Goal: Information Seeking & Learning: Learn about a topic

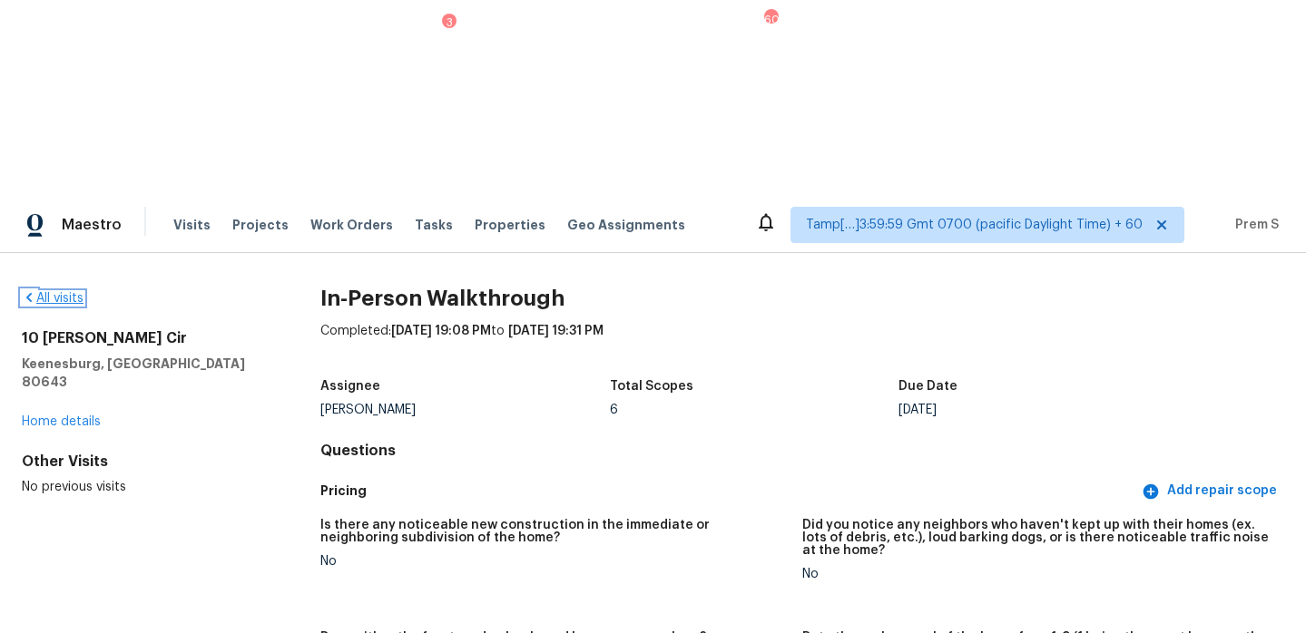
click at [64, 292] on link "All visits" at bounding box center [53, 298] width 62 height 13
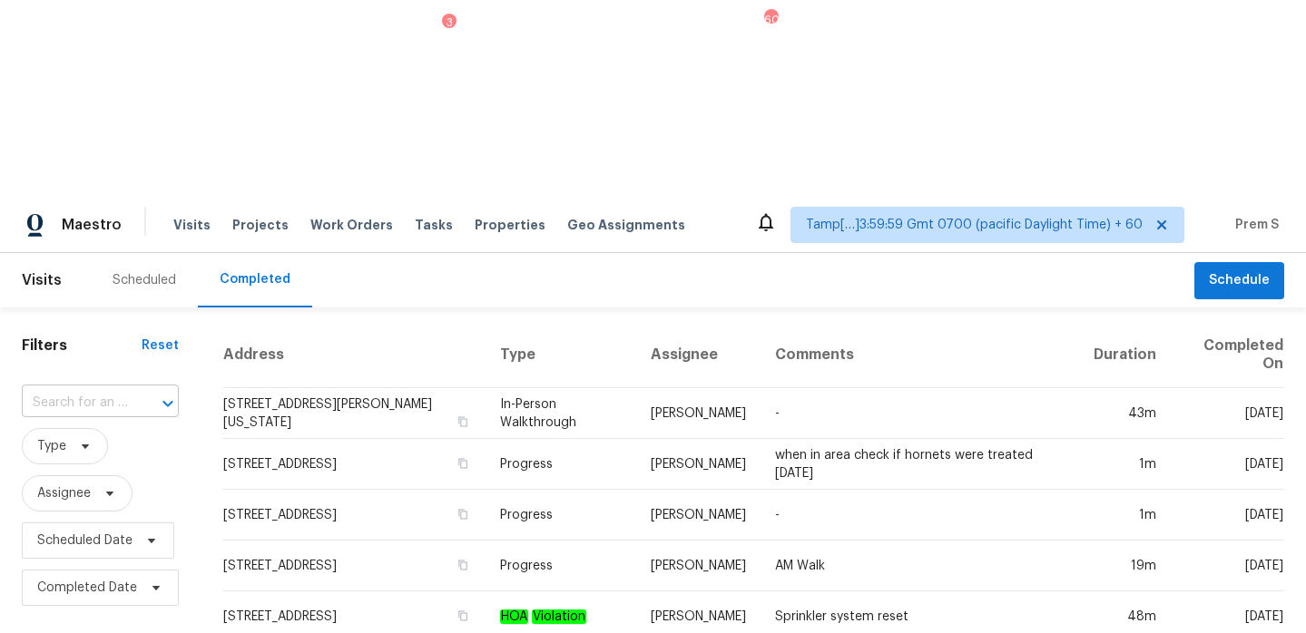
click at [122, 389] on input "text" at bounding box center [75, 403] width 106 height 28
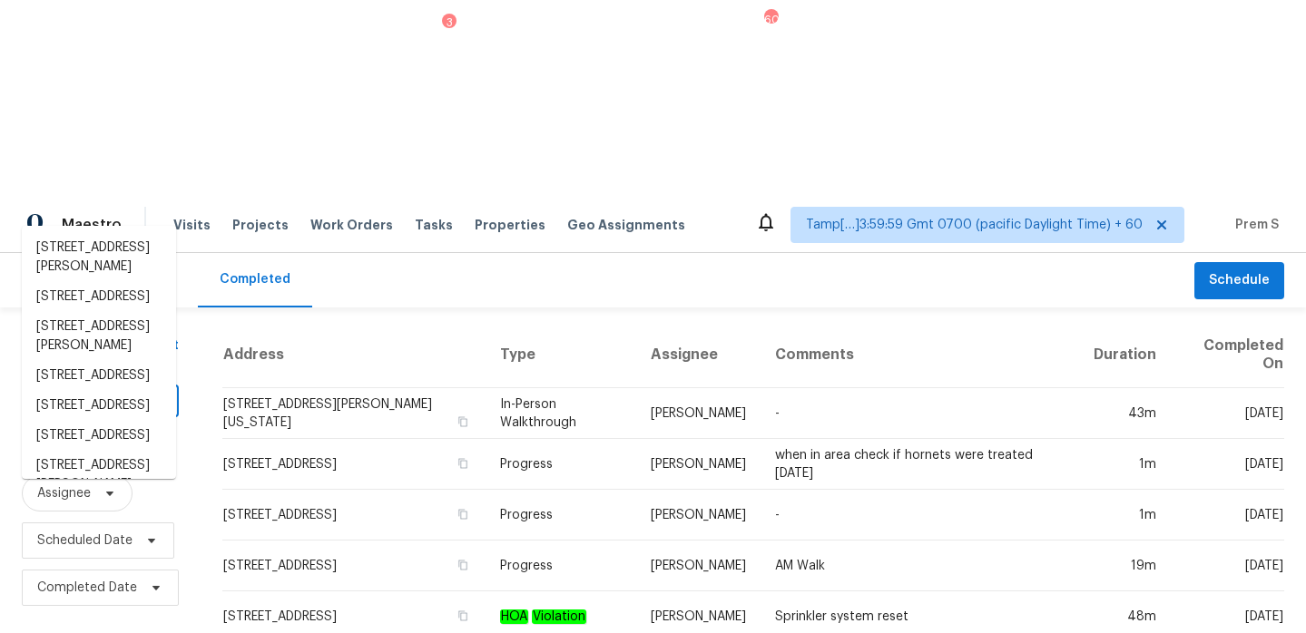
paste input "[STREET_ADDRESS][PERSON_NAME]"
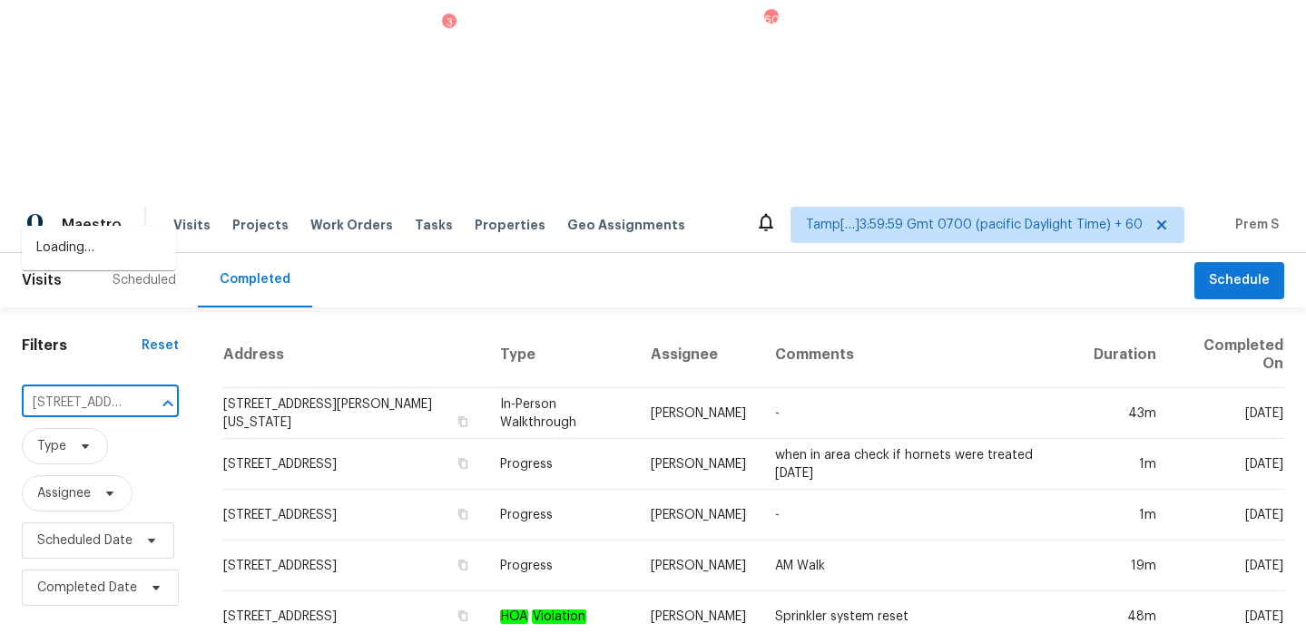
scroll to position [0, 145]
type input "[STREET_ADDRESS][PERSON_NAME]"
click at [93, 254] on li "[STREET_ADDRESS][PERSON_NAME]" at bounding box center [99, 257] width 154 height 49
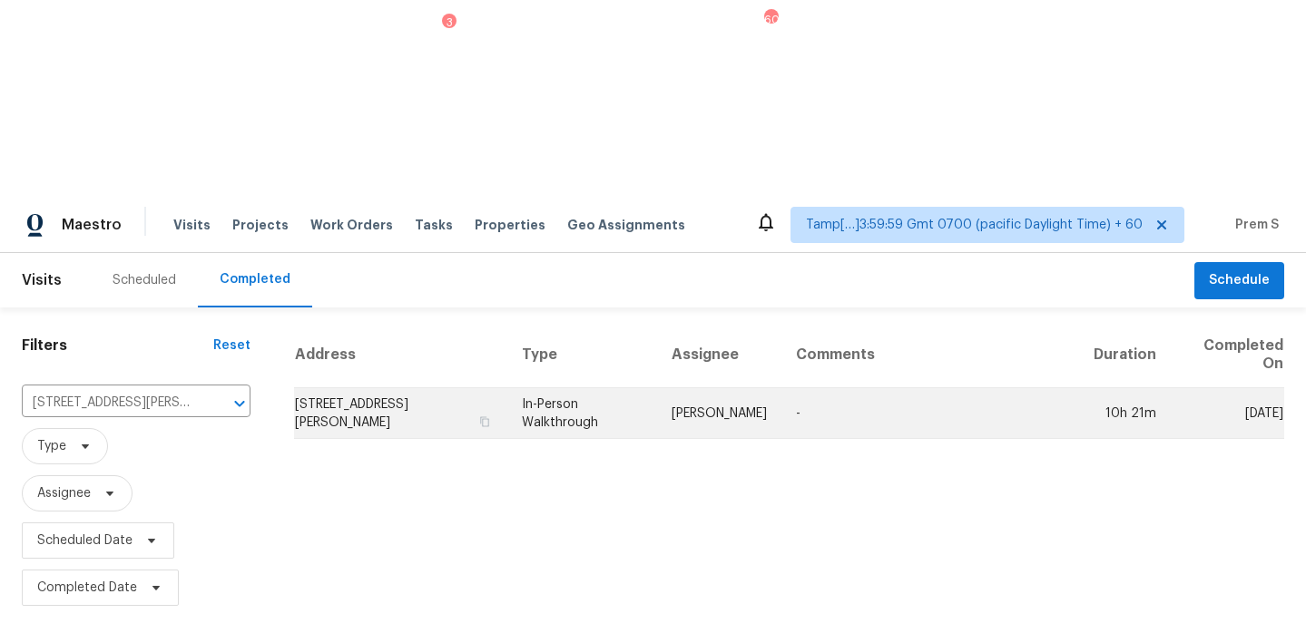
click at [408, 388] on td "[STREET_ADDRESS][PERSON_NAME]" at bounding box center [400, 413] width 213 height 51
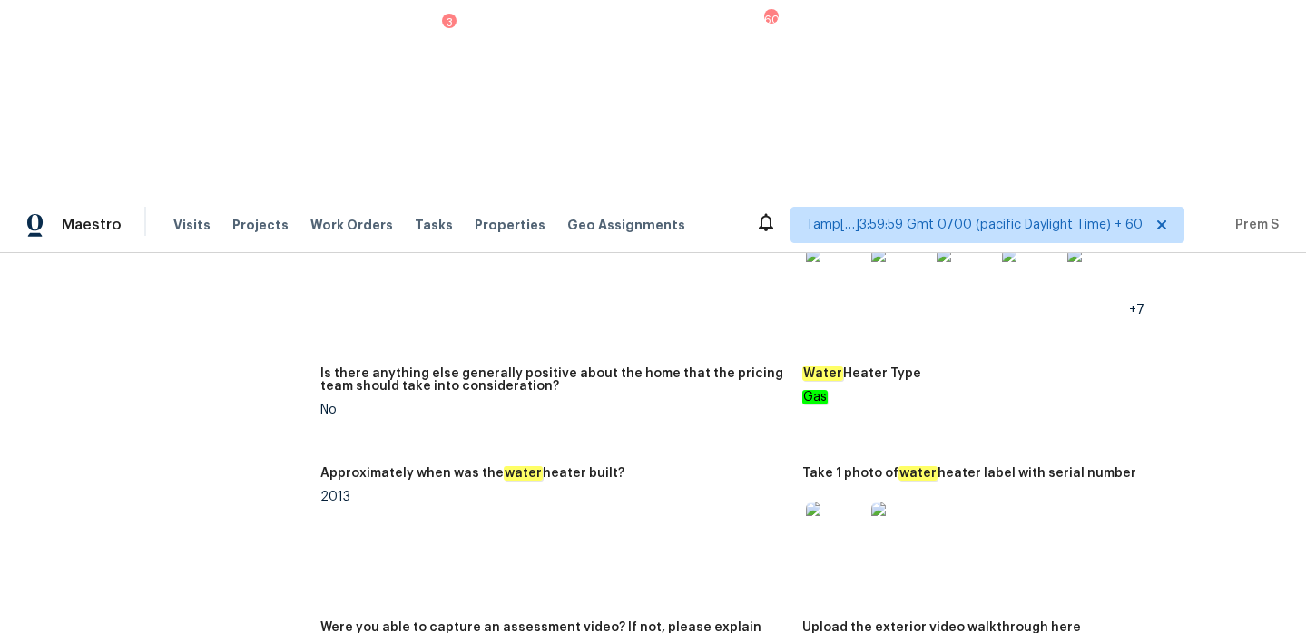
scroll to position [3686, 0]
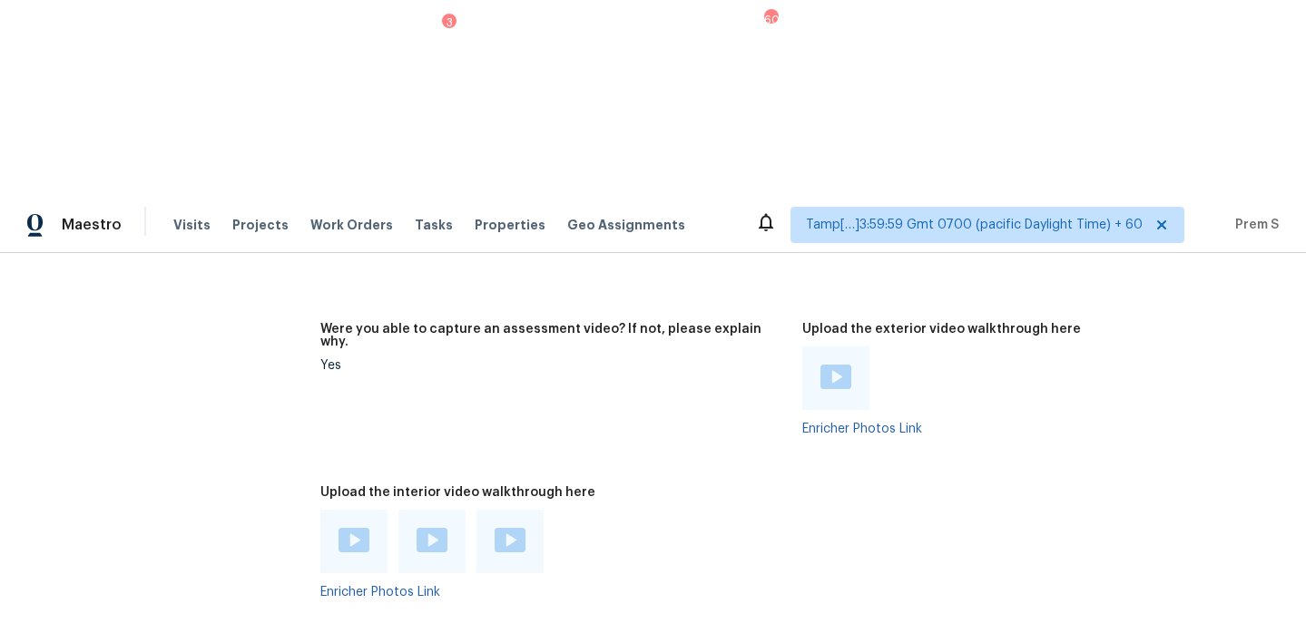
click at [350, 528] on img at bounding box center [353, 540] width 31 height 25
click at [417, 528] on img at bounding box center [432, 540] width 31 height 25
click at [502, 528] on img at bounding box center [510, 540] width 31 height 25
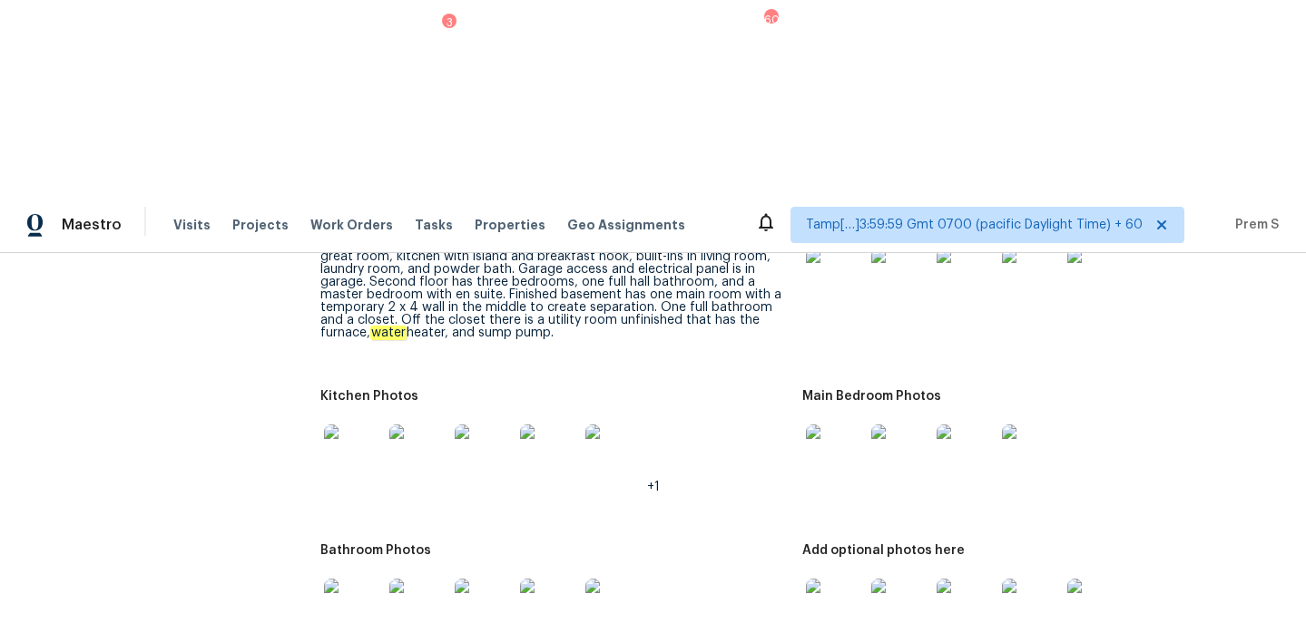
scroll to position [2132, 0]
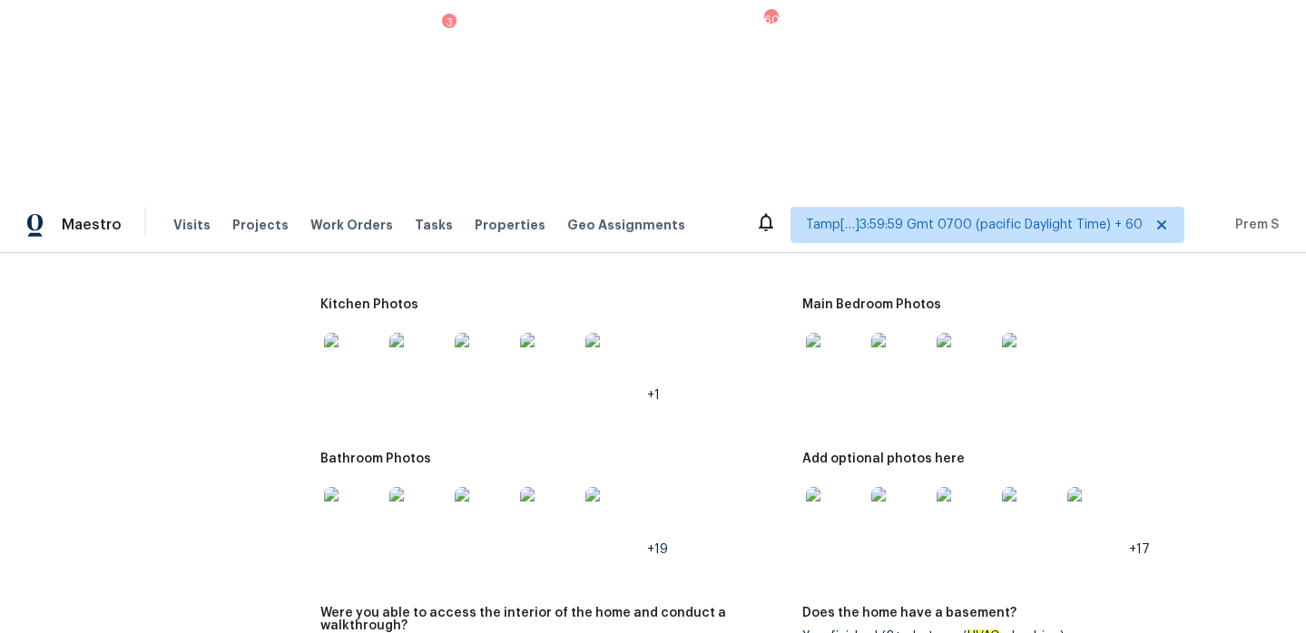
click at [843, 487] on img at bounding box center [835, 516] width 58 height 58
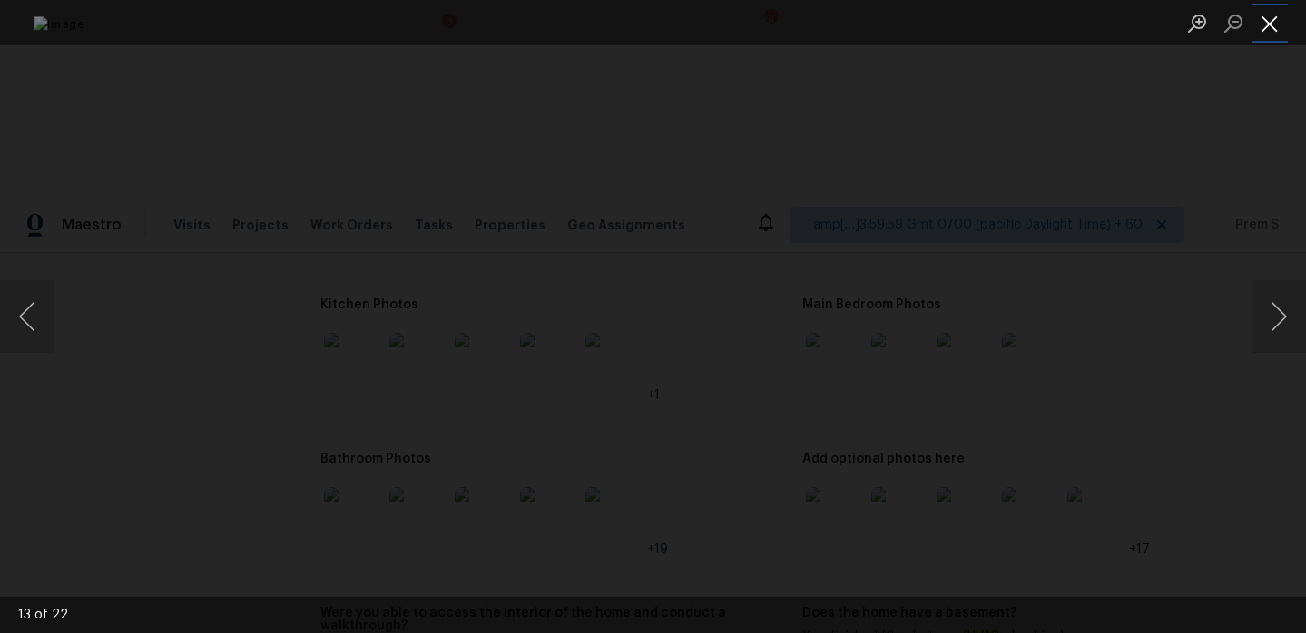
click at [1269, 24] on button "Close lightbox" at bounding box center [1269, 23] width 36 height 32
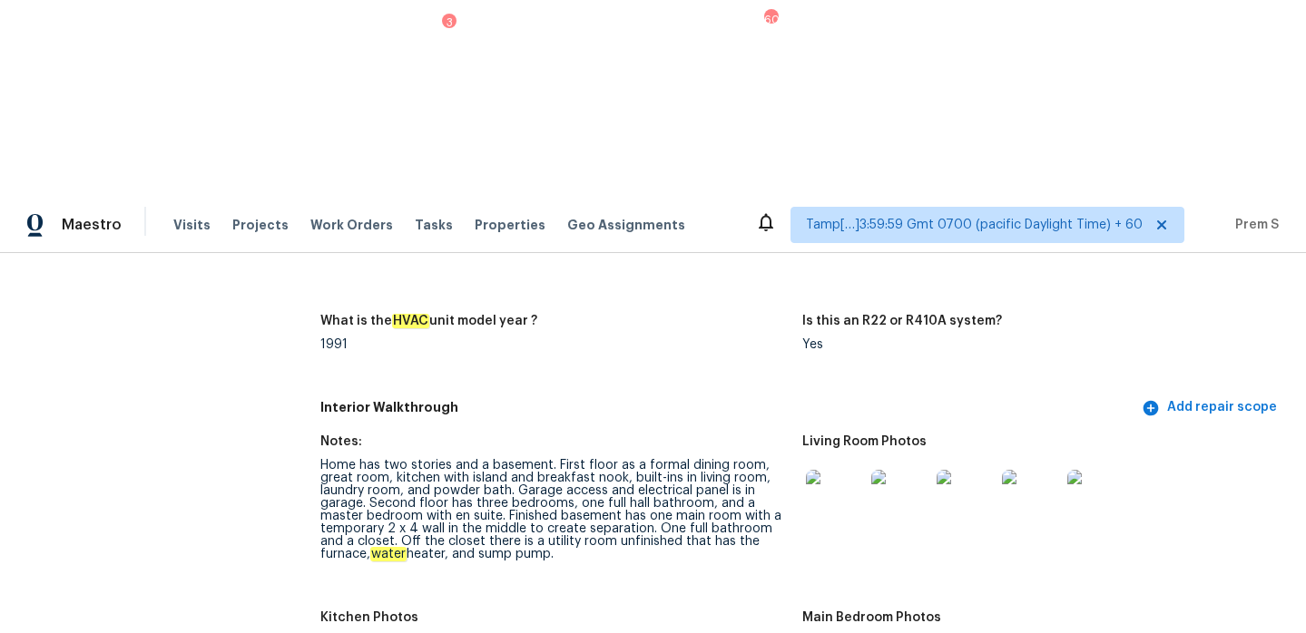
scroll to position [1843, 0]
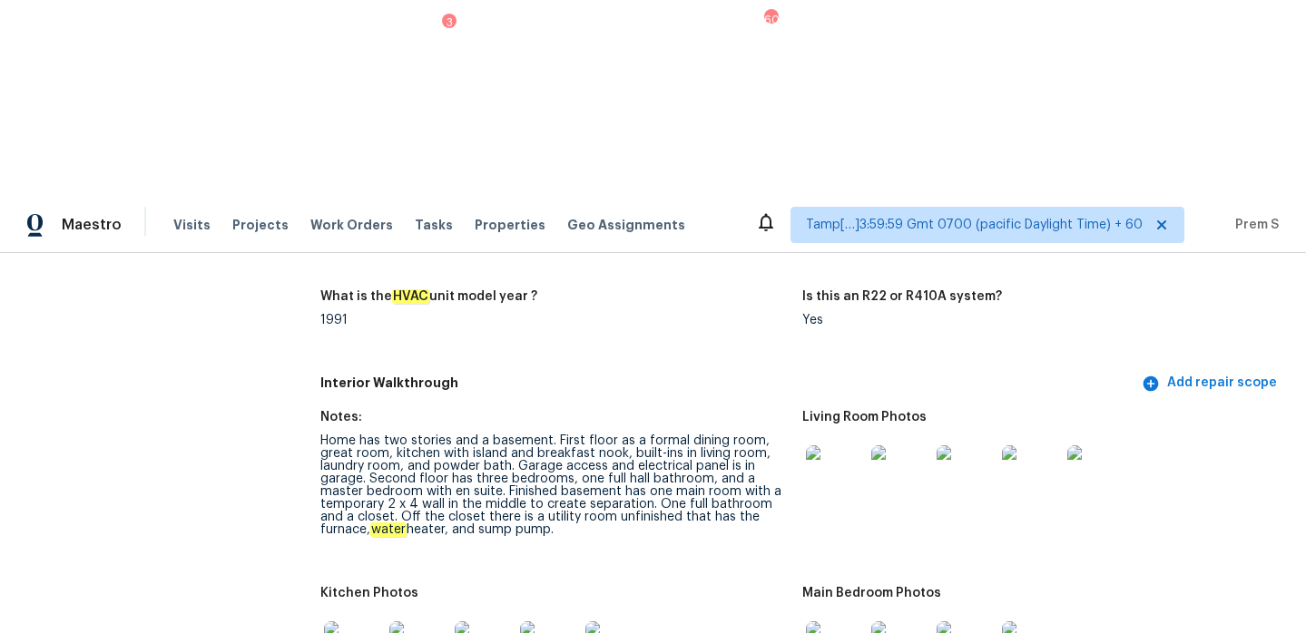
click at [718, 587] on div "Kitchen Photos" at bounding box center [553, 599] width 467 height 24
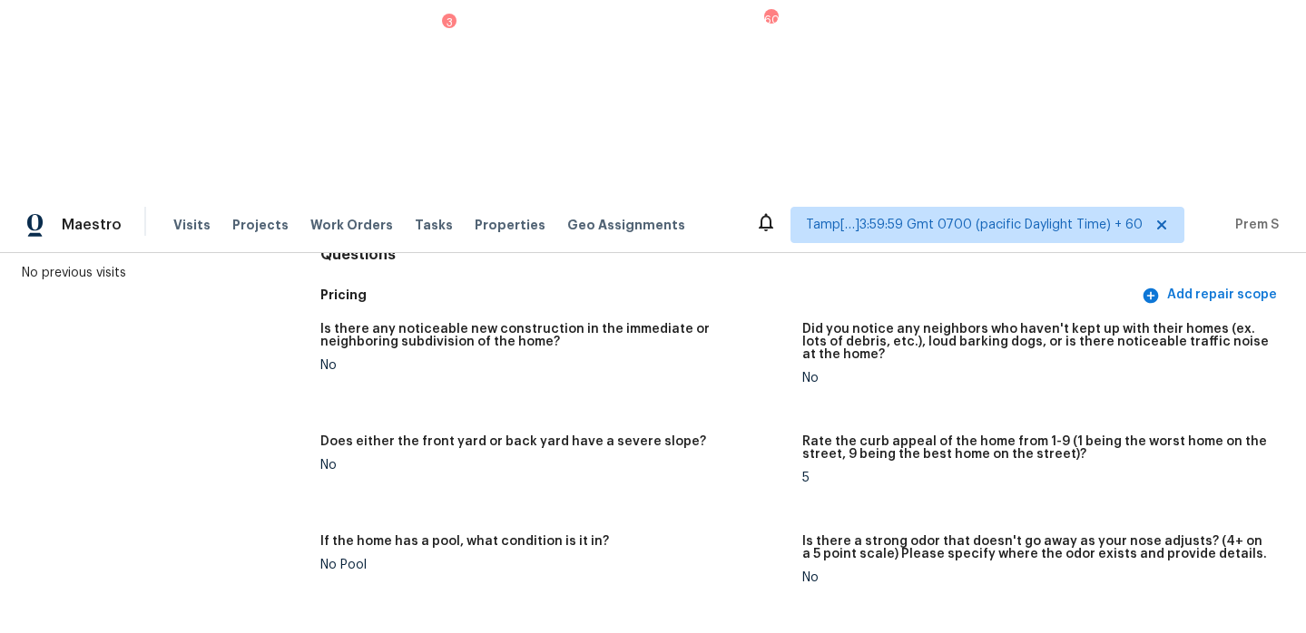
scroll to position [0, 0]
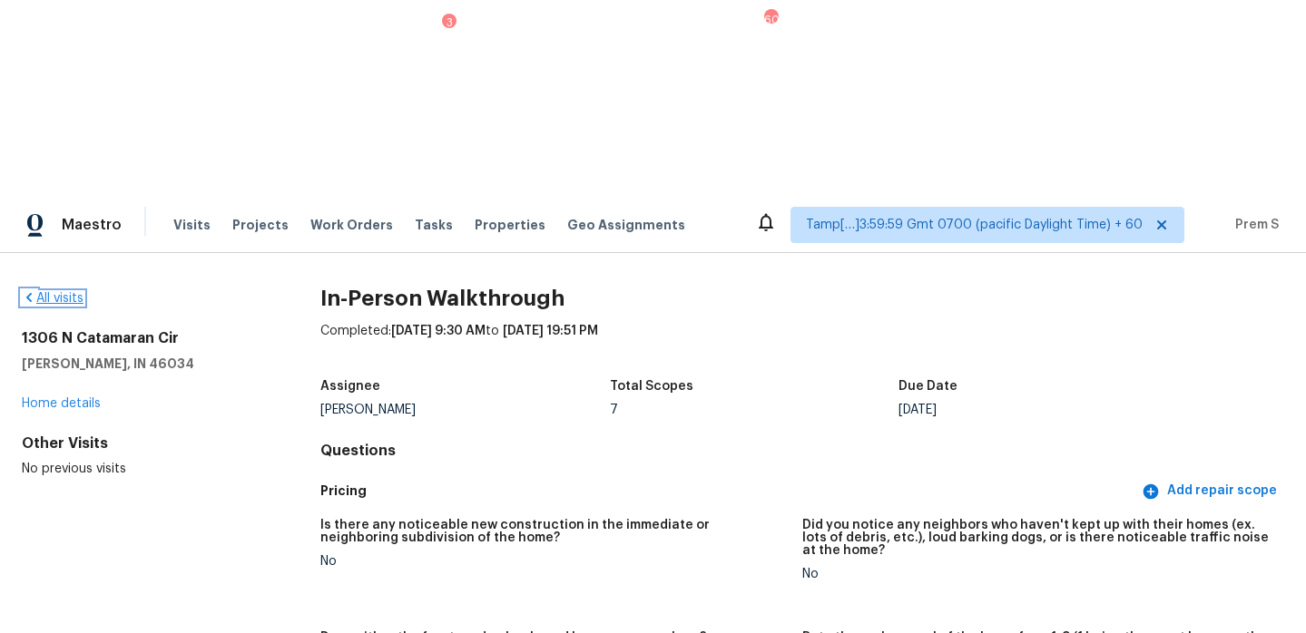
click at [64, 292] on link "All visits" at bounding box center [53, 298] width 62 height 13
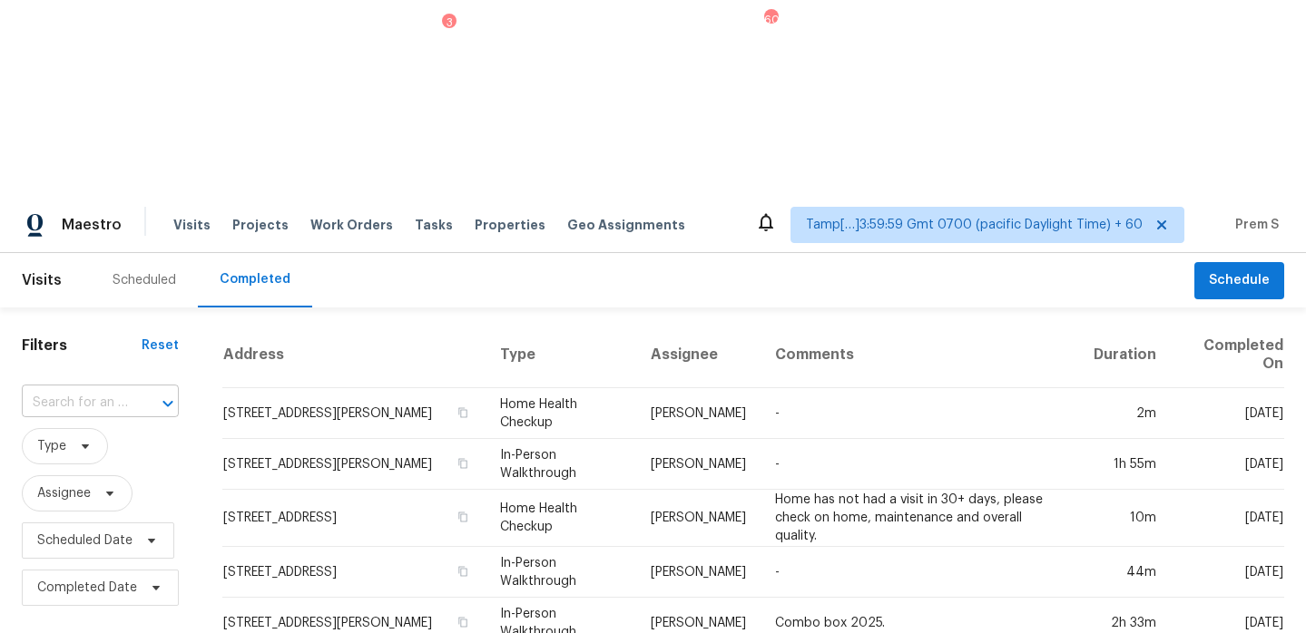
click at [125, 389] on div "​" at bounding box center [100, 403] width 157 height 28
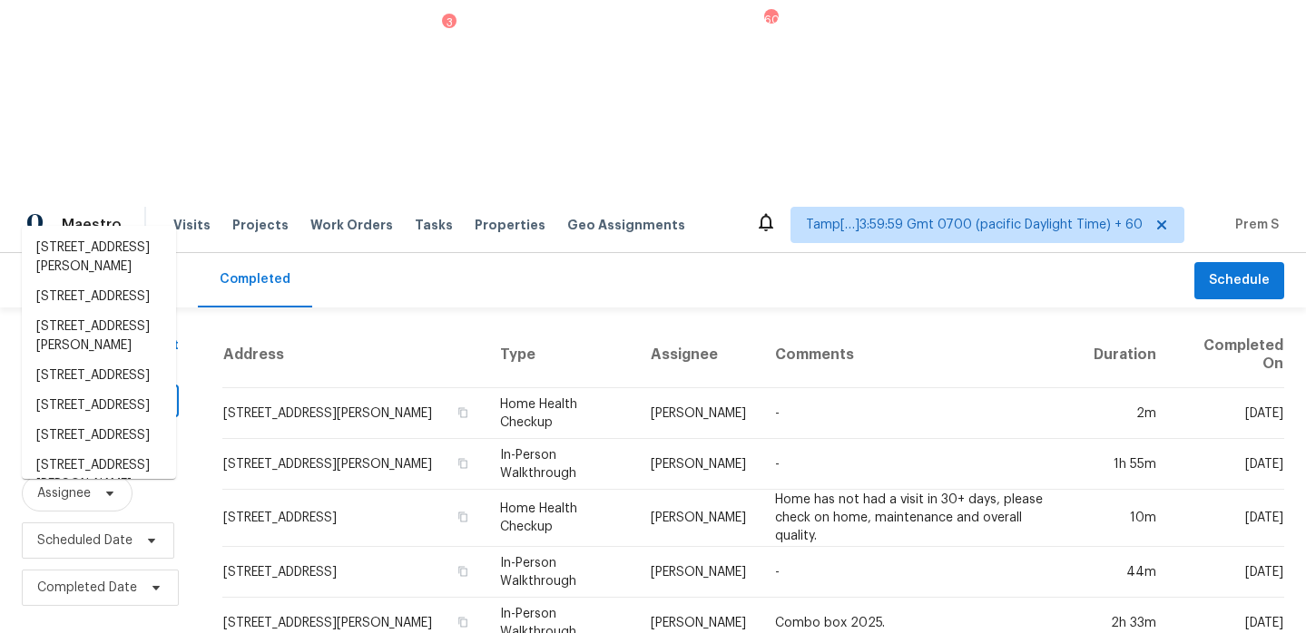
paste input "[STREET_ADDRESS]"
type input "[STREET_ADDRESS]"
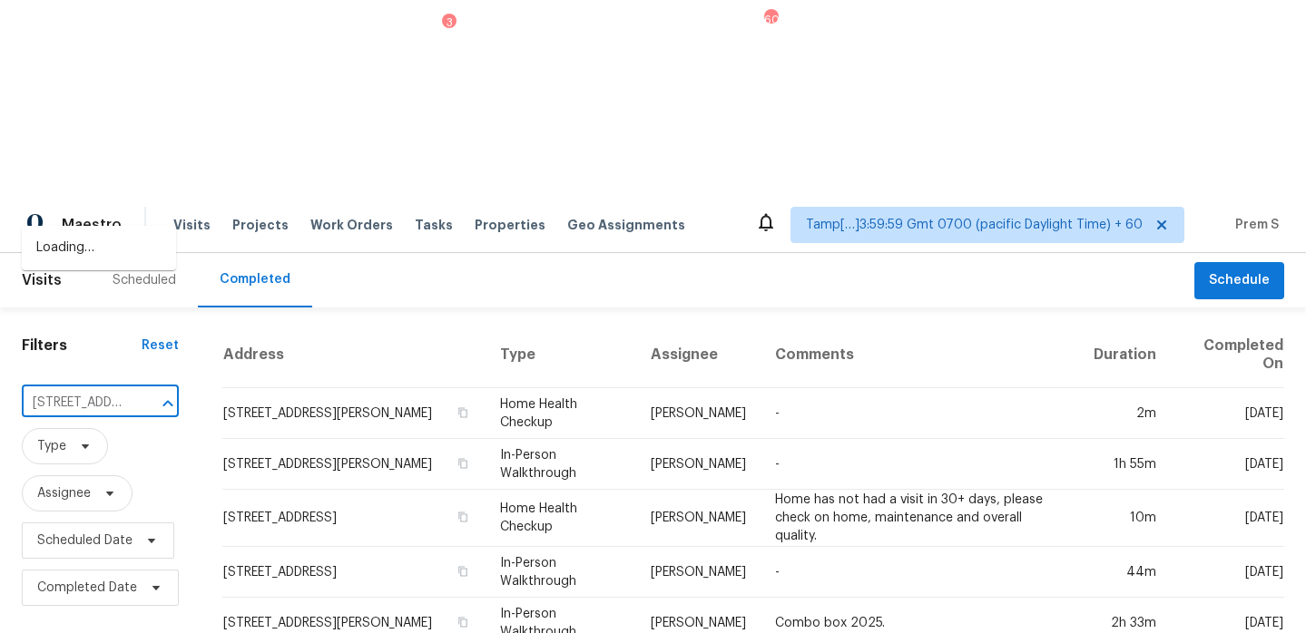
scroll to position [0, 151]
click at [99, 263] on li "[STREET_ADDRESS]" at bounding box center [99, 248] width 154 height 30
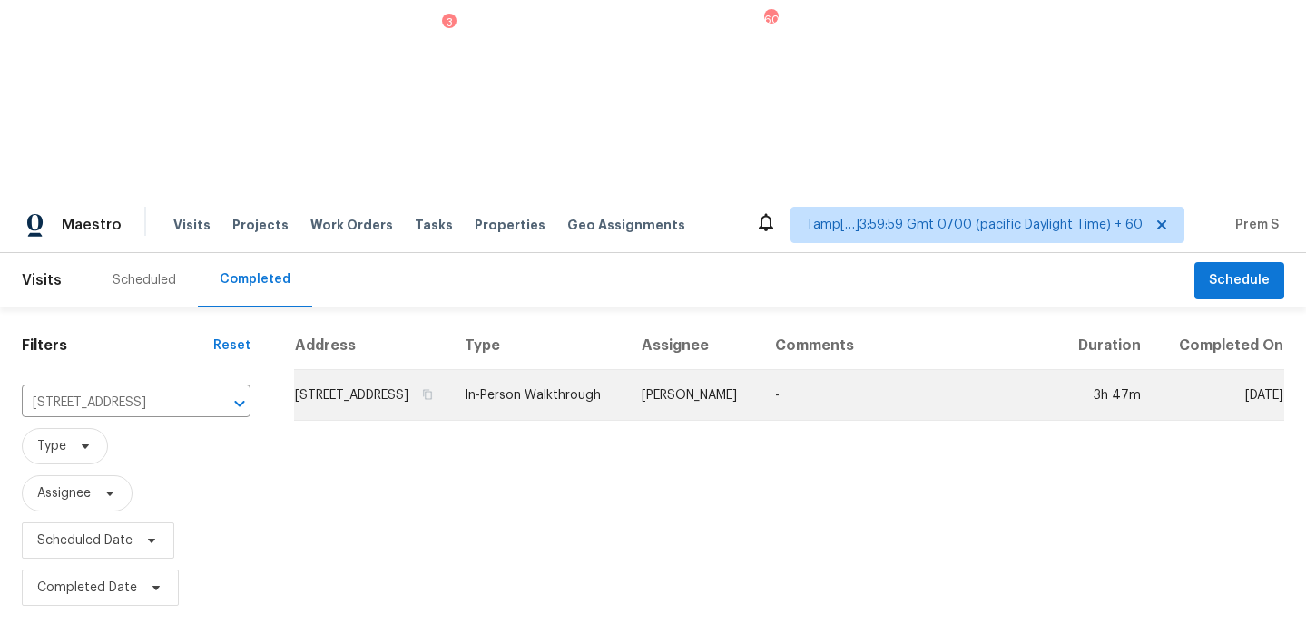
click at [349, 370] on td "[STREET_ADDRESS]" at bounding box center [372, 395] width 156 height 51
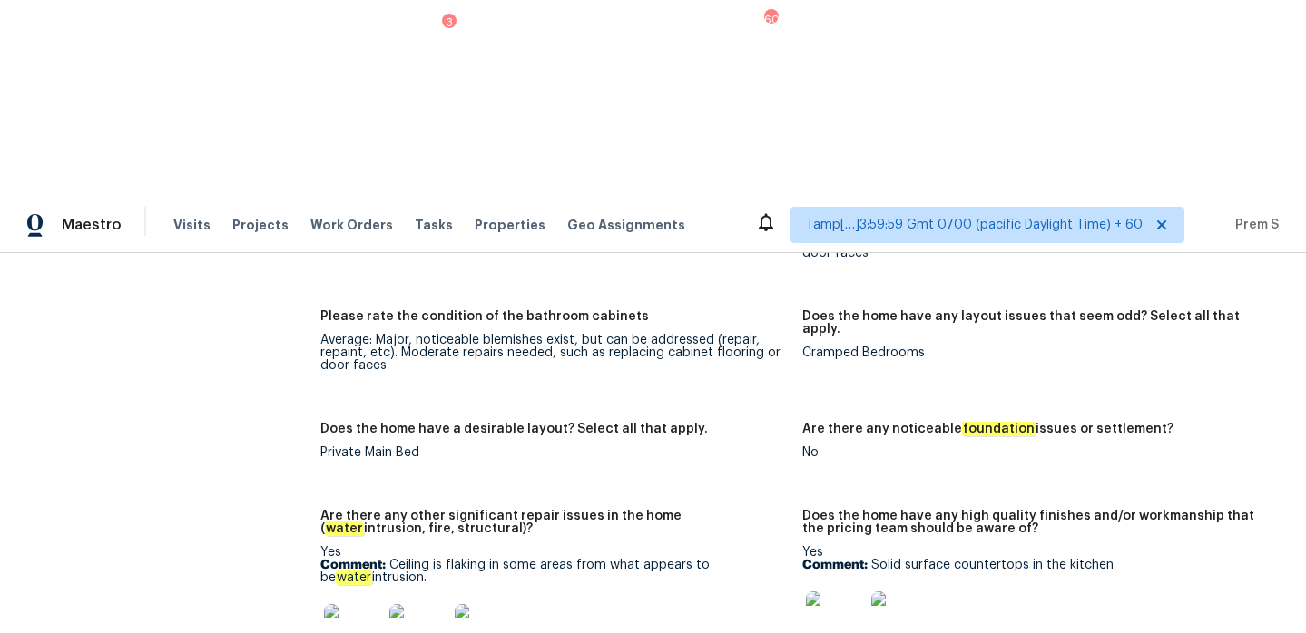
scroll to position [2865, 0]
click at [480, 605] on img at bounding box center [484, 634] width 58 height 58
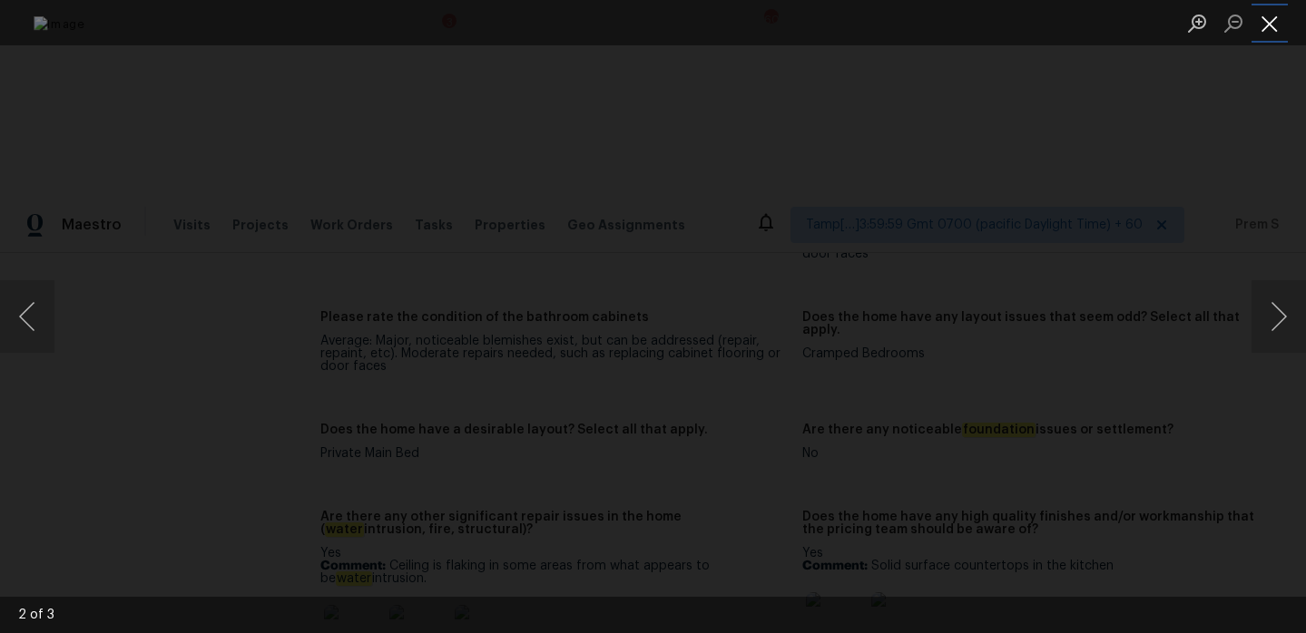
click at [1264, 27] on button "Close lightbox" at bounding box center [1269, 23] width 36 height 32
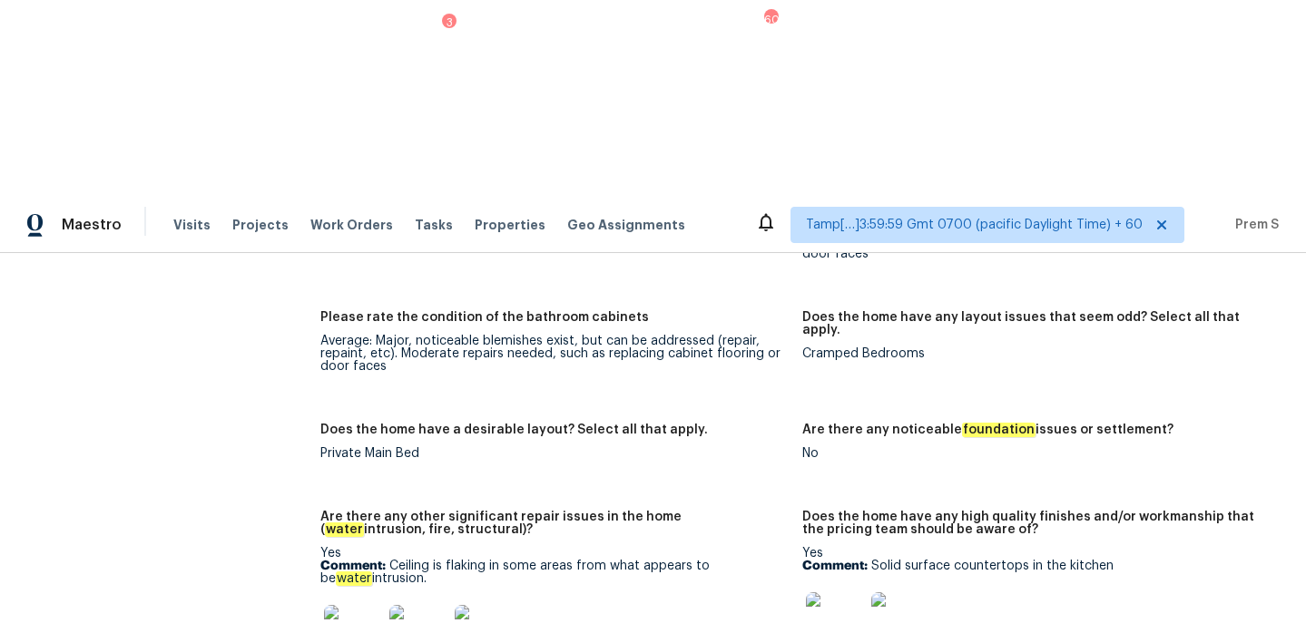
scroll to position [3743, 0]
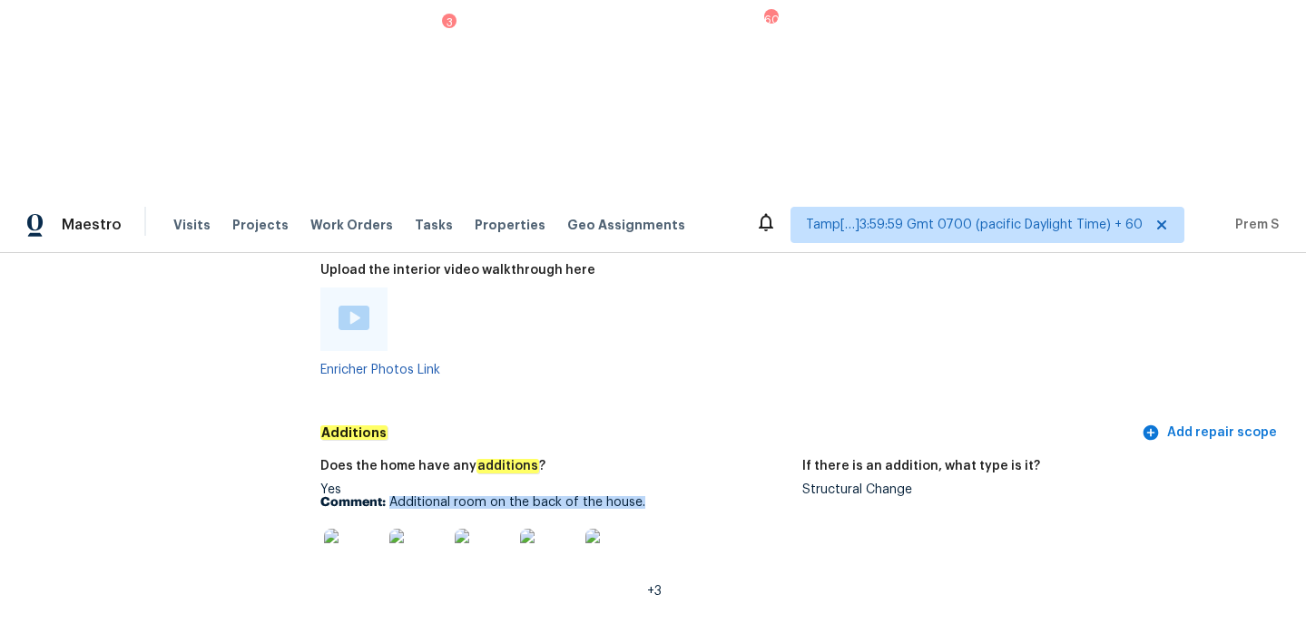
drag, startPoint x: 393, startPoint y: 284, endPoint x: 663, endPoint y: 279, distance: 270.5
click at [663, 496] on p "Comment: Additional room on the back of the house." at bounding box center [553, 502] width 467 height 13
copy p "Additional room on the back of the house."
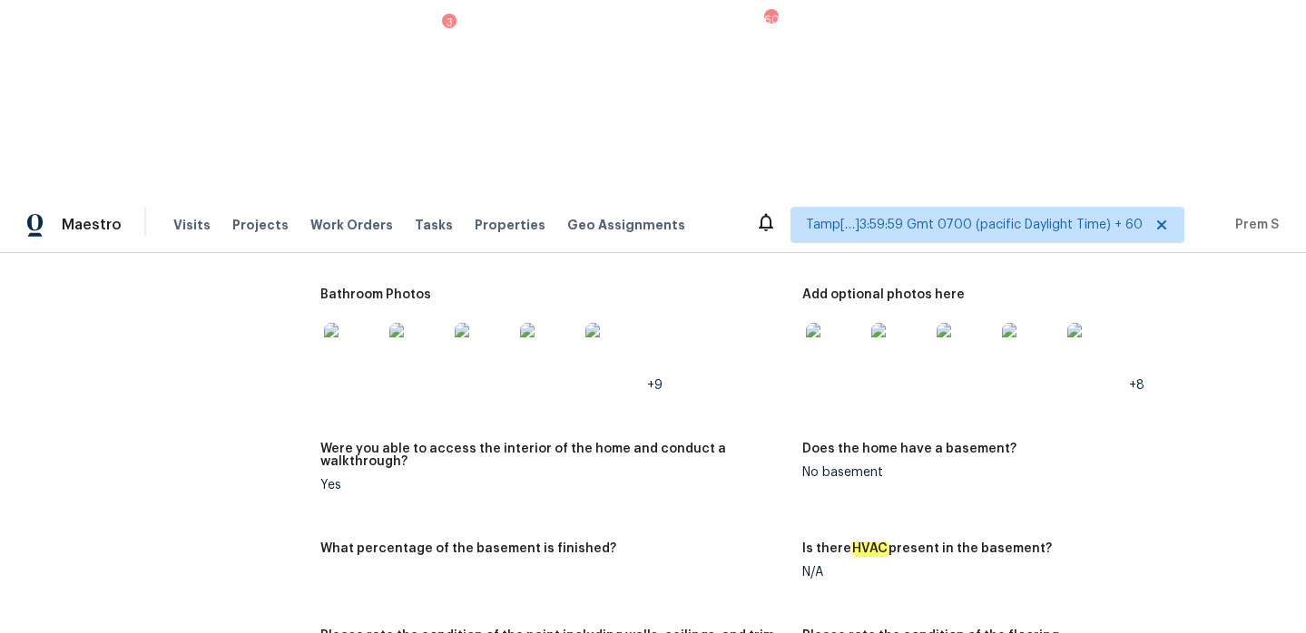
scroll to position [2034, 0]
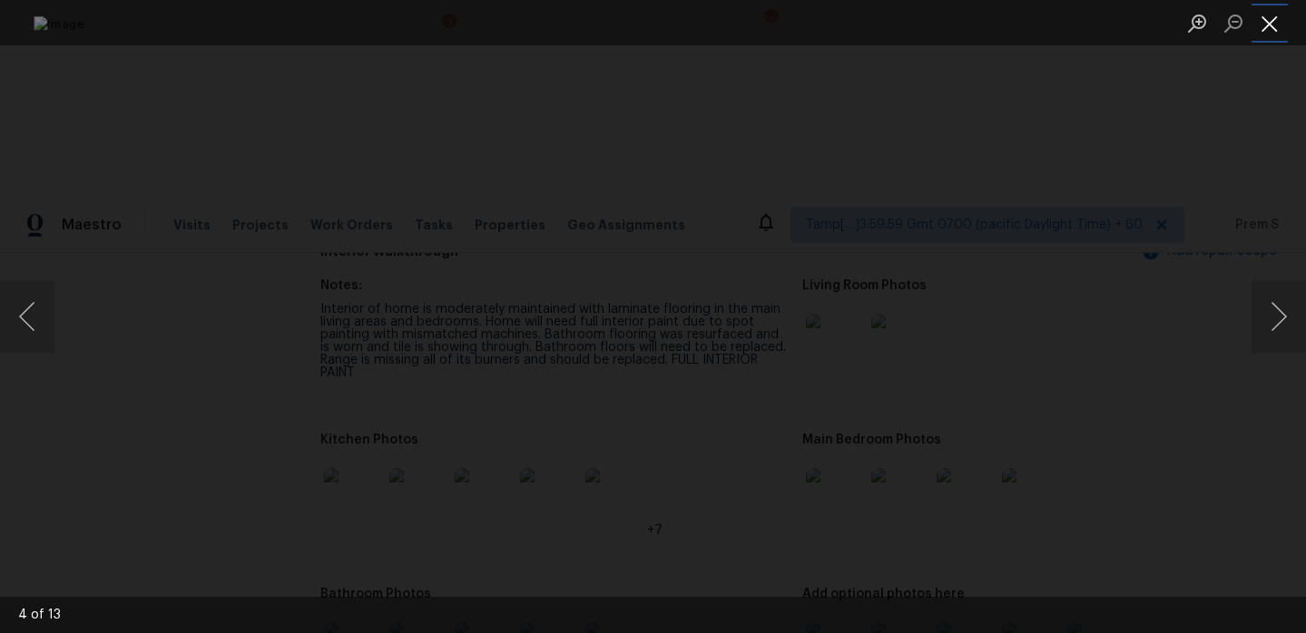
click at [1264, 8] on button "Close lightbox" at bounding box center [1269, 23] width 36 height 32
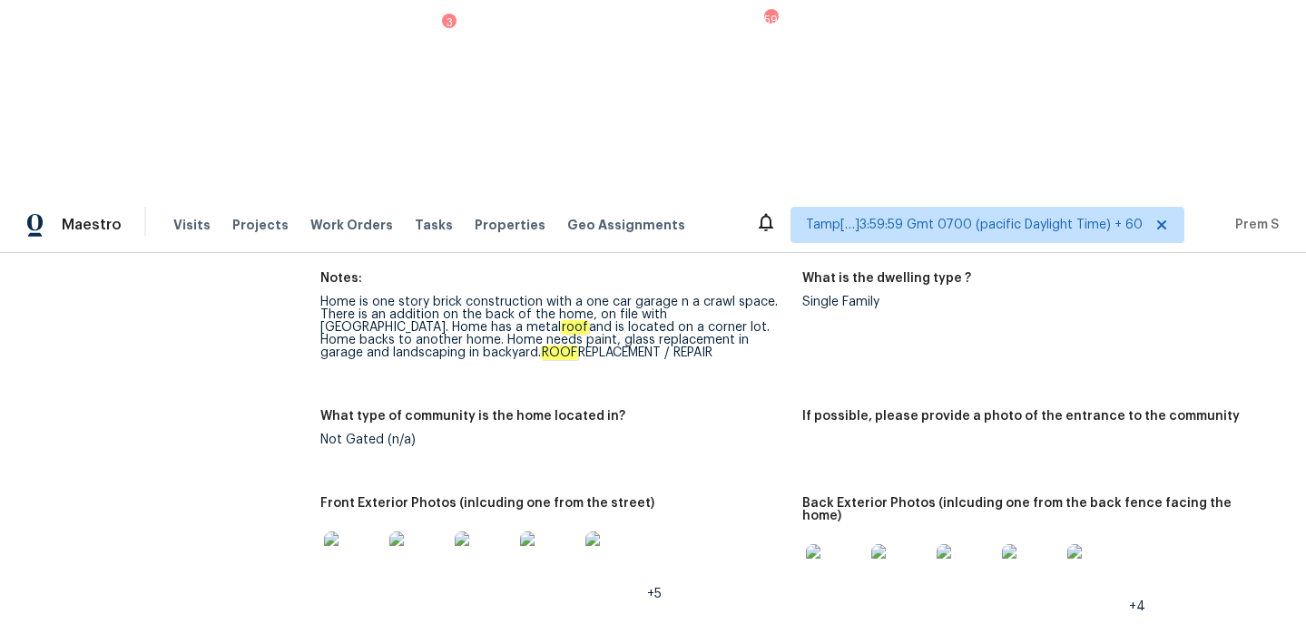
scroll to position [796, 0]
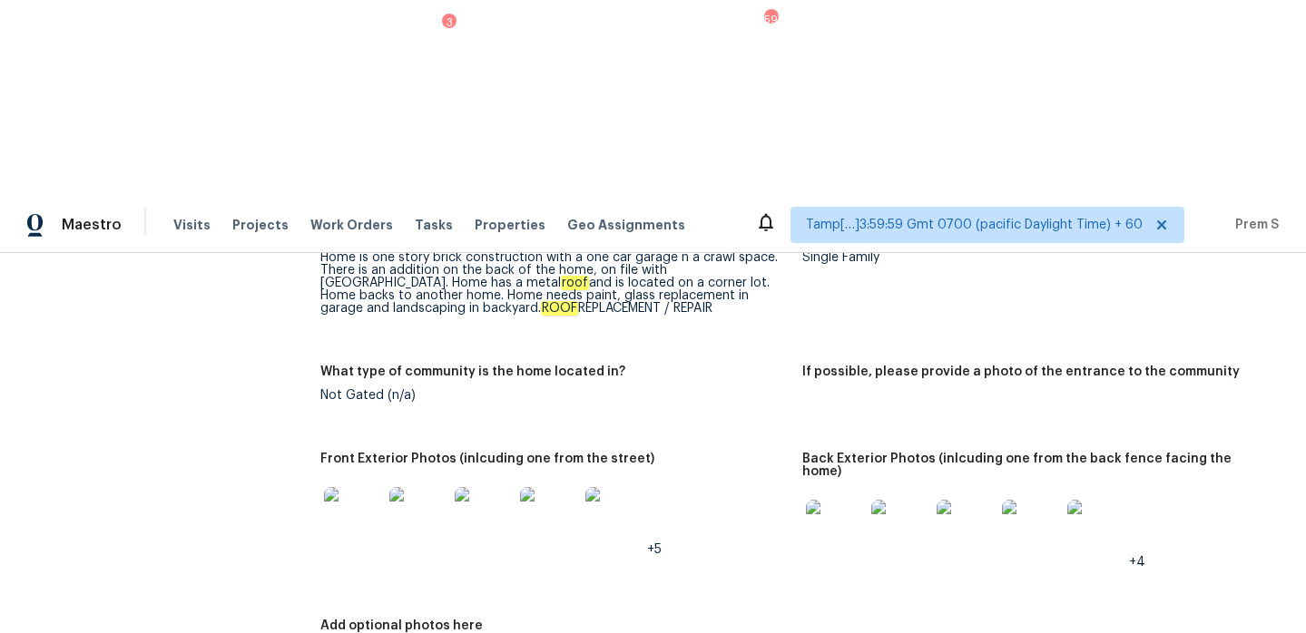
click at [358, 487] on img at bounding box center [353, 516] width 58 height 58
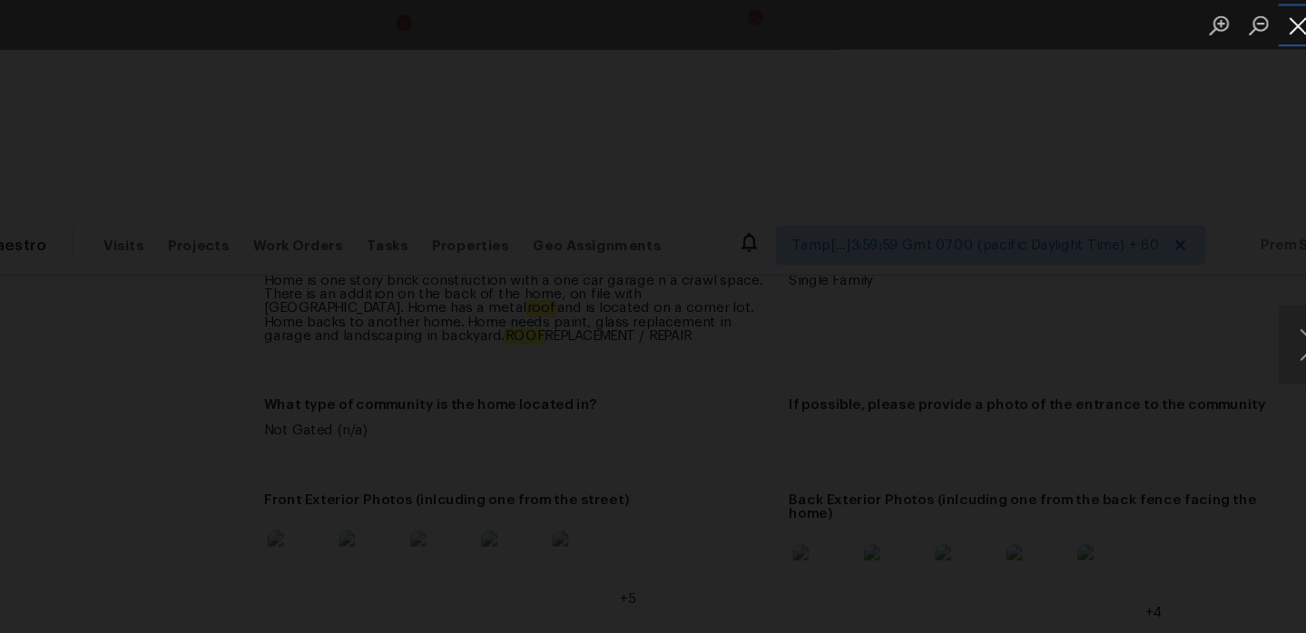
click at [1269, 21] on button "Close lightbox" at bounding box center [1269, 23] width 36 height 32
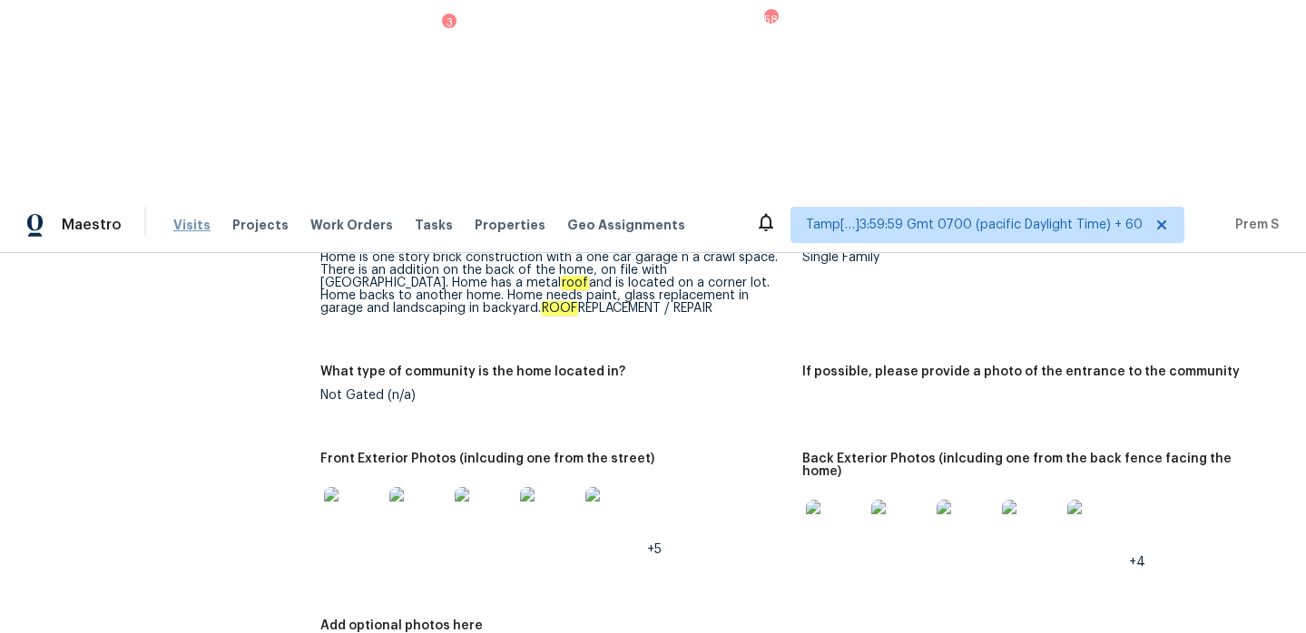
click at [197, 216] on span "Visits" at bounding box center [191, 225] width 37 height 18
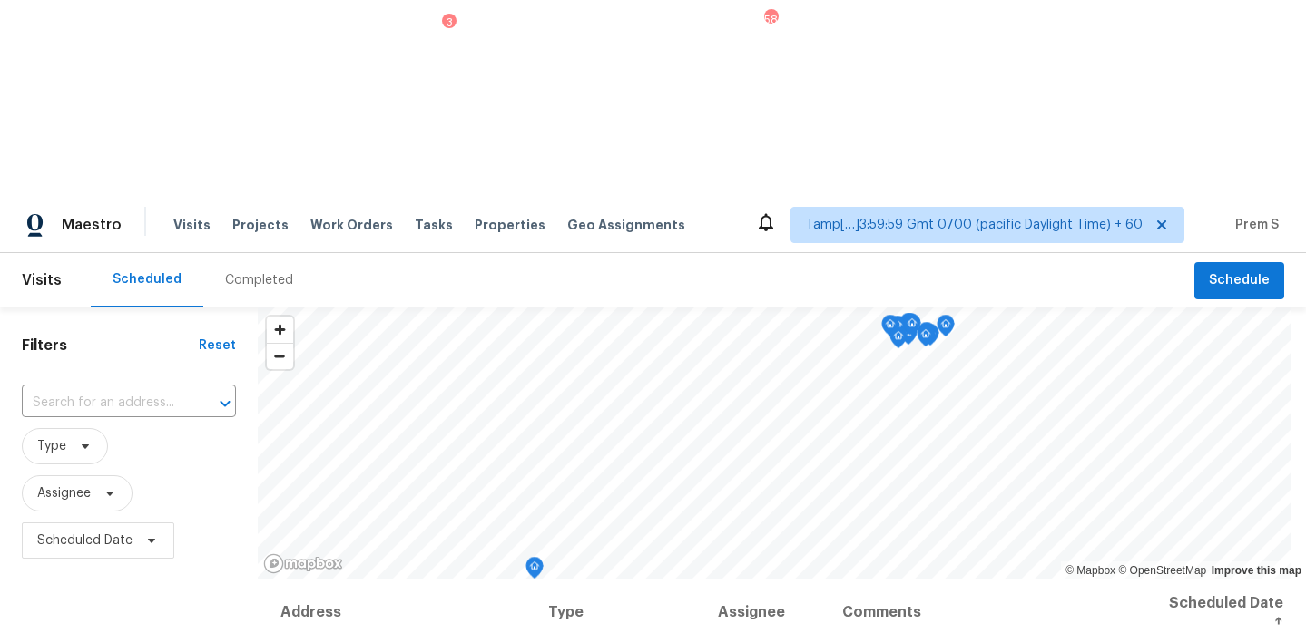
click at [238, 271] on div "Completed" at bounding box center [259, 280] width 68 height 18
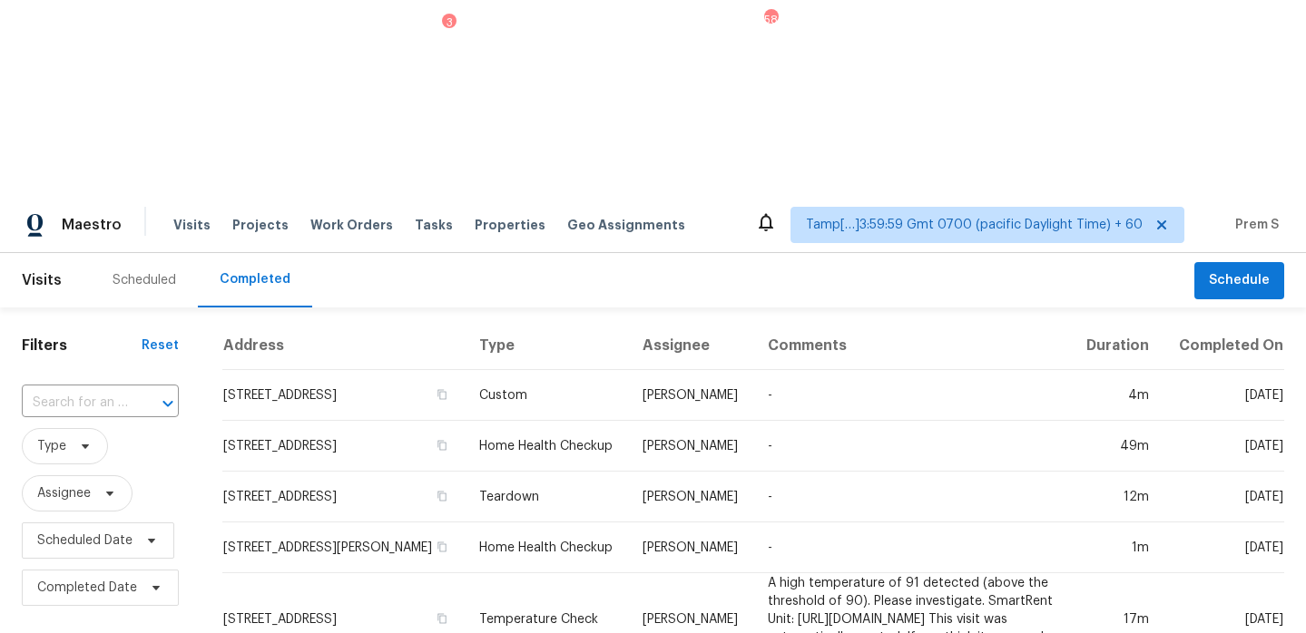
click at [95, 389] on input "text" at bounding box center [75, 403] width 106 height 28
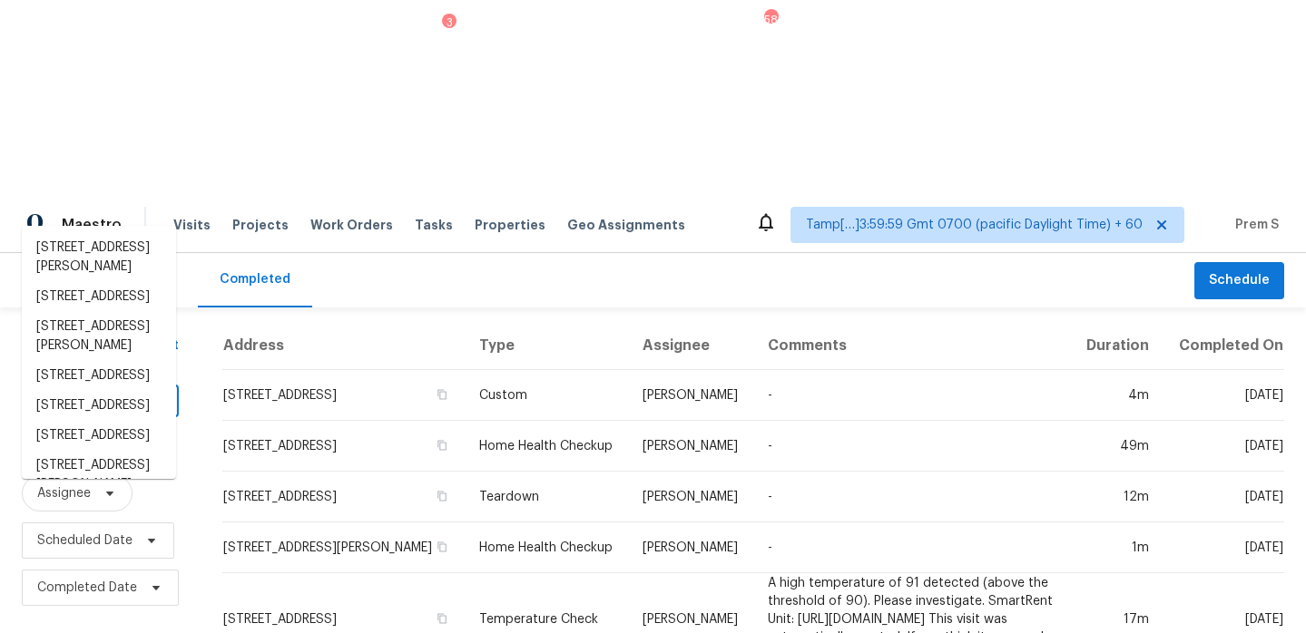
click at [95, 389] on input "text" at bounding box center [75, 403] width 106 height 28
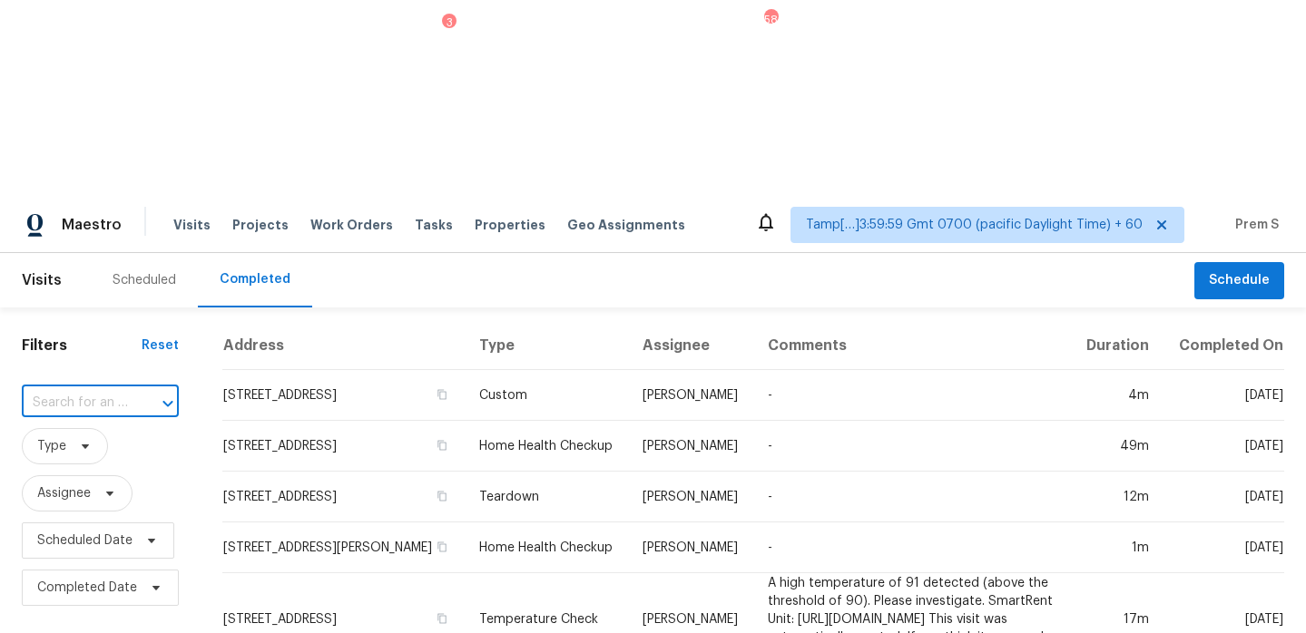
paste input "[STREET_ADDRESS]"
type input "[STREET_ADDRESS]"
click at [112, 257] on li "[STREET_ADDRESS]" at bounding box center [99, 248] width 154 height 30
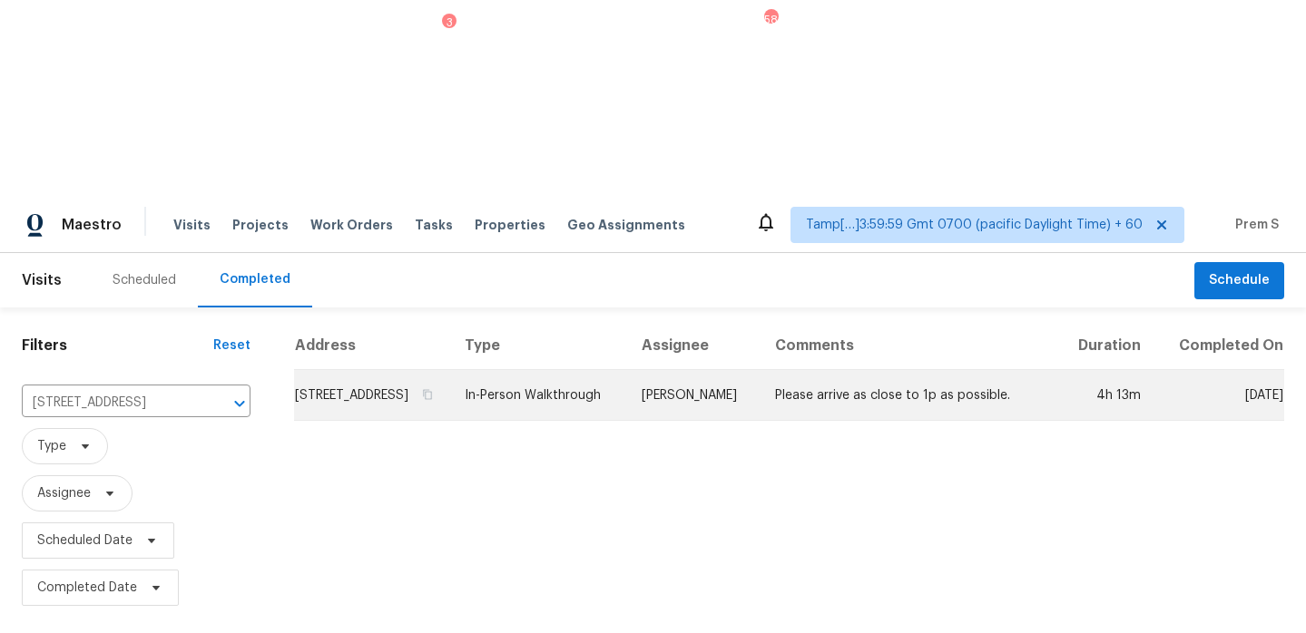
click at [306, 370] on td "[STREET_ADDRESS]" at bounding box center [372, 395] width 156 height 51
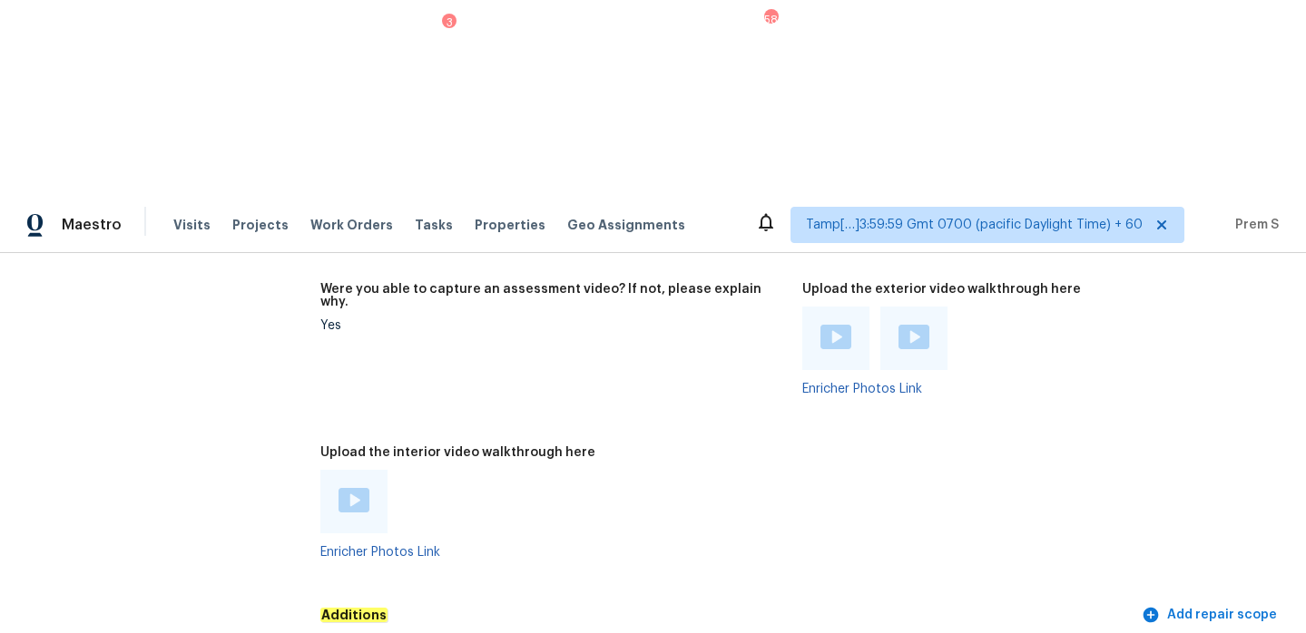
scroll to position [4196, 0]
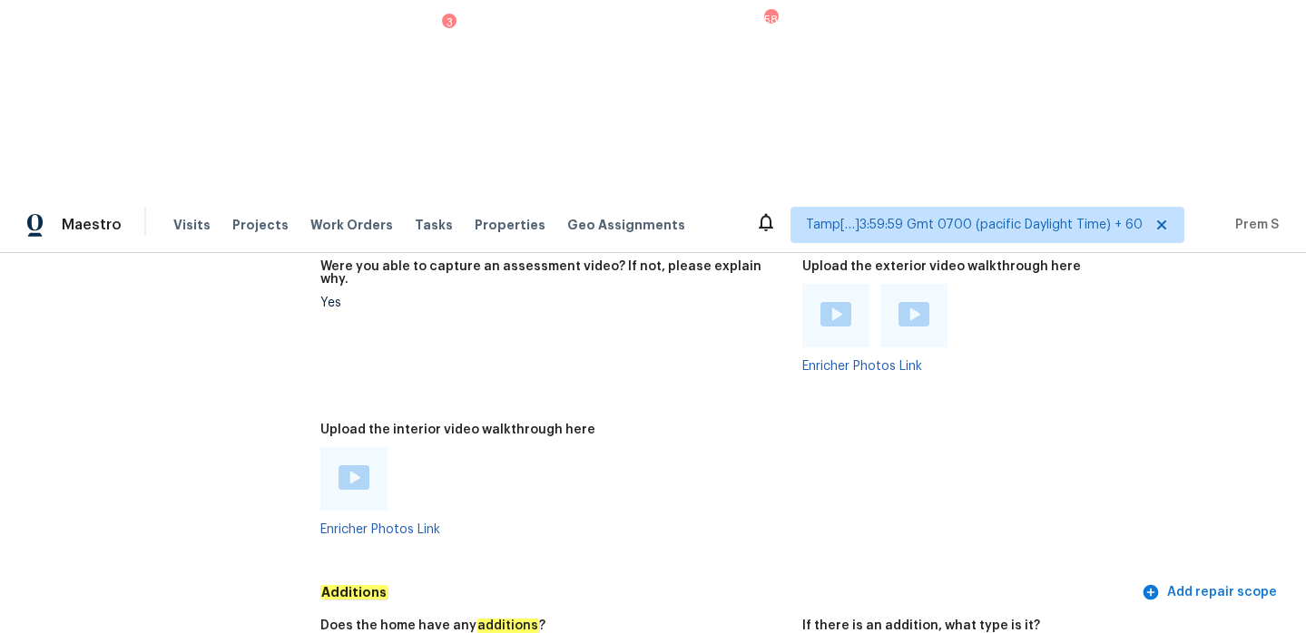
click at [355, 466] on img at bounding box center [353, 478] width 31 height 25
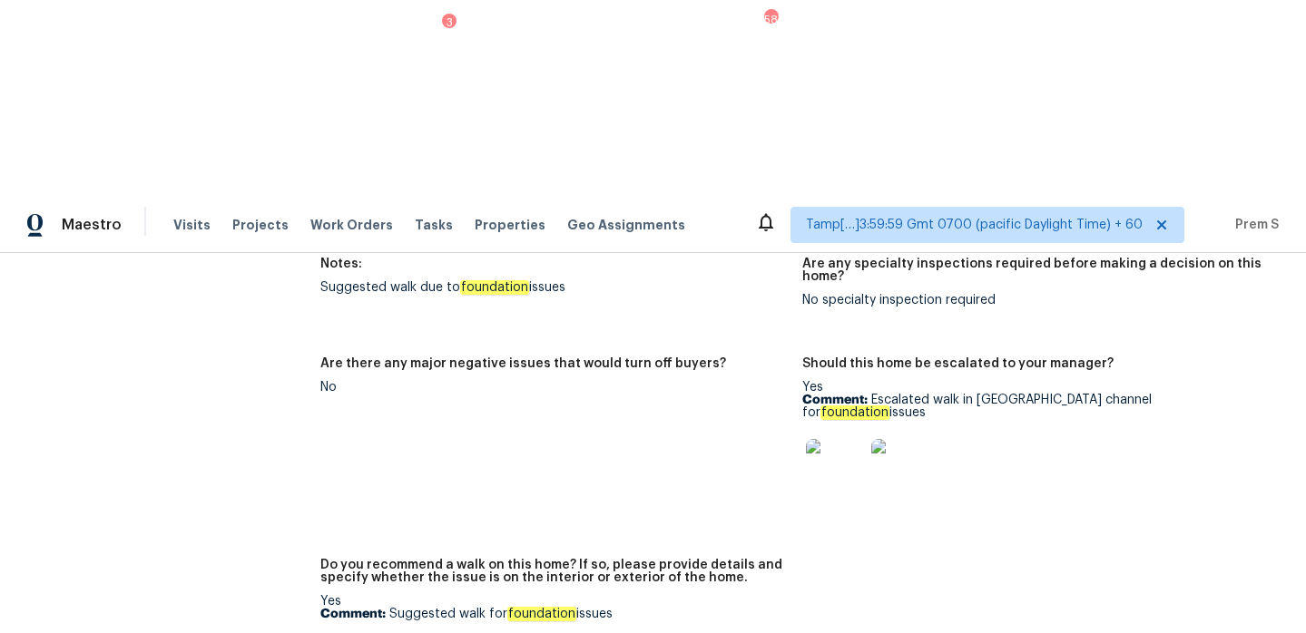
scroll to position [4789, 0]
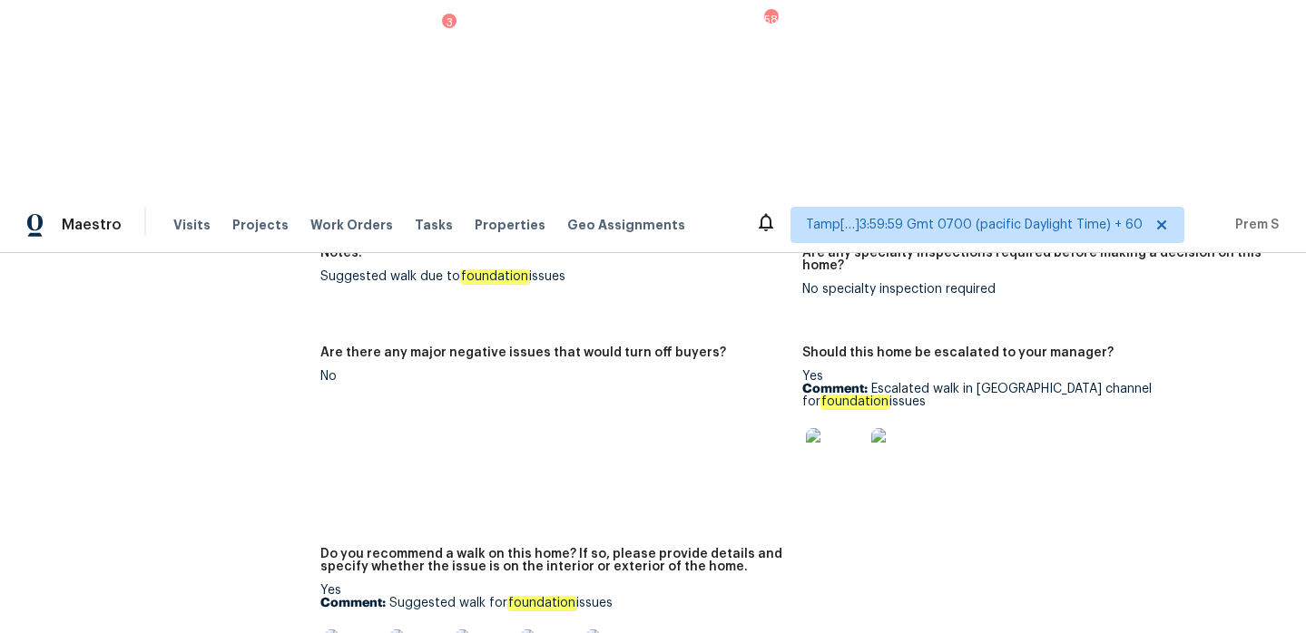
click at [845, 428] on img at bounding box center [835, 457] width 58 height 58
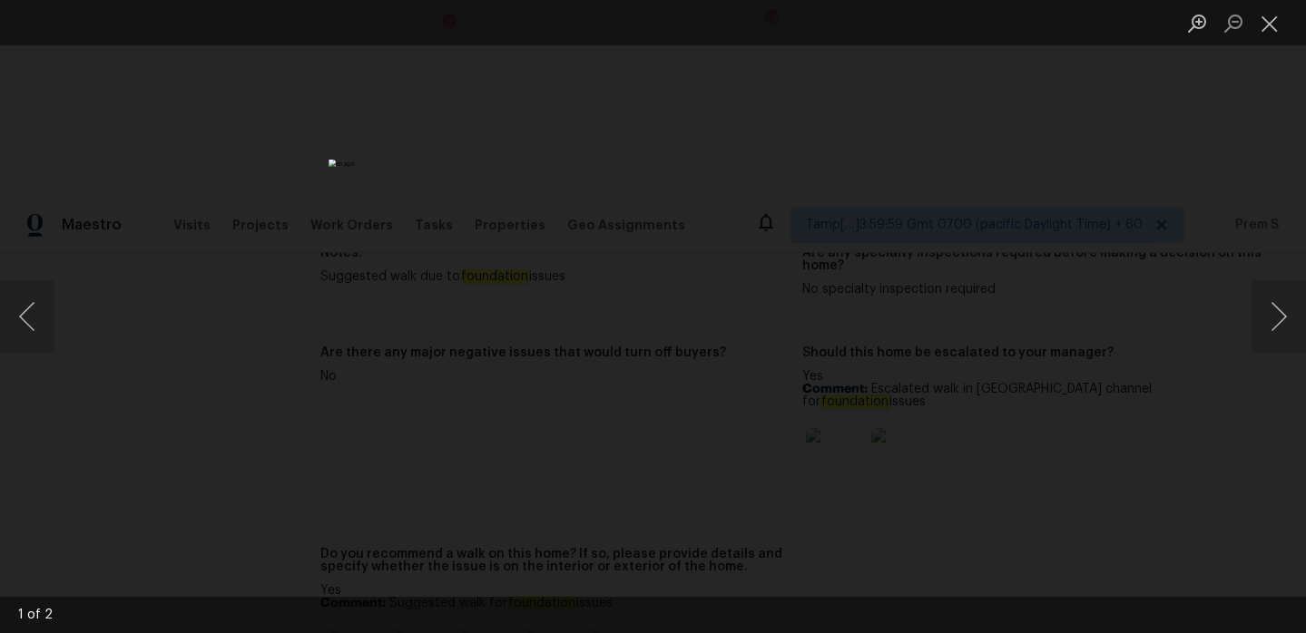
click at [886, 392] on div "Lightbox" at bounding box center [653, 316] width 1306 height 633
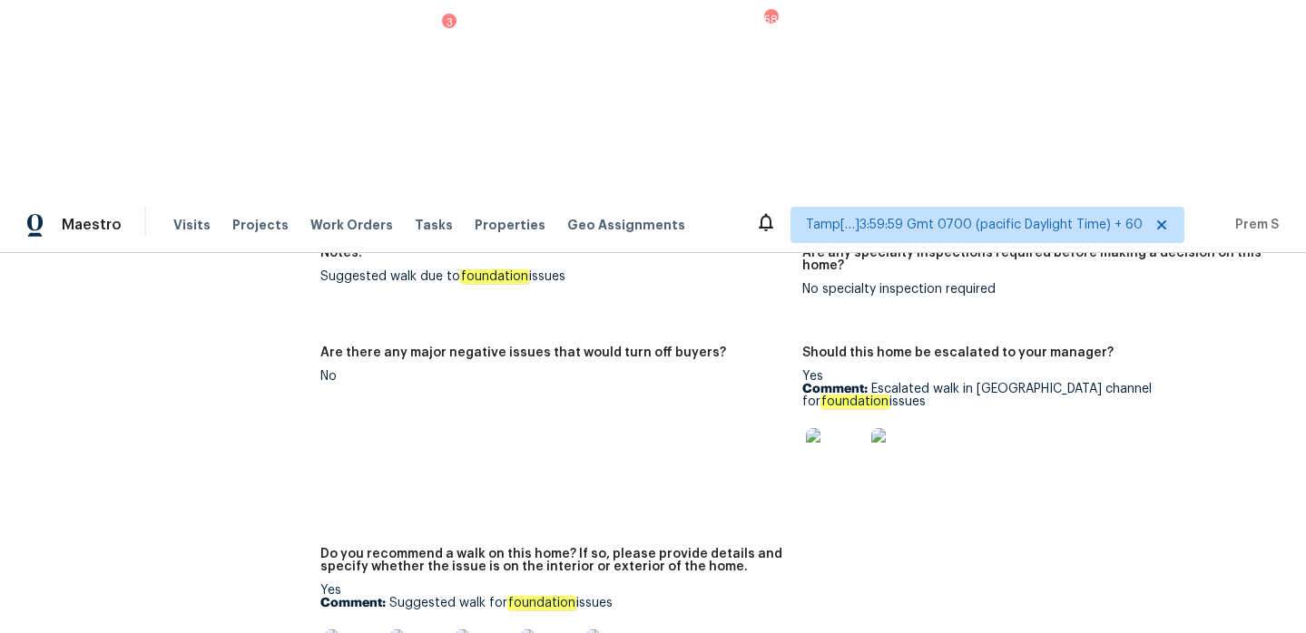
click at [826, 428] on img at bounding box center [835, 457] width 58 height 58
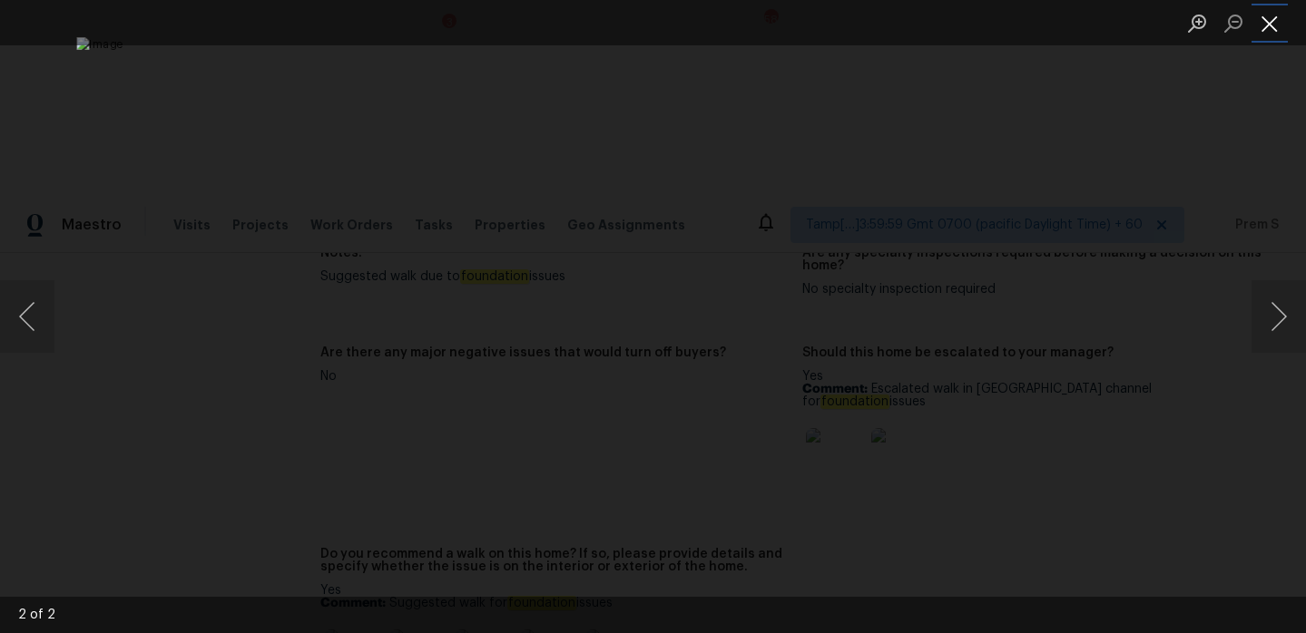
click at [1273, 25] on button "Close lightbox" at bounding box center [1269, 23] width 36 height 32
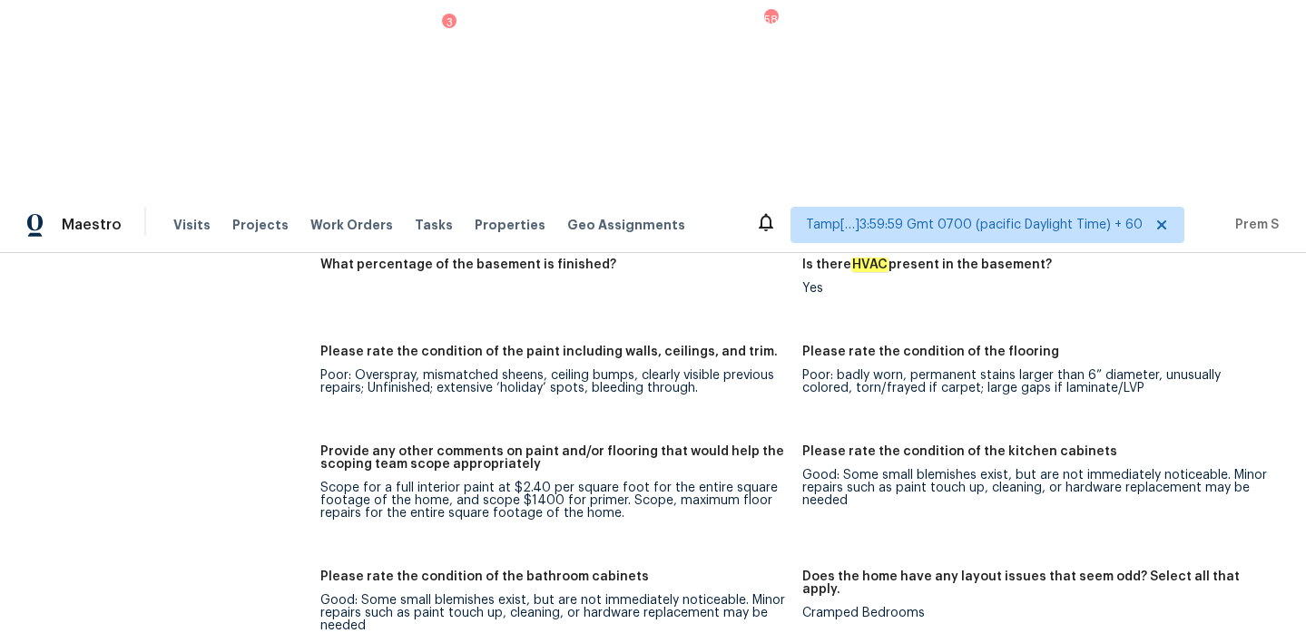
scroll to position [3224, 0]
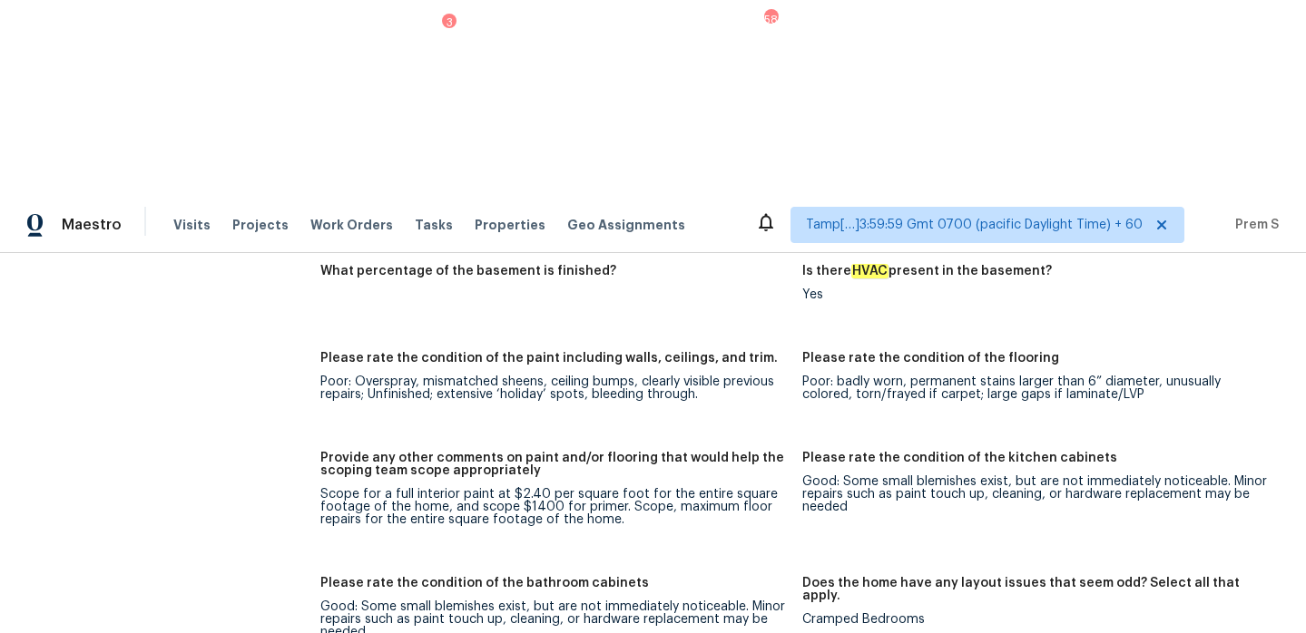
click at [685, 488] on div "Scope for a full interior paint at $2.40 per square foot for the entire square …" at bounding box center [553, 507] width 467 height 38
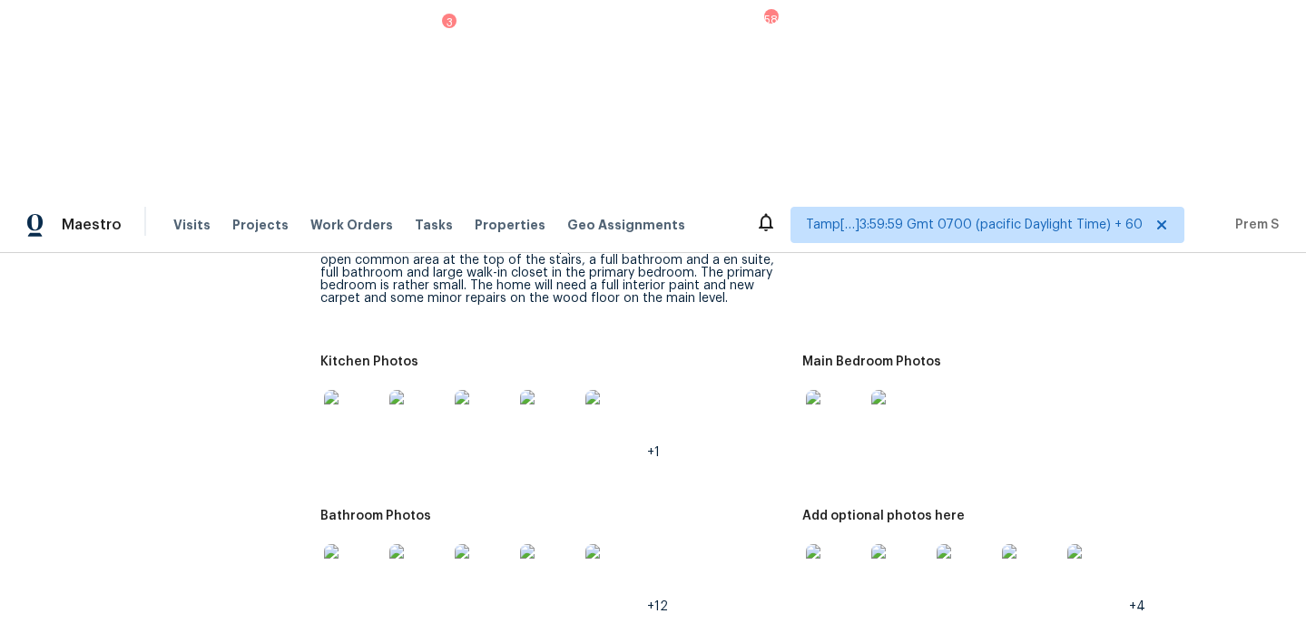
scroll to position [2599, 0]
click at [856, 544] on img at bounding box center [835, 573] width 58 height 58
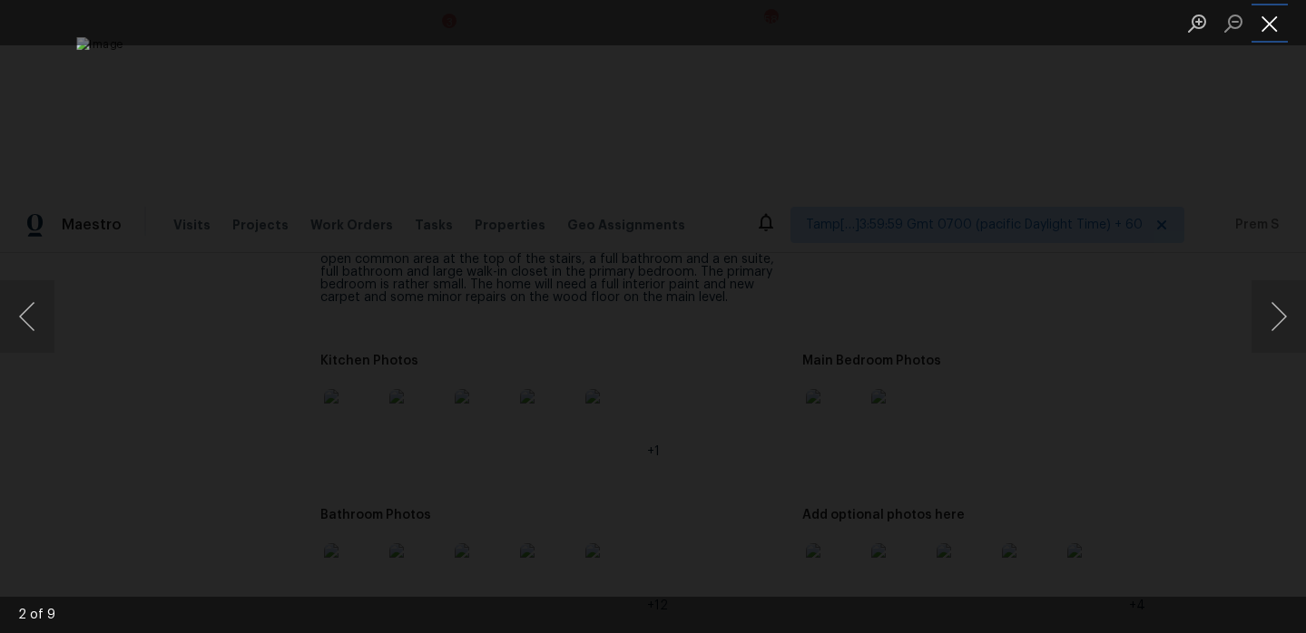
click at [1270, 36] on button "Close lightbox" at bounding box center [1269, 23] width 36 height 32
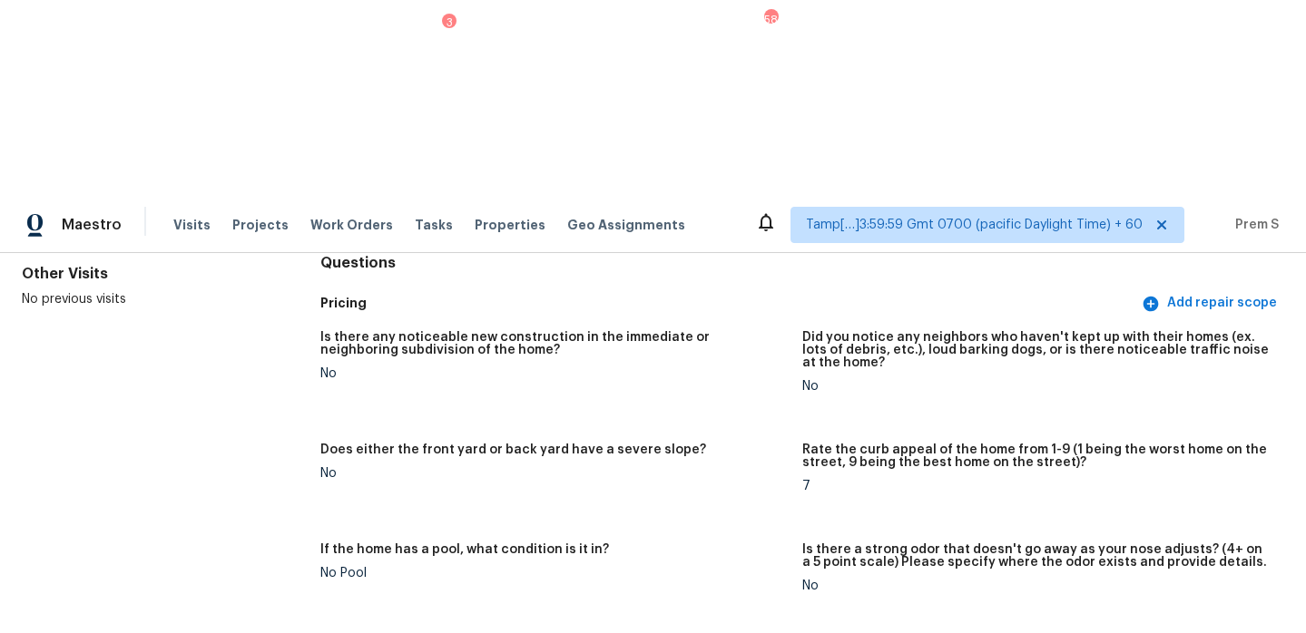
scroll to position [0, 0]
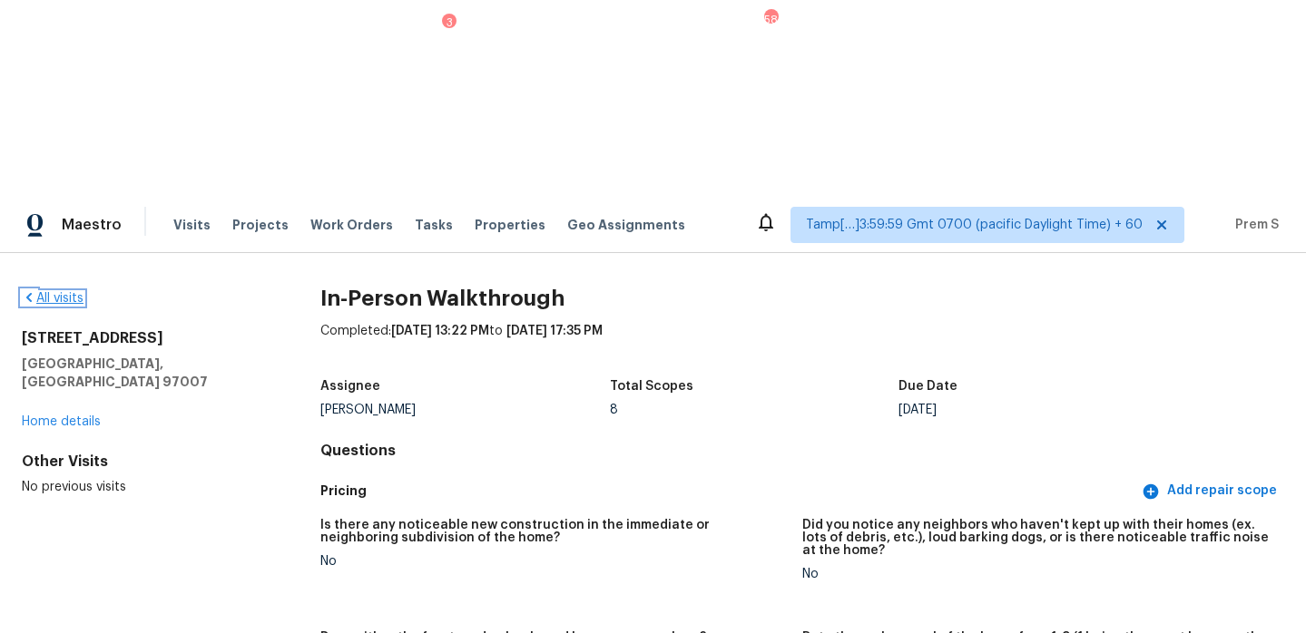
click at [73, 292] on link "All visits" at bounding box center [53, 298] width 62 height 13
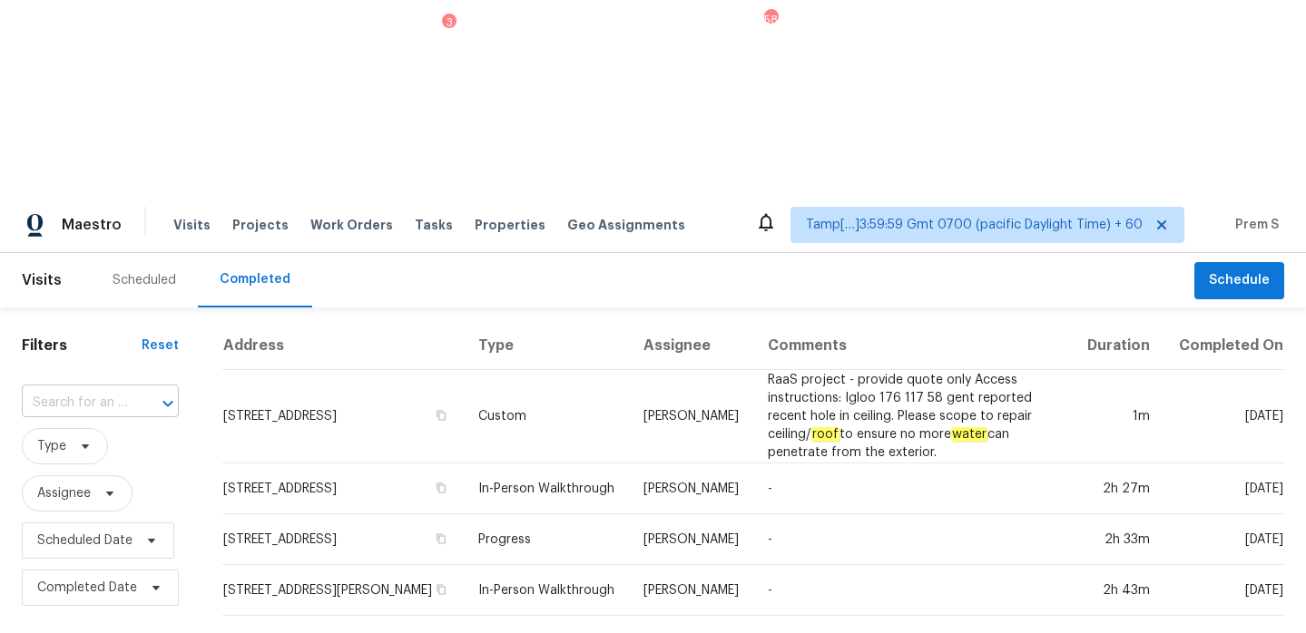
click at [94, 389] on input "text" at bounding box center [75, 403] width 106 height 28
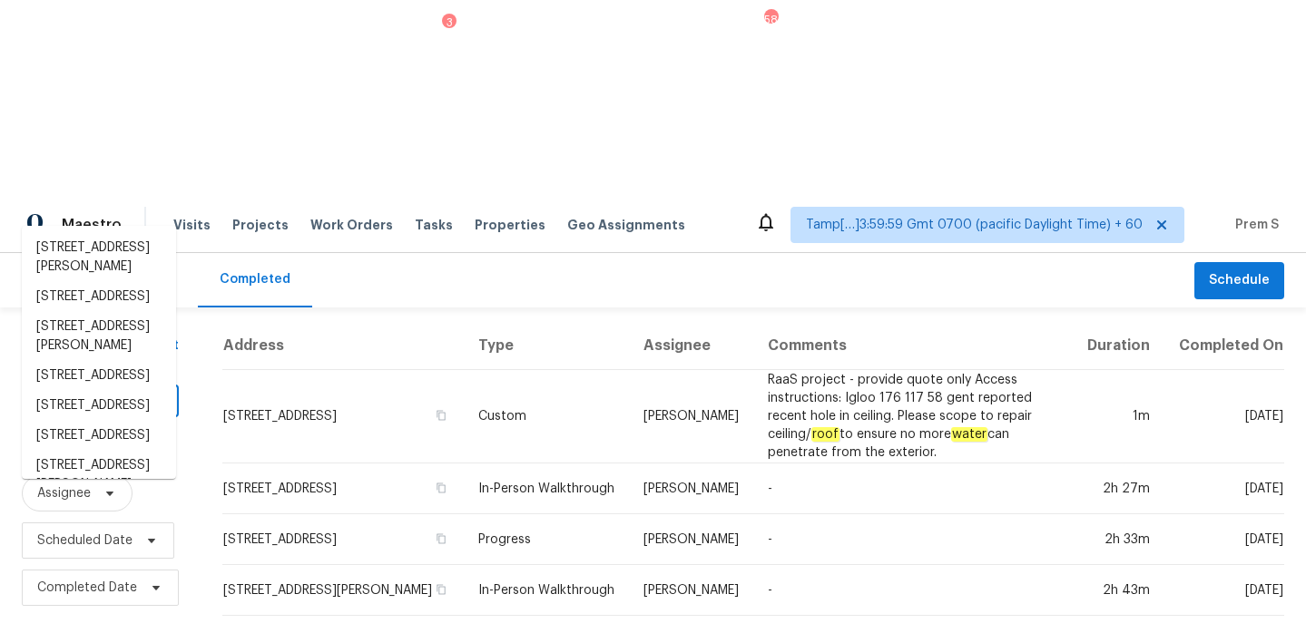
paste input "[STREET_ADDRESS]"
type input "[STREET_ADDRESS]"
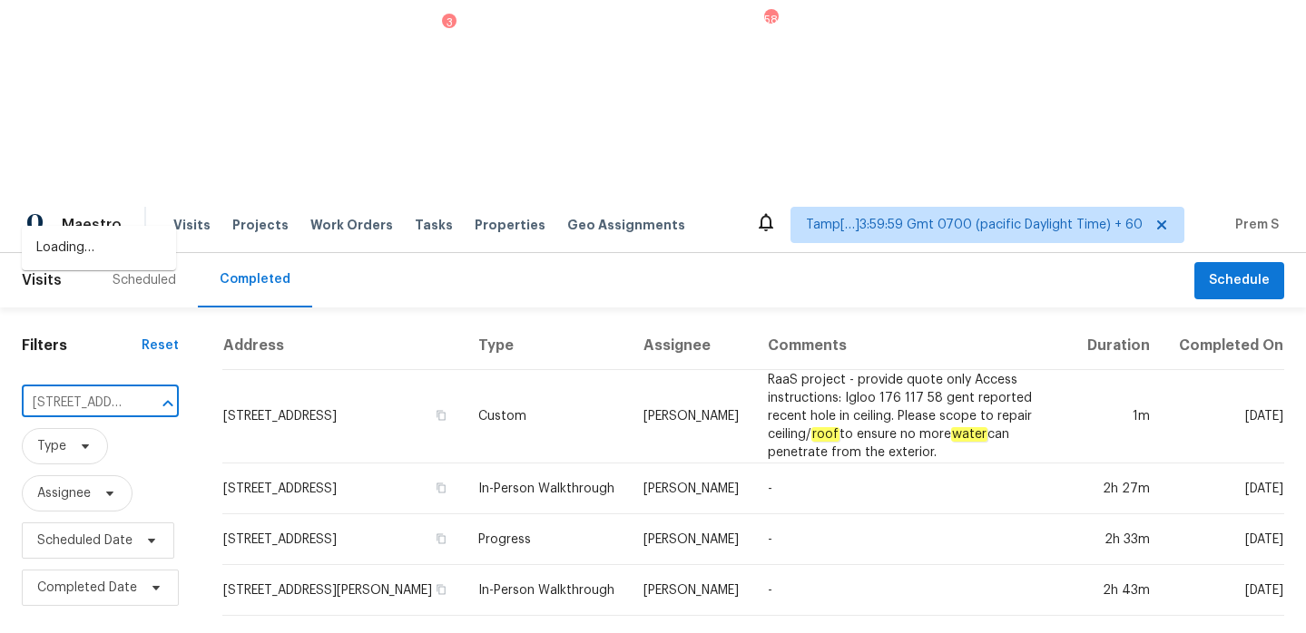
scroll to position [0, 115]
click at [91, 246] on li "[STREET_ADDRESS]" at bounding box center [99, 248] width 154 height 30
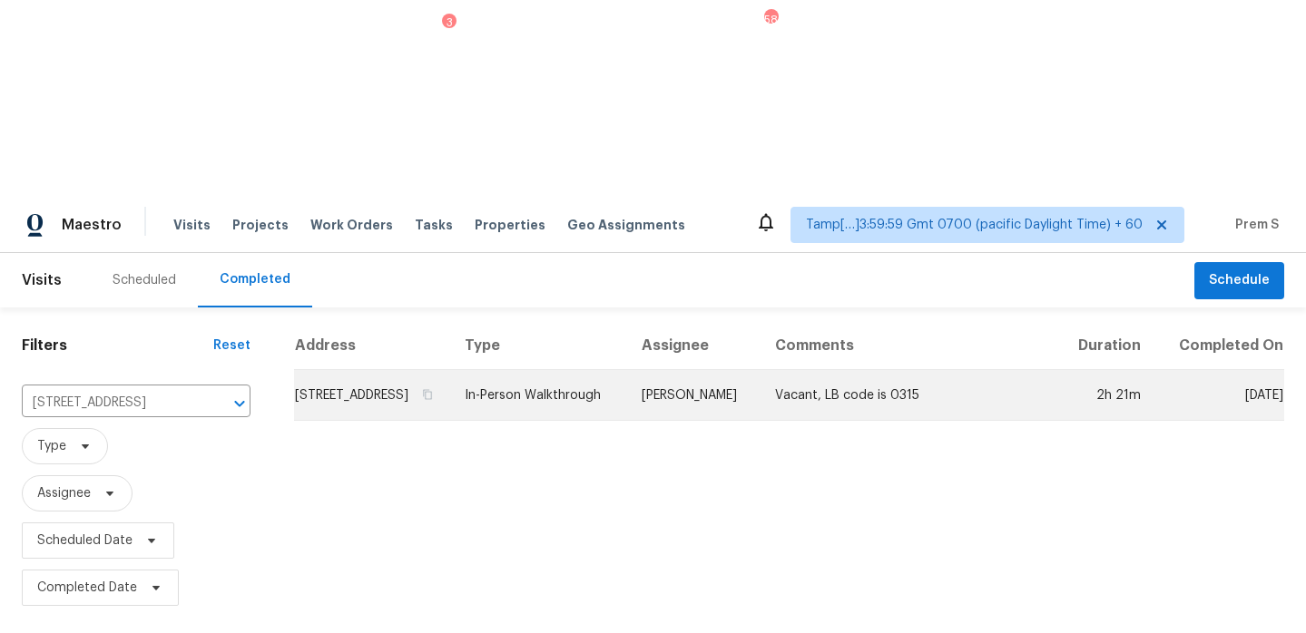
click at [370, 370] on td "[STREET_ADDRESS]" at bounding box center [372, 395] width 156 height 51
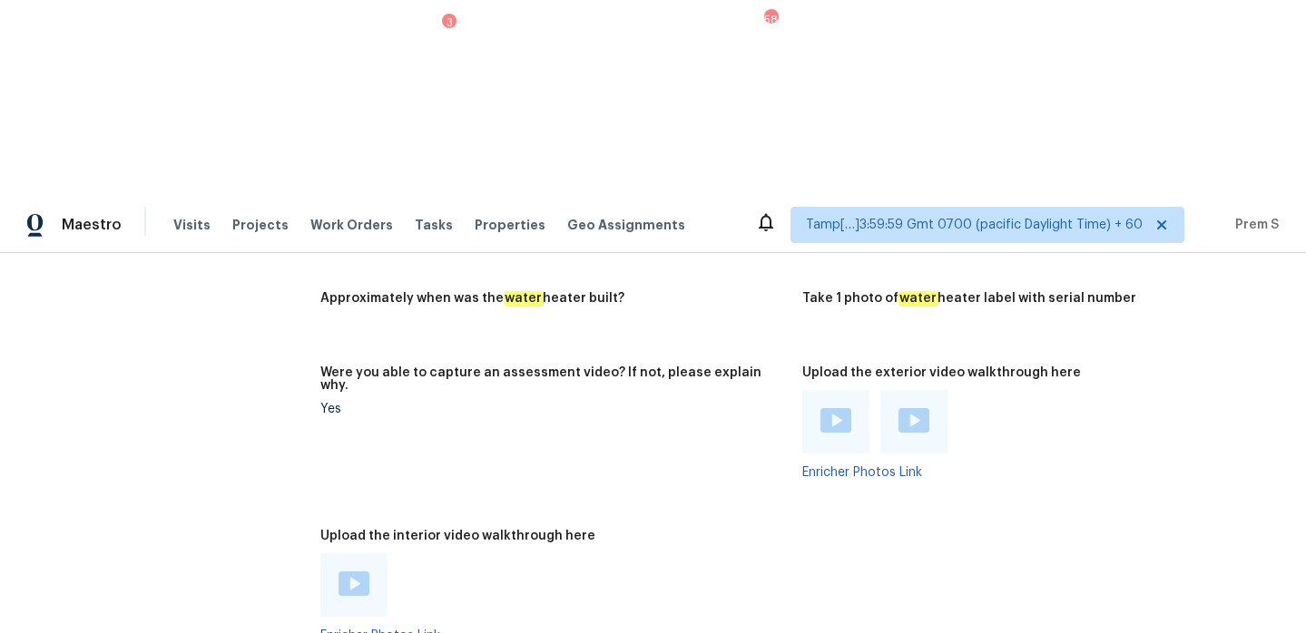
scroll to position [3406, 0]
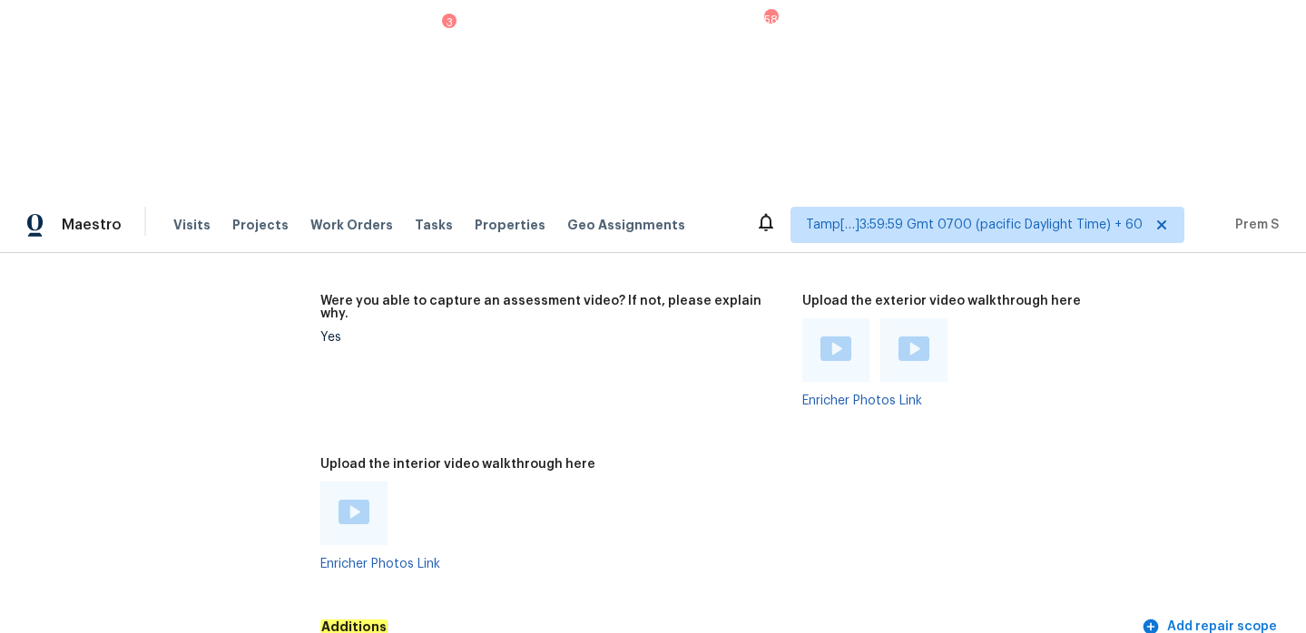
click at [368, 500] on img at bounding box center [353, 512] width 31 height 25
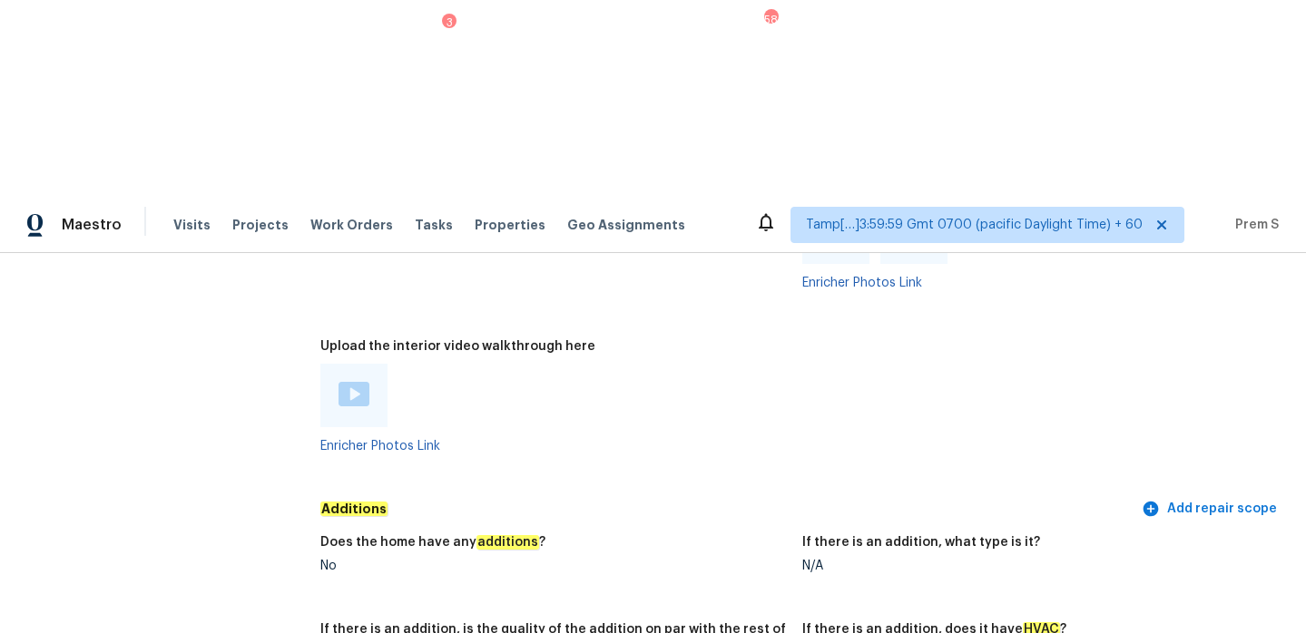
scroll to position [3366, 0]
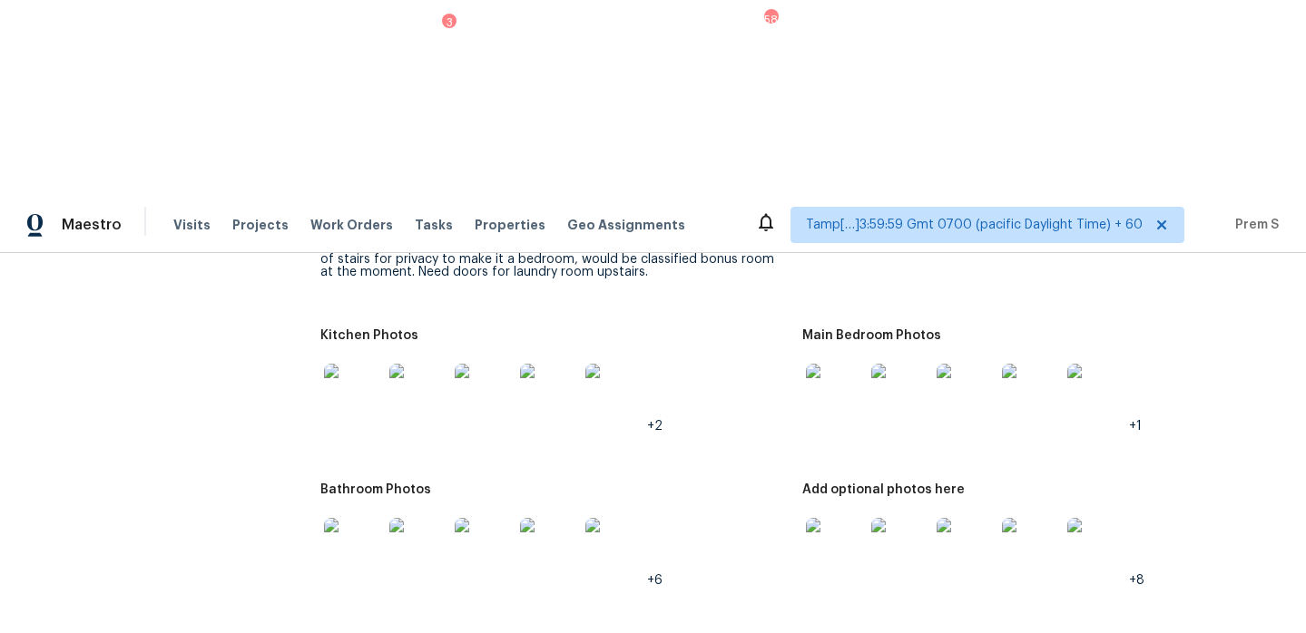
scroll to position [2097, 0]
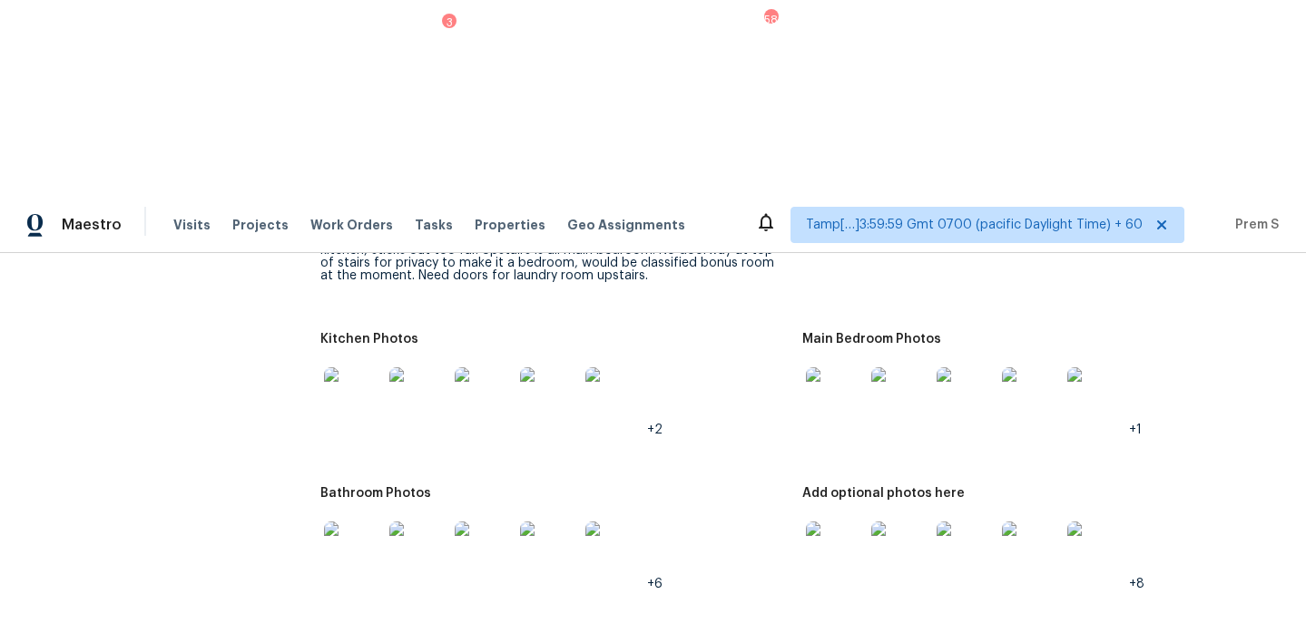
click at [831, 368] on img at bounding box center [835, 397] width 58 height 58
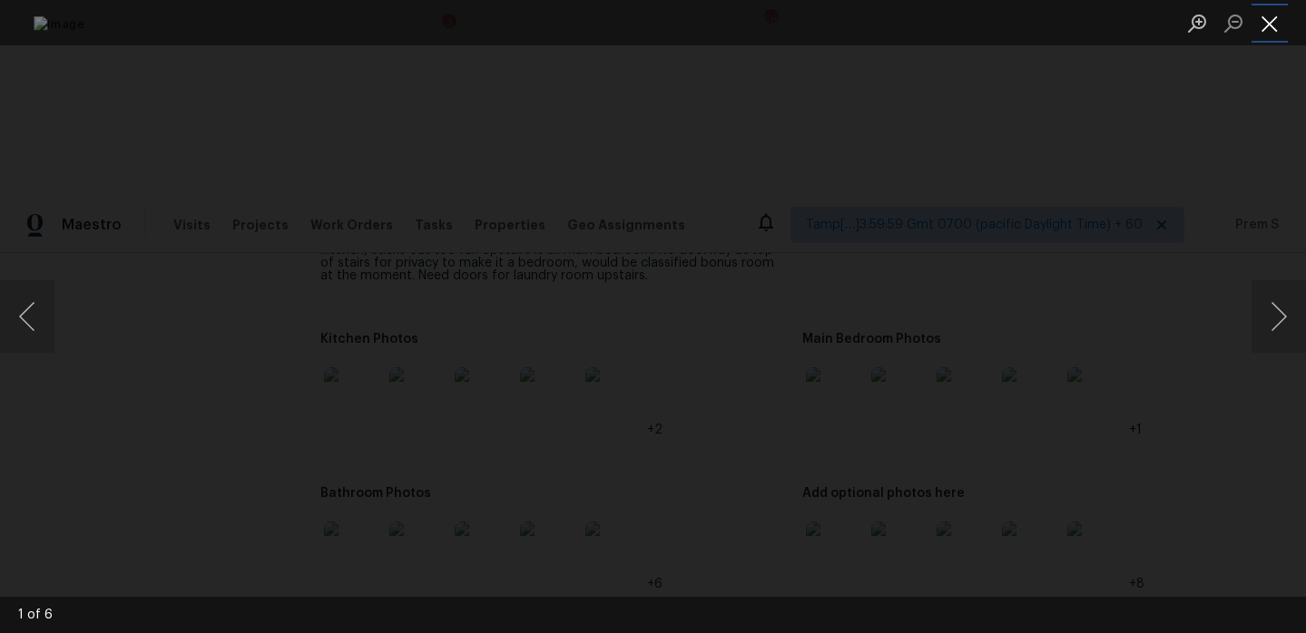
click at [1270, 22] on button "Close lightbox" at bounding box center [1269, 23] width 36 height 32
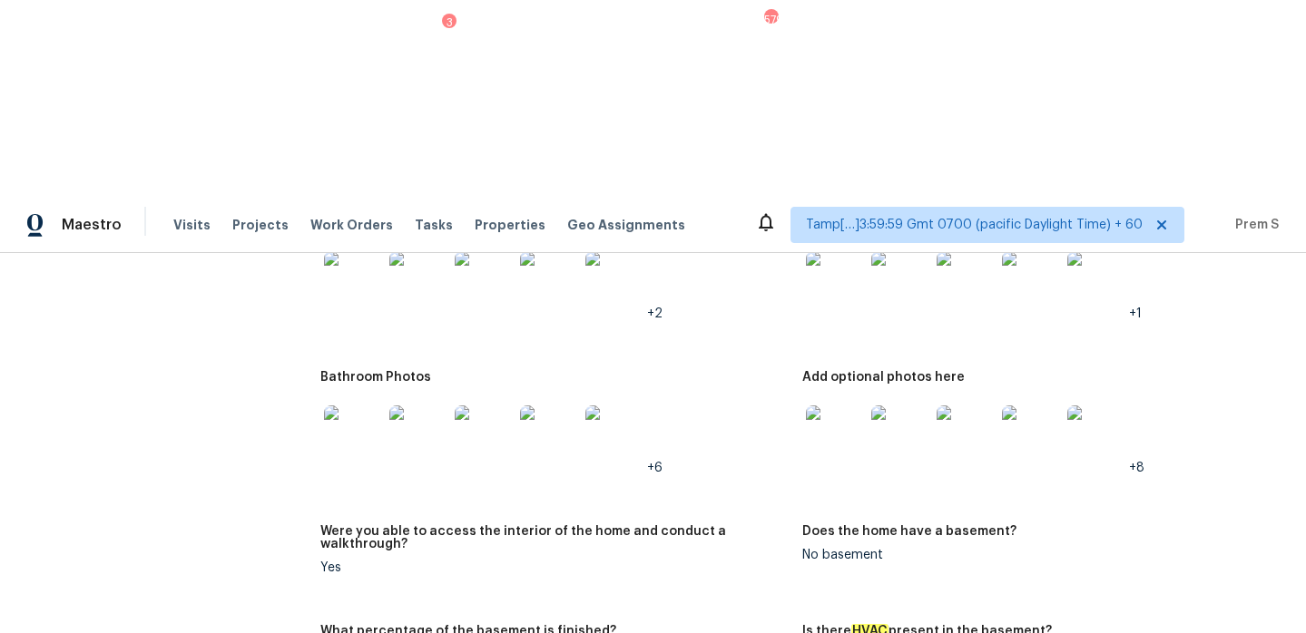
scroll to position [1591, 0]
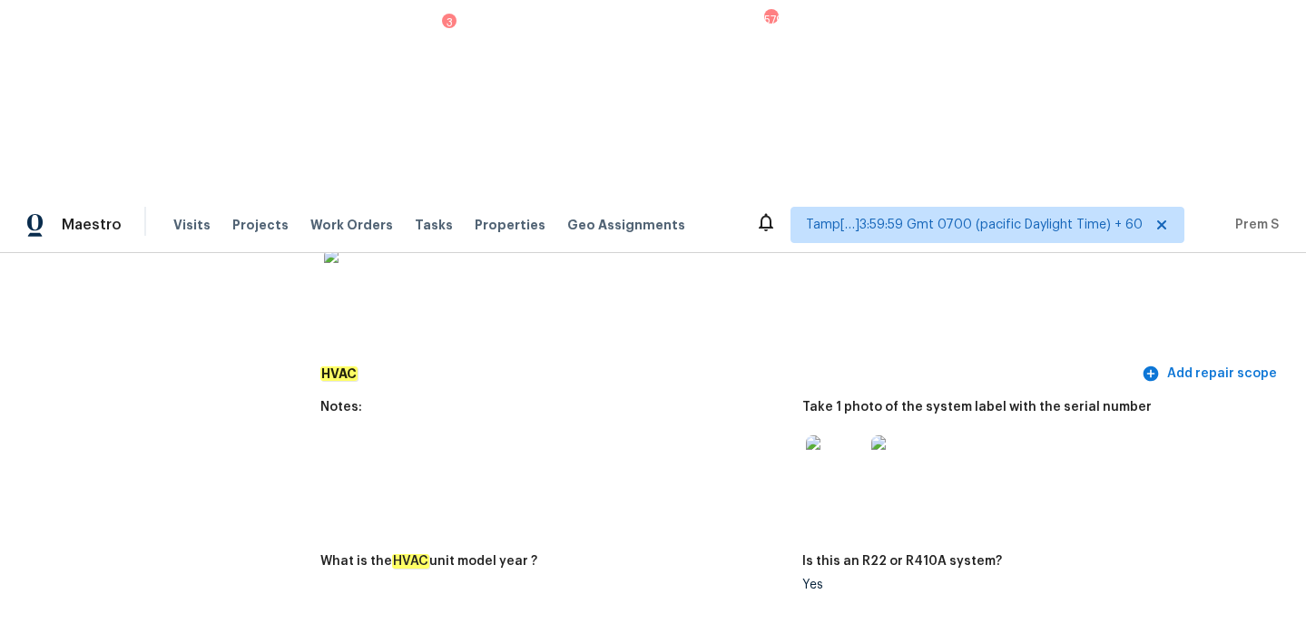
click at [842, 436] on img at bounding box center [835, 465] width 58 height 58
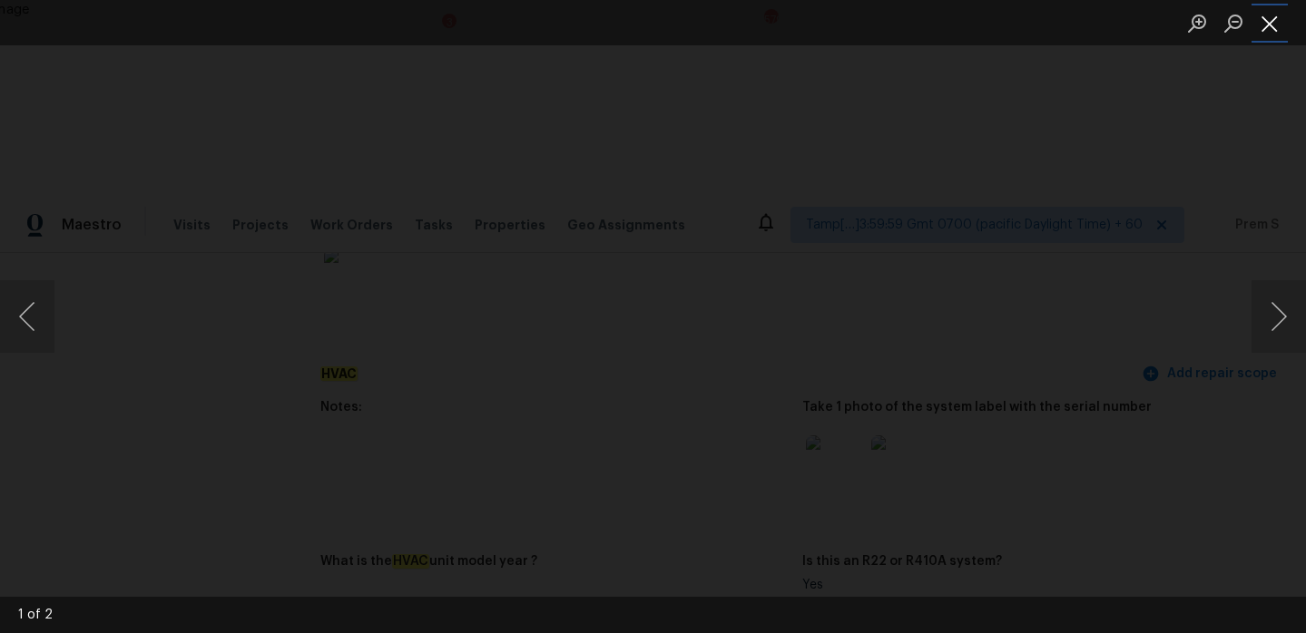
click at [1271, 19] on button "Close lightbox" at bounding box center [1269, 23] width 36 height 32
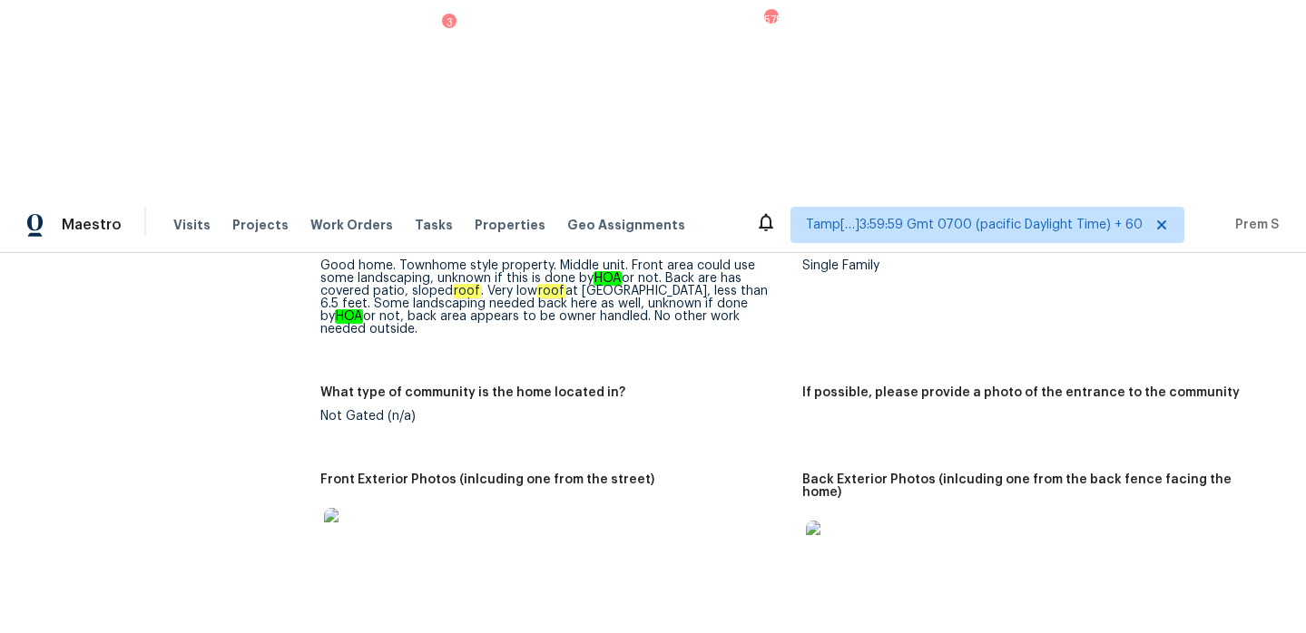
scroll to position [0, 0]
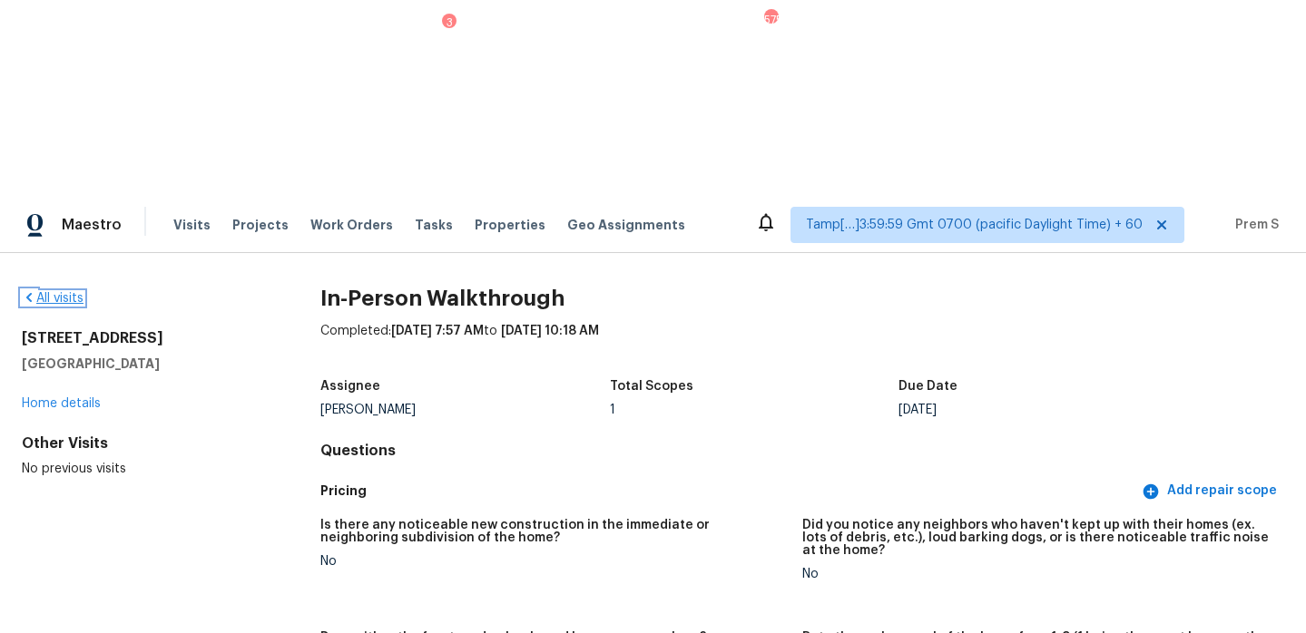
click at [42, 292] on link "All visits" at bounding box center [53, 298] width 62 height 13
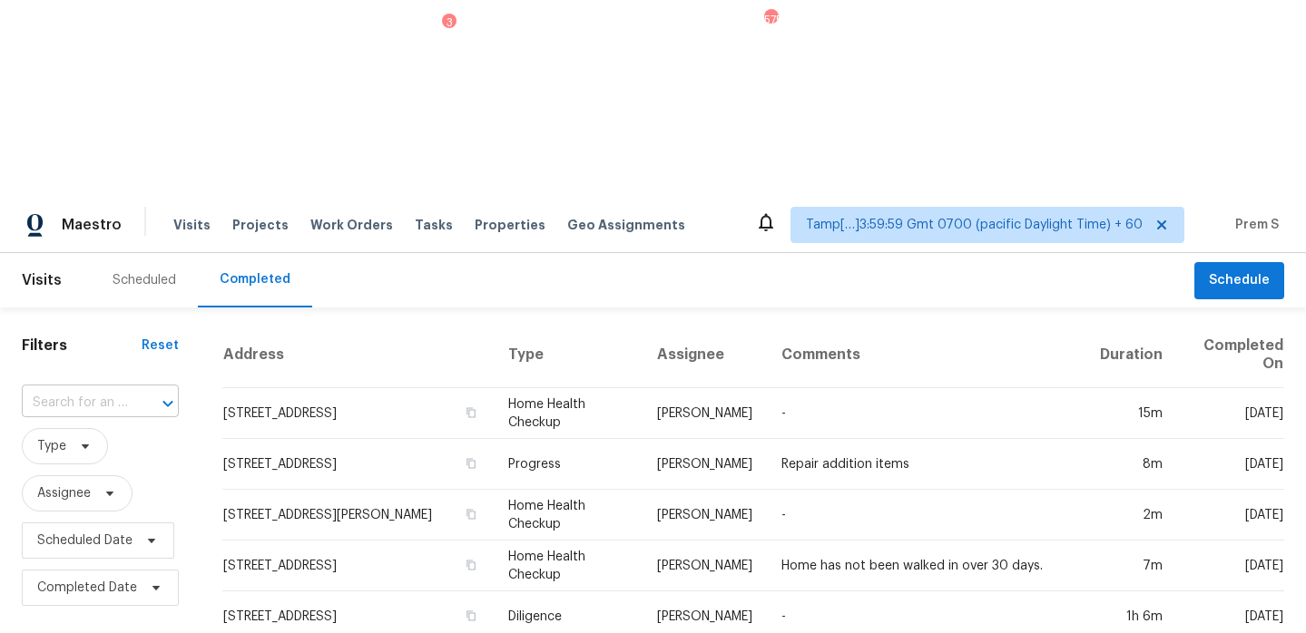
click at [120, 389] on input "text" at bounding box center [75, 403] width 106 height 28
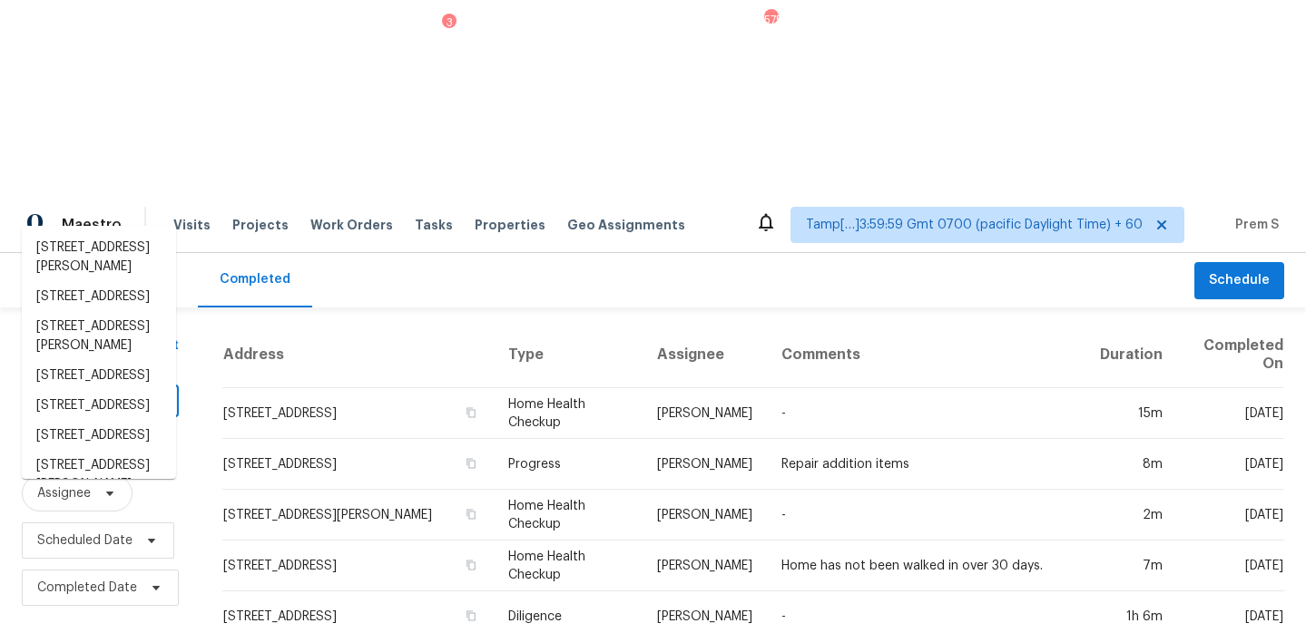
paste input "[STREET_ADDRESS][PERSON_NAME]"
type input "[STREET_ADDRESS][PERSON_NAME]"
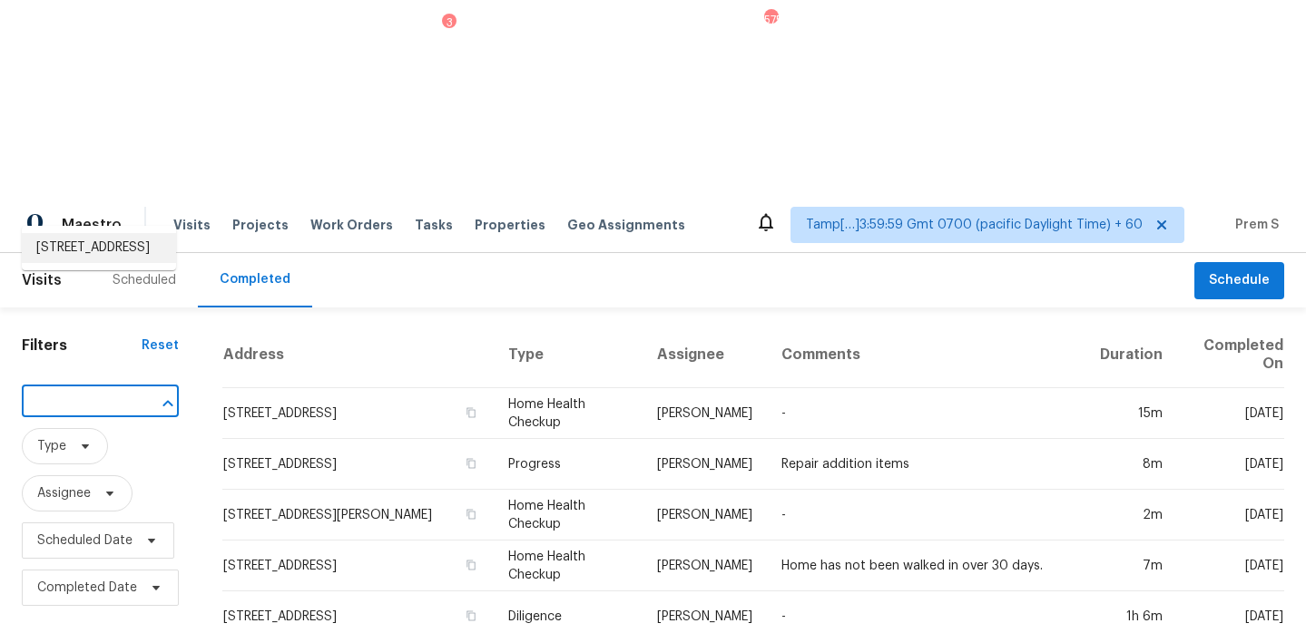
click at [110, 257] on li "[STREET_ADDRESS]" at bounding box center [99, 248] width 154 height 30
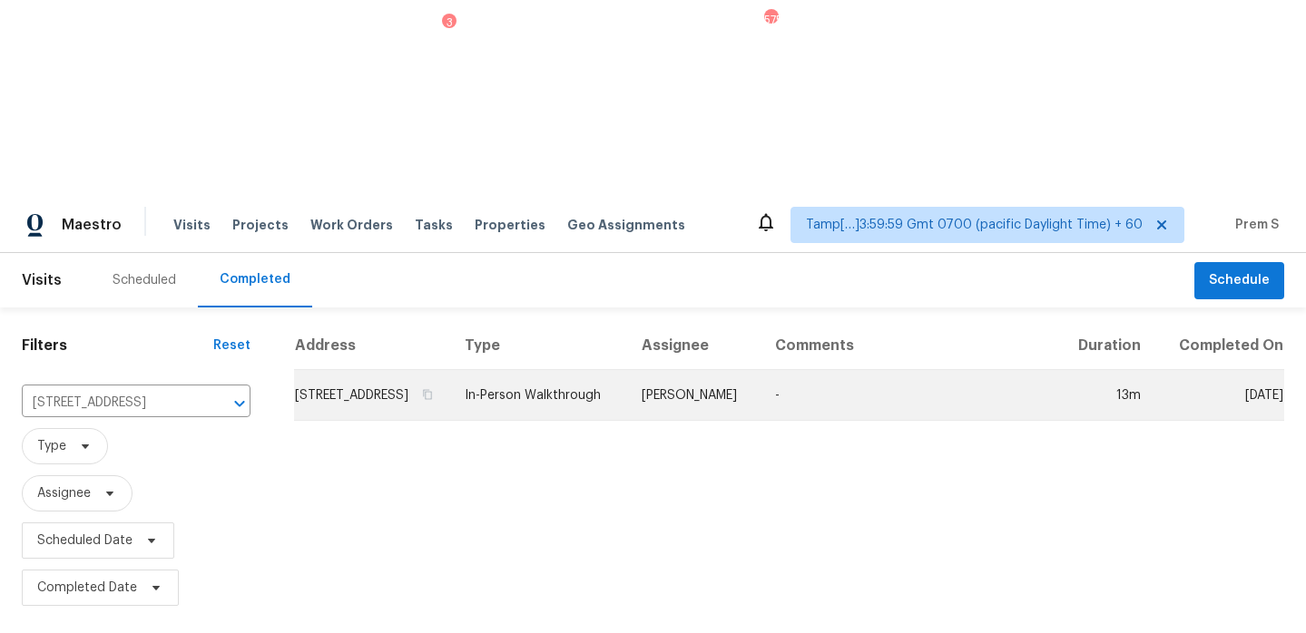
click at [344, 370] on td "[STREET_ADDRESS]" at bounding box center [372, 395] width 156 height 51
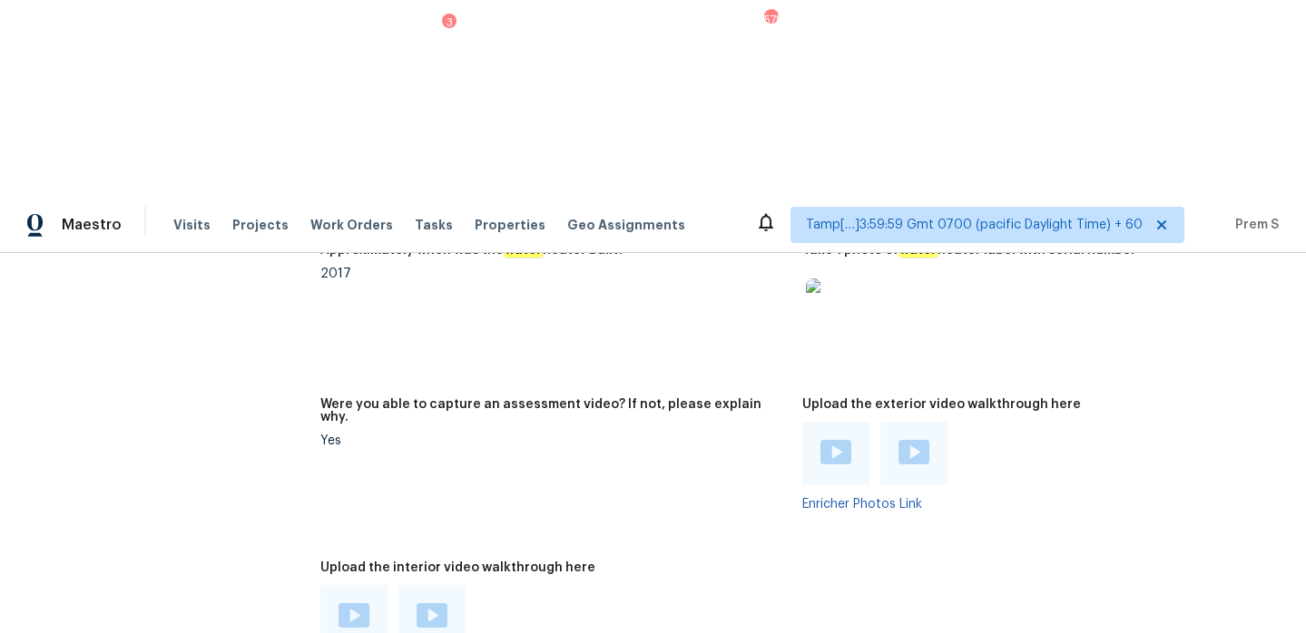
scroll to position [3608, 0]
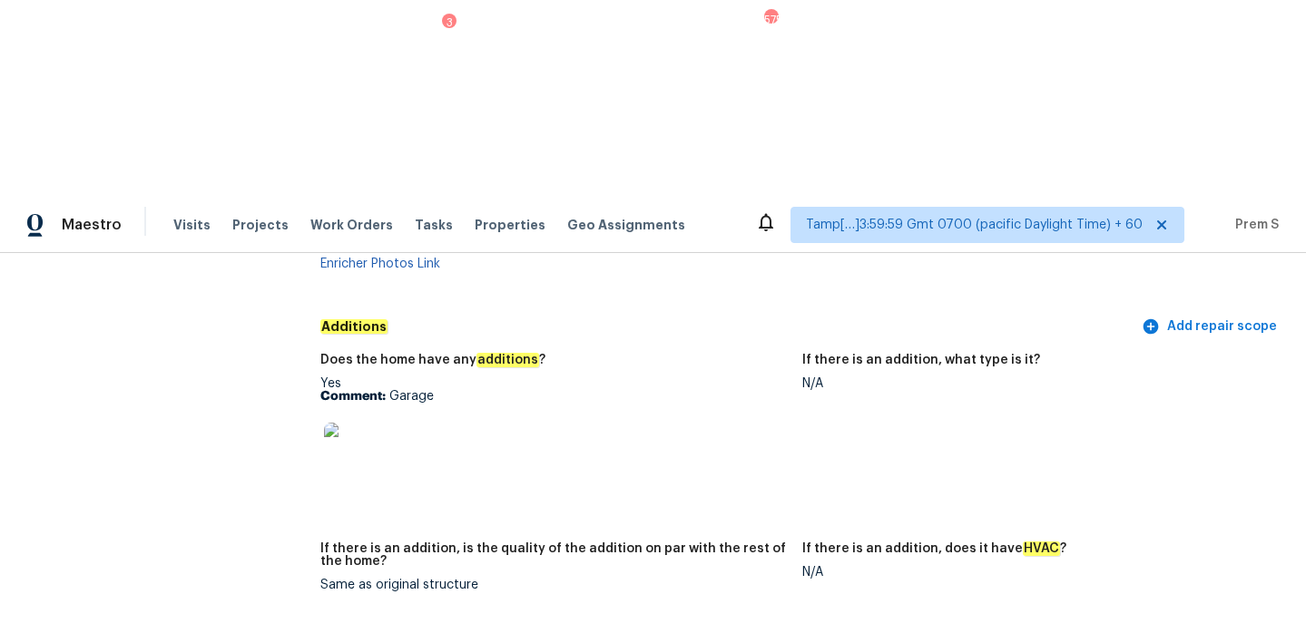
click at [350, 423] on img at bounding box center [353, 452] width 58 height 58
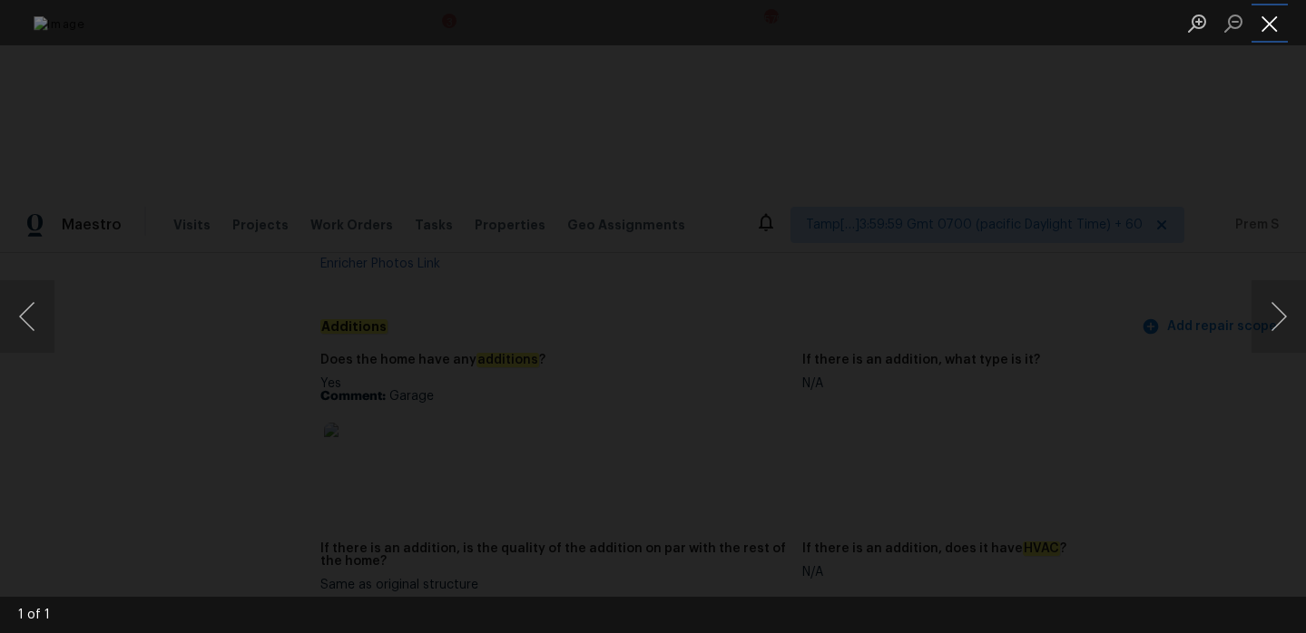
click at [1269, 21] on button "Close lightbox" at bounding box center [1269, 23] width 36 height 32
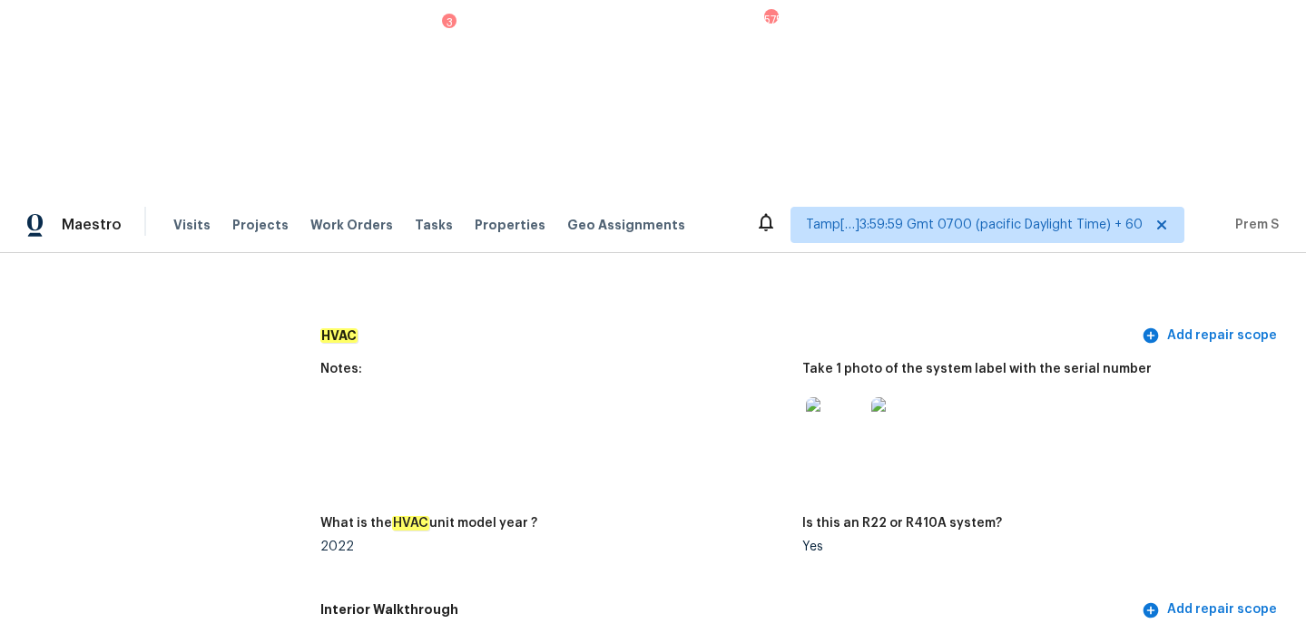
scroll to position [1831, 0]
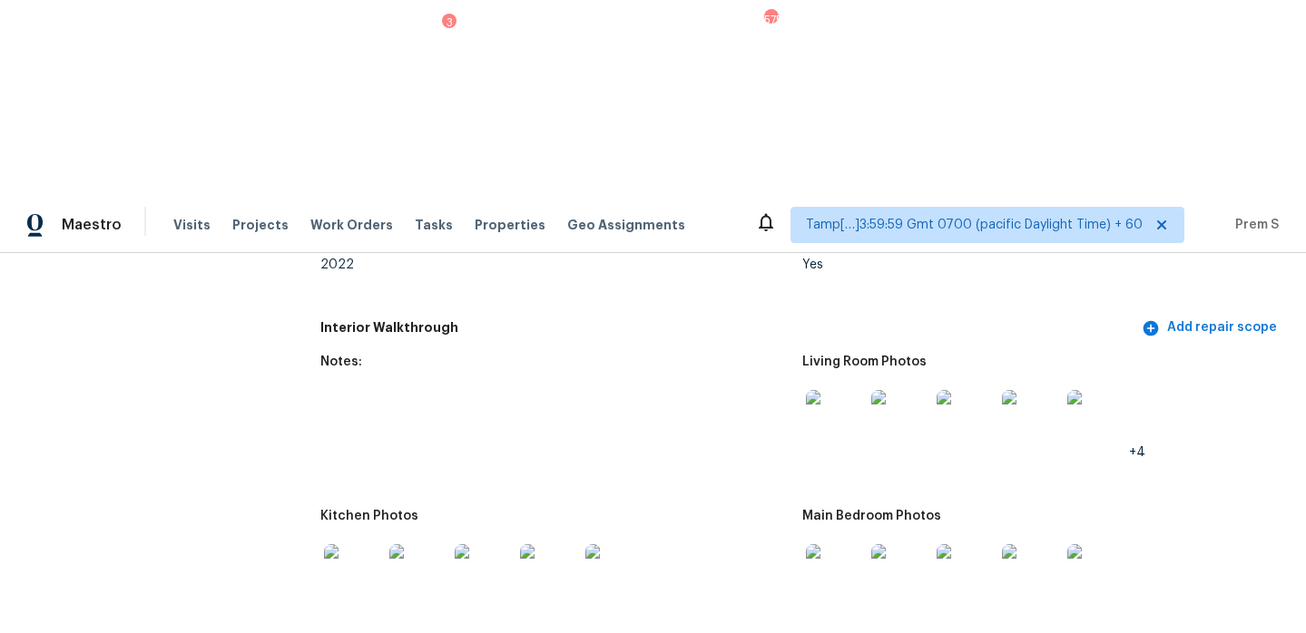
click at [838, 390] on img at bounding box center [835, 419] width 58 height 58
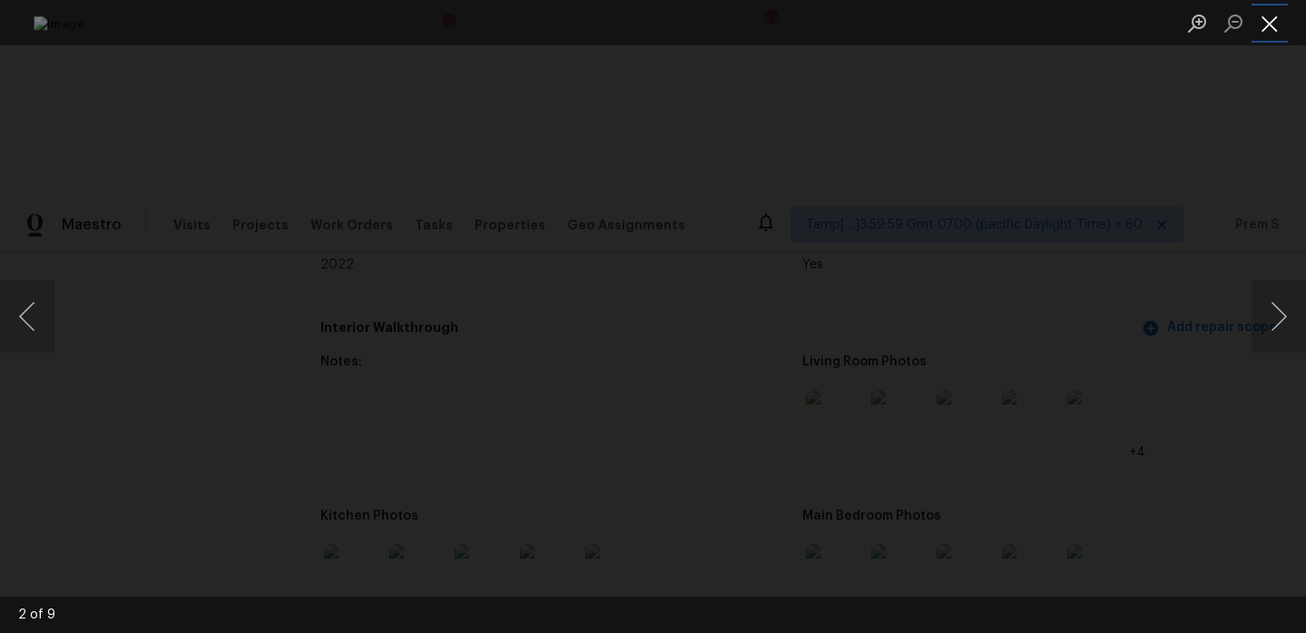
click at [1267, 29] on button "Close lightbox" at bounding box center [1269, 23] width 36 height 32
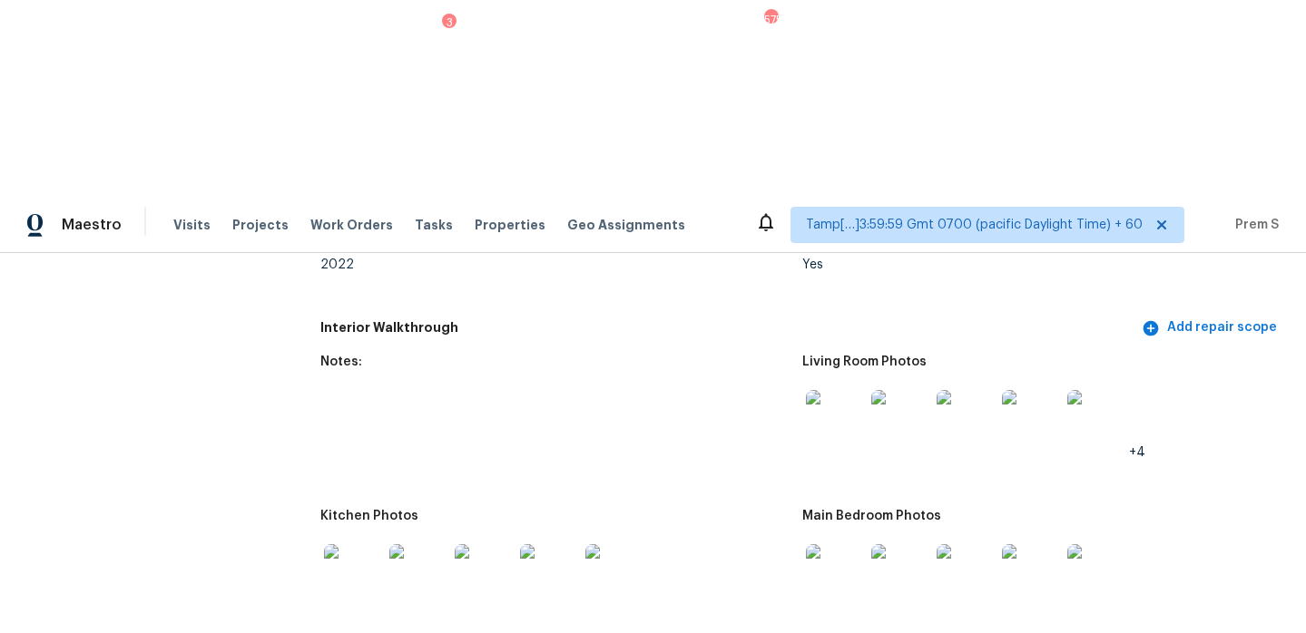
click at [848, 544] on img at bounding box center [835, 573] width 58 height 58
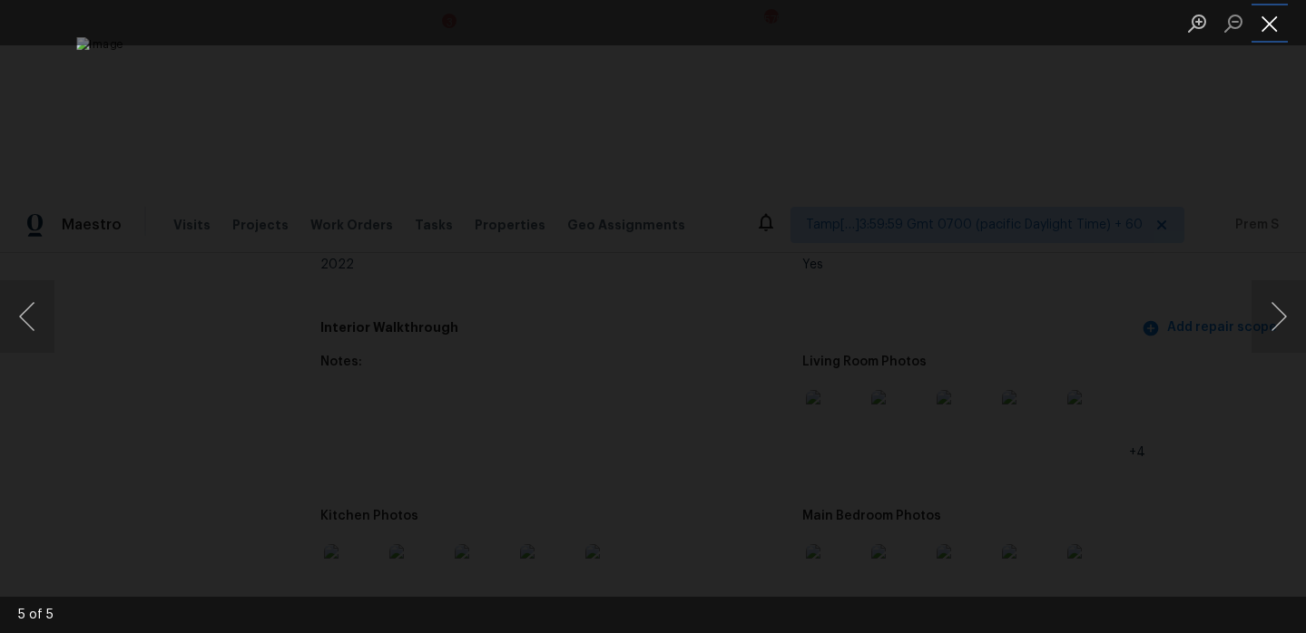
click at [1267, 17] on button "Close lightbox" at bounding box center [1269, 23] width 36 height 32
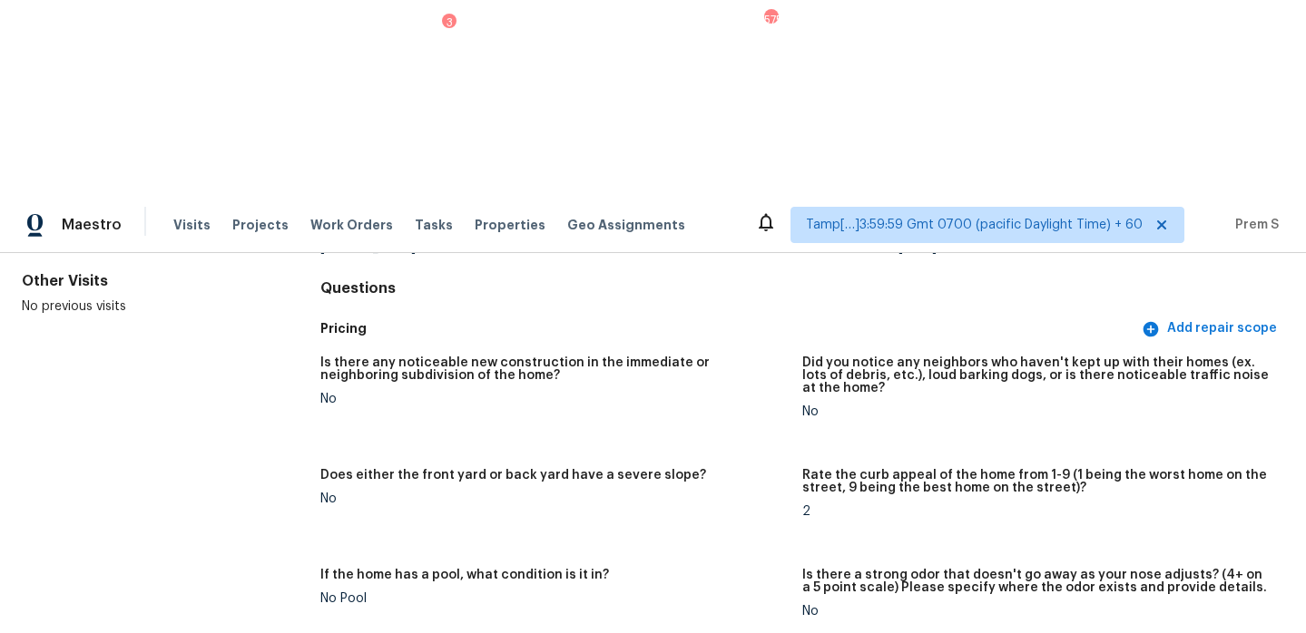
scroll to position [813, 0]
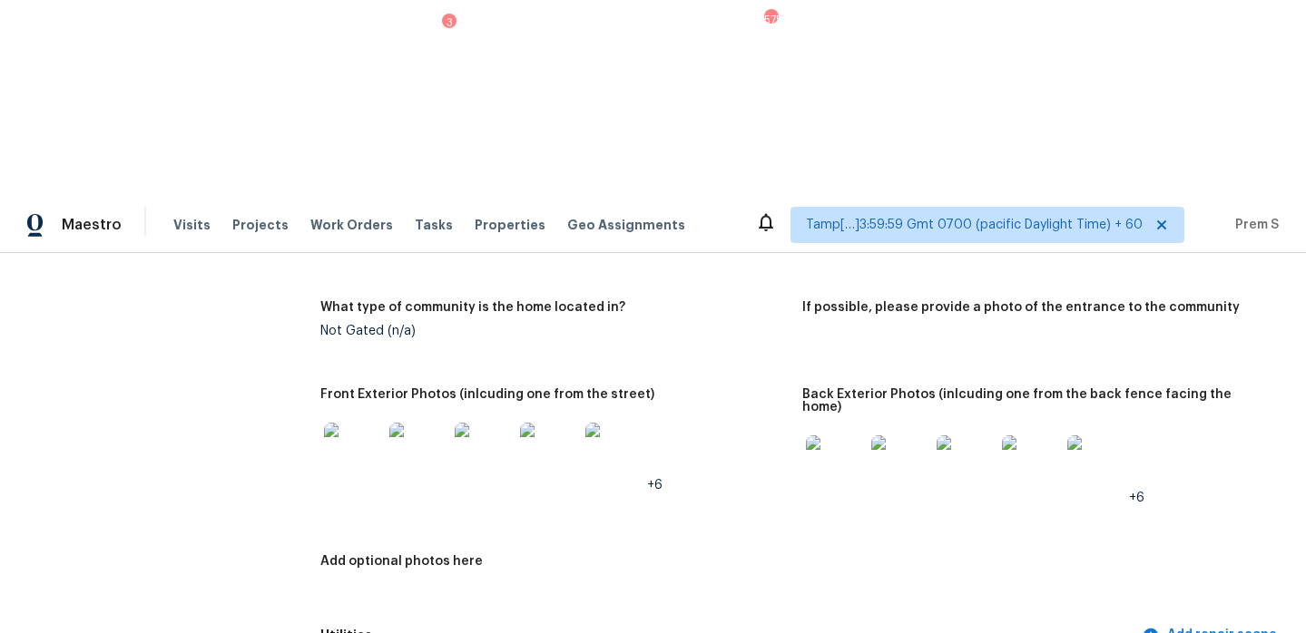
click at [355, 423] on img at bounding box center [353, 452] width 58 height 58
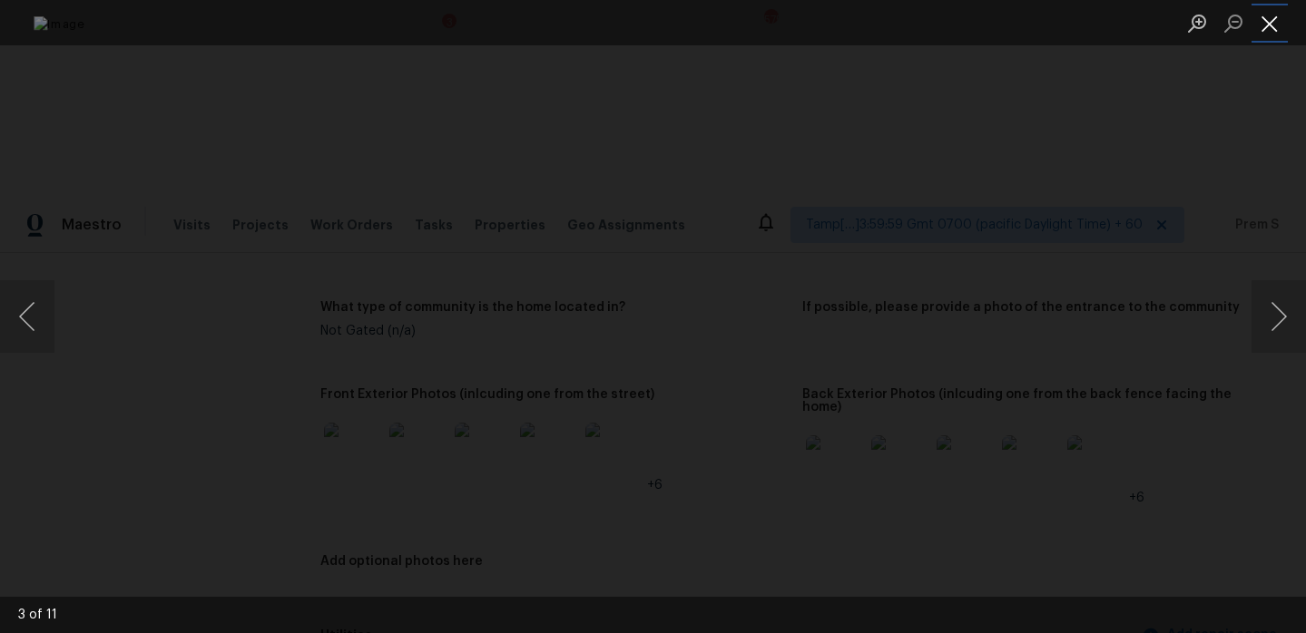
click at [1264, 28] on button "Close lightbox" at bounding box center [1269, 23] width 36 height 32
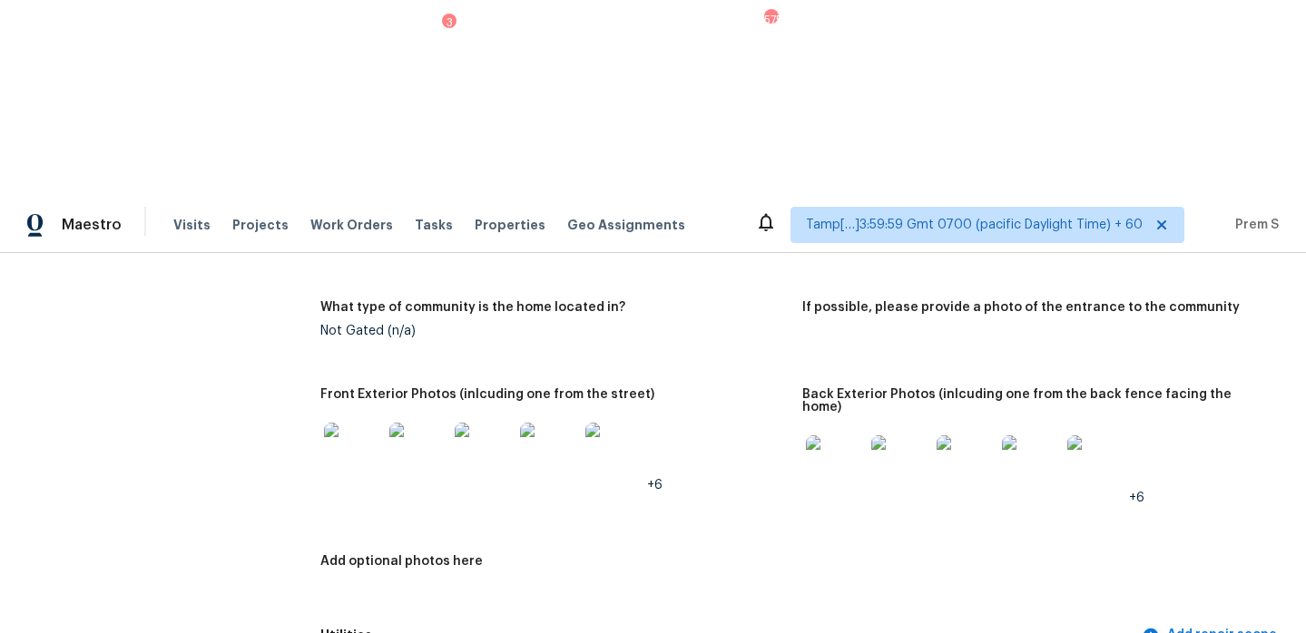
click at [838, 436] on img at bounding box center [835, 465] width 58 height 58
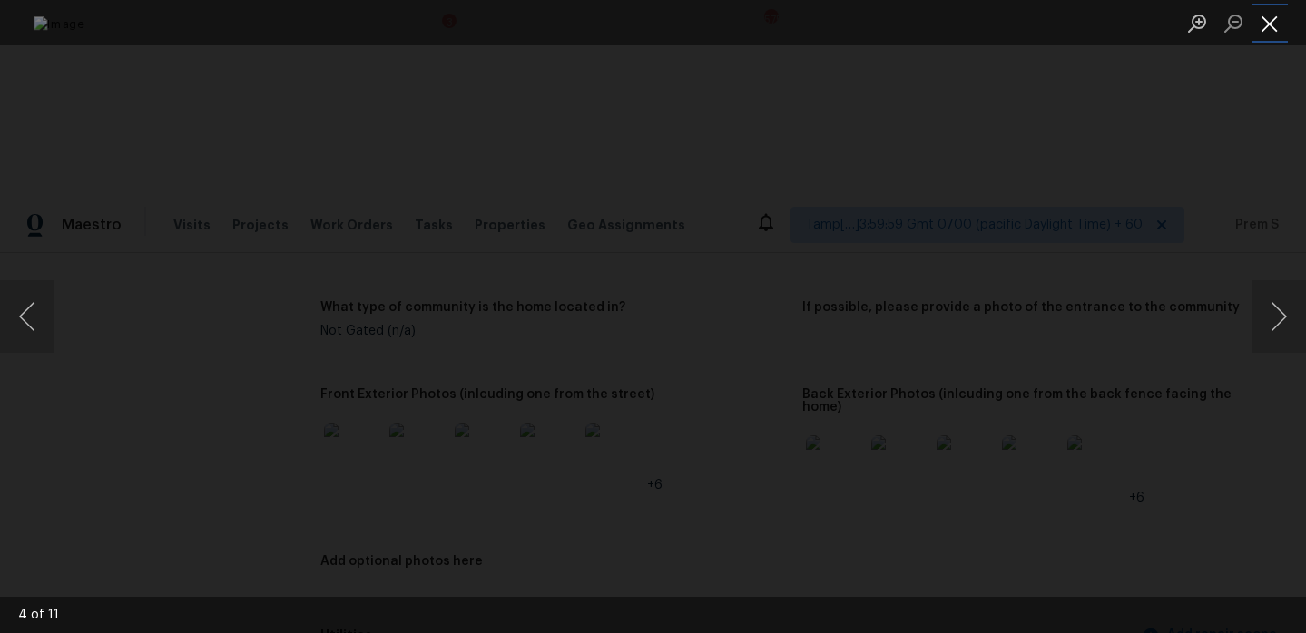
click at [1267, 26] on button "Close lightbox" at bounding box center [1269, 23] width 36 height 32
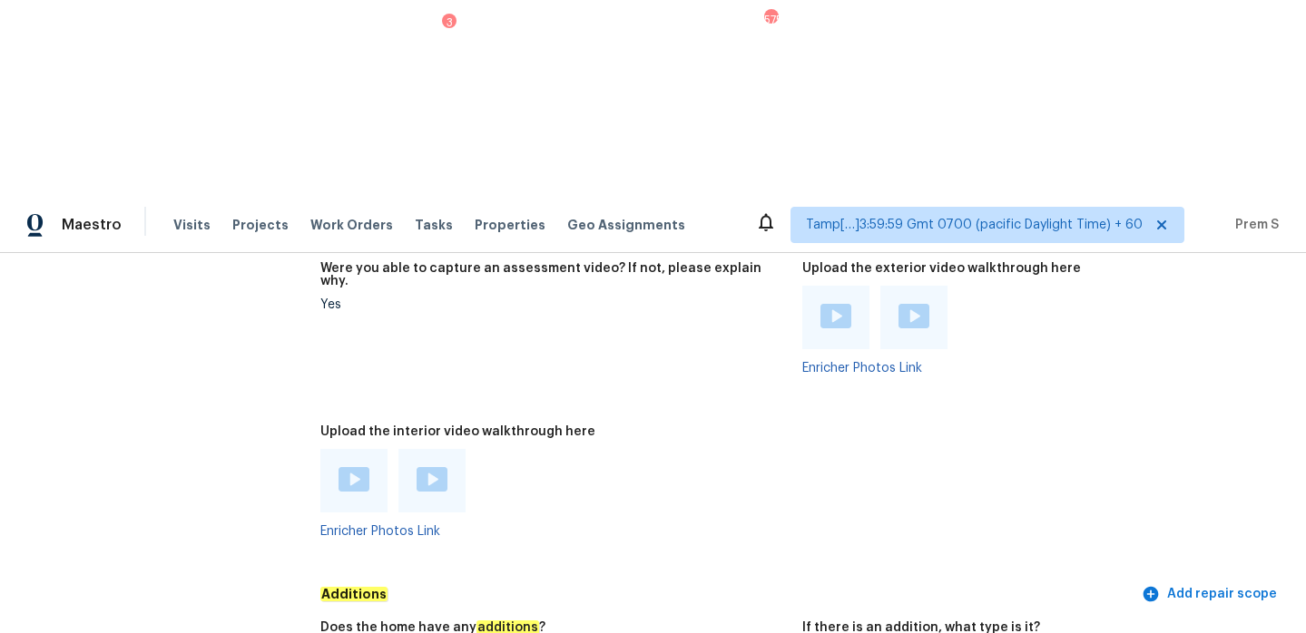
scroll to position [3285, 0]
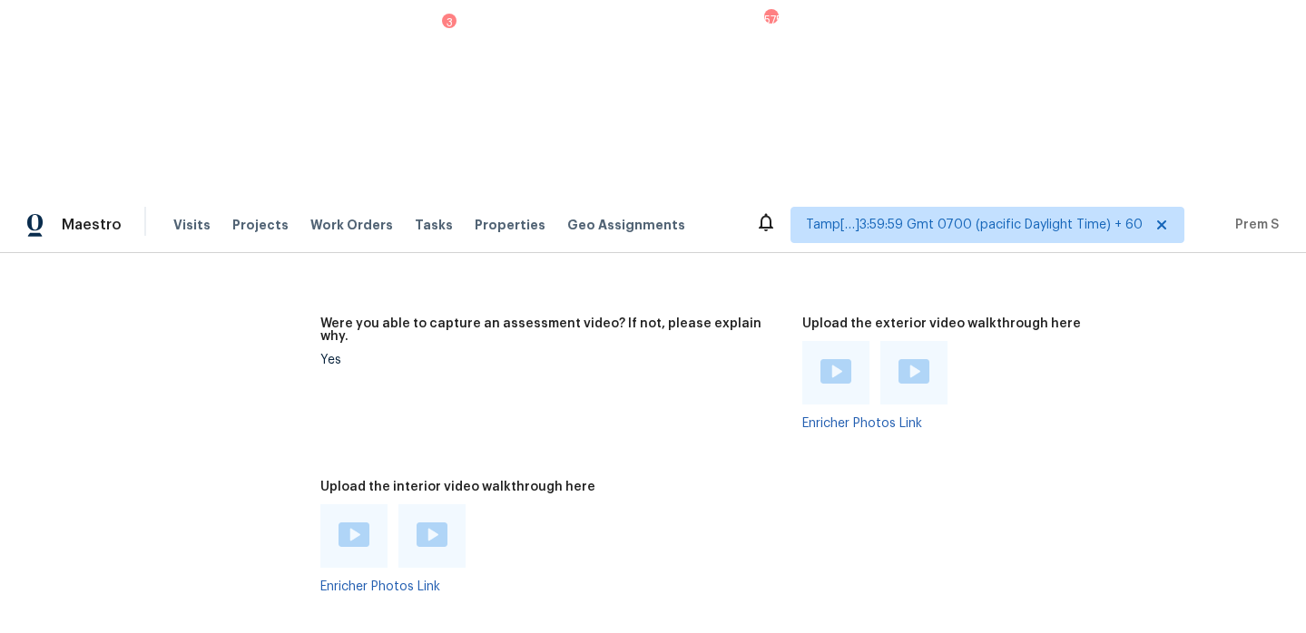
click at [834, 359] on img at bounding box center [835, 371] width 31 height 25
click at [918, 359] on img at bounding box center [913, 371] width 31 height 25
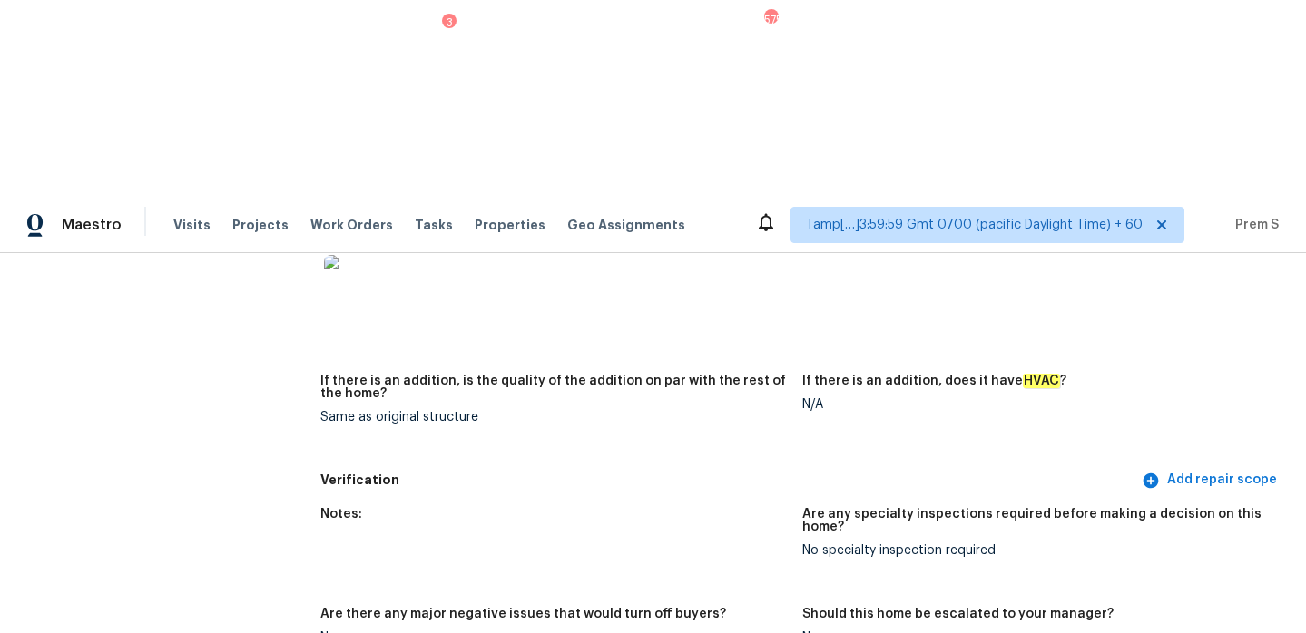
scroll to position [4018, 0]
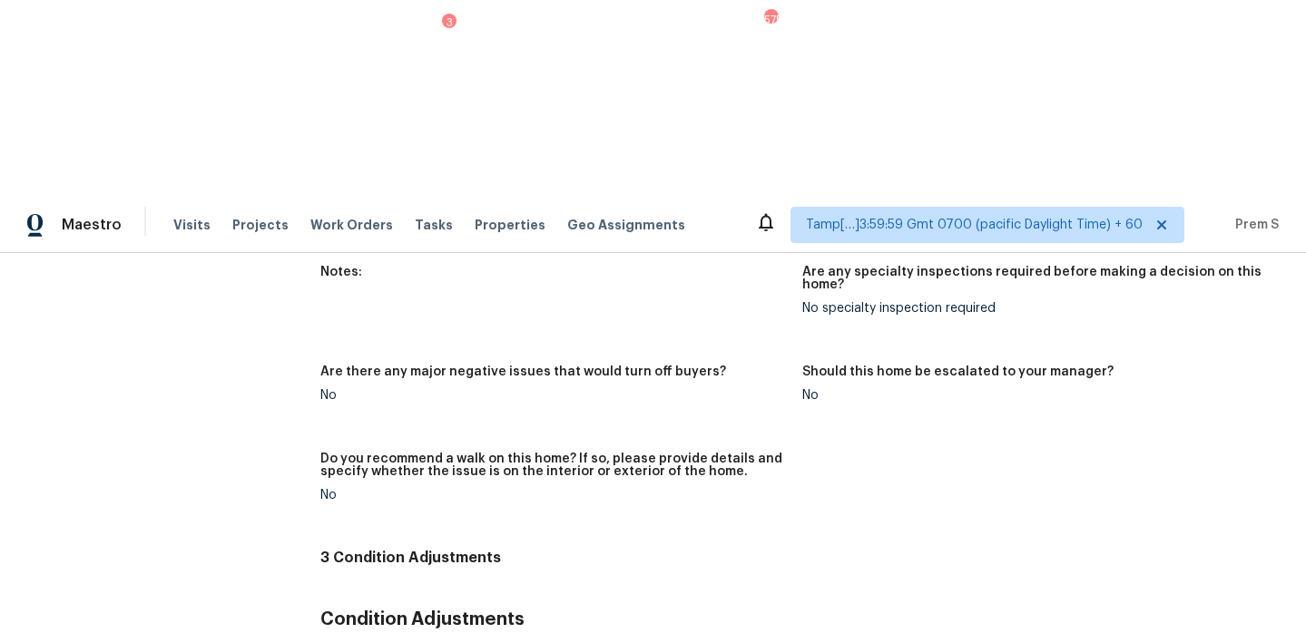
click at [878, 255] on div "Notes: Are any specialty inspections required before making a decision on this …" at bounding box center [802, 398] width 964 height 287
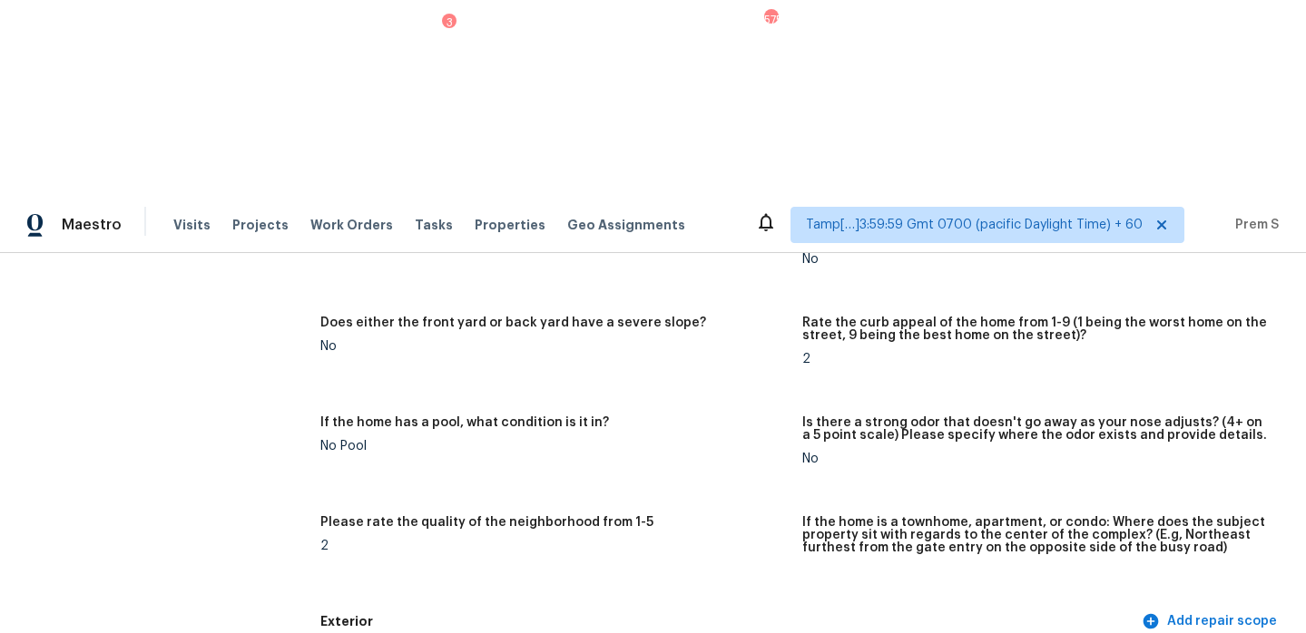
scroll to position [0, 0]
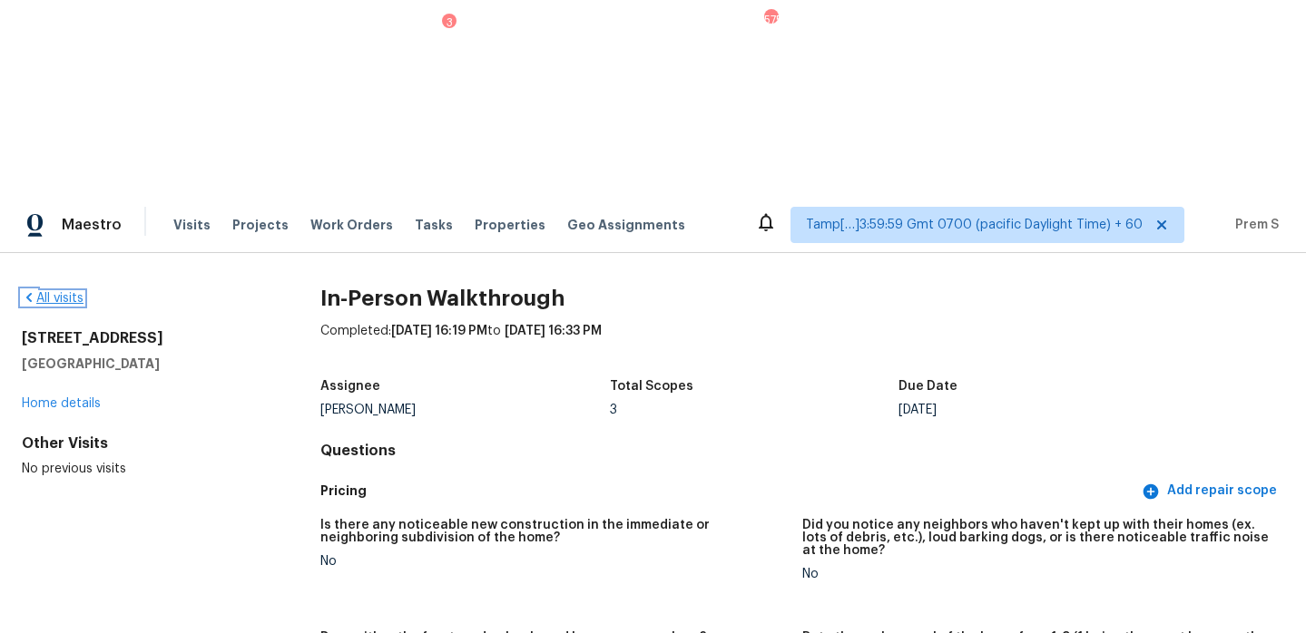
click at [64, 292] on link "All visits" at bounding box center [53, 298] width 62 height 13
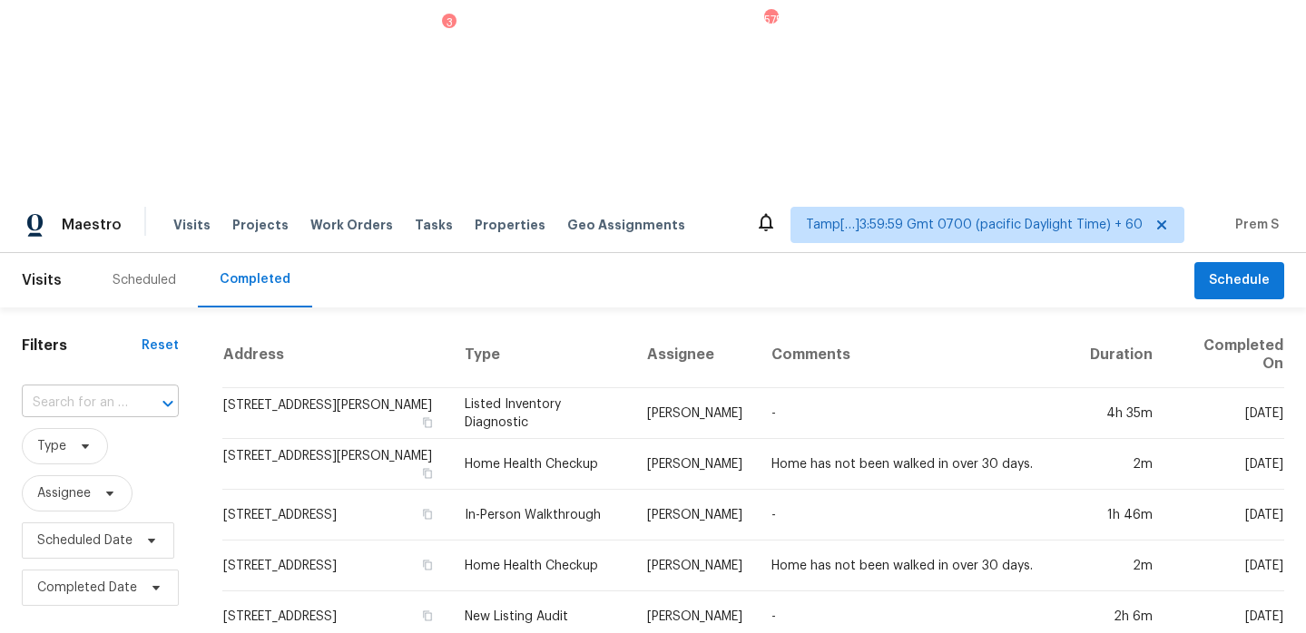
click at [117, 389] on input "text" at bounding box center [75, 403] width 106 height 28
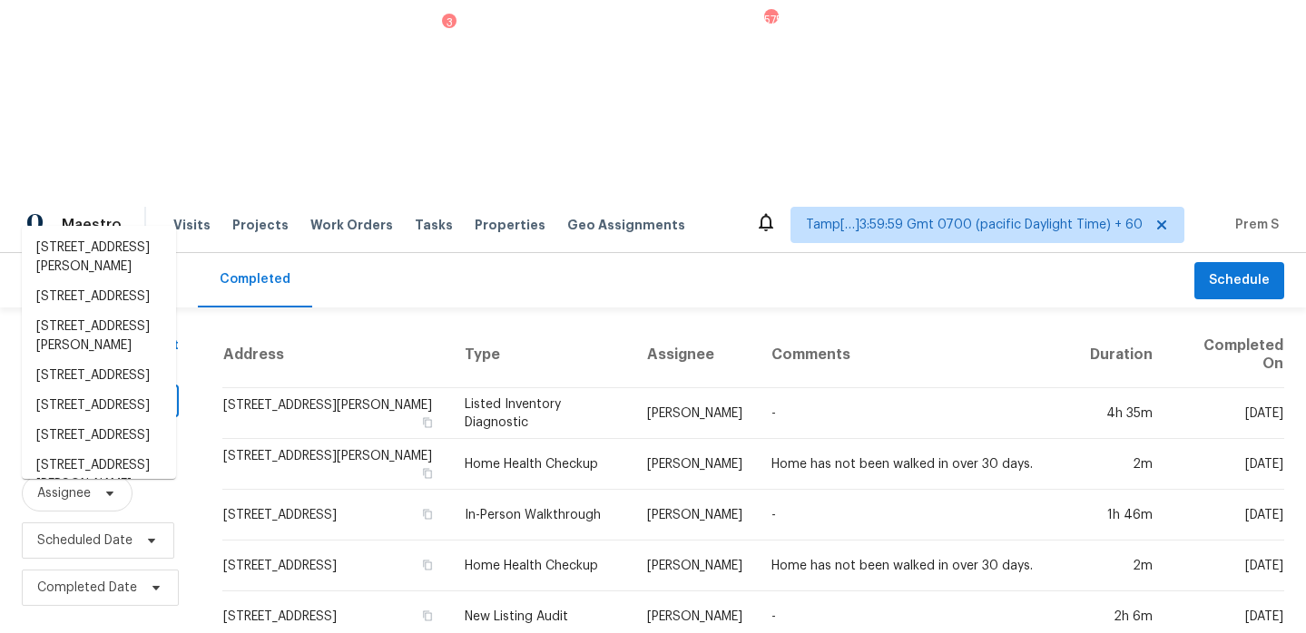
paste input "[STREET_ADDRESS]"
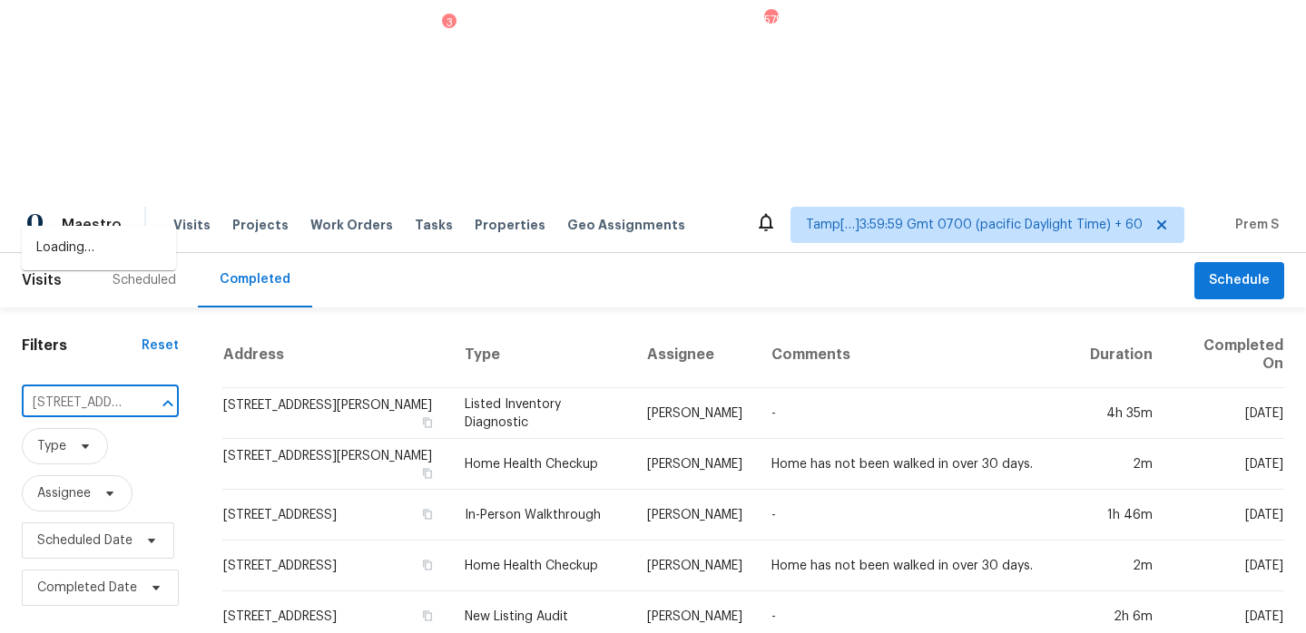
scroll to position [0, 181]
type input "[STREET_ADDRESS]"
